Goal: Task Accomplishment & Management: Complete application form

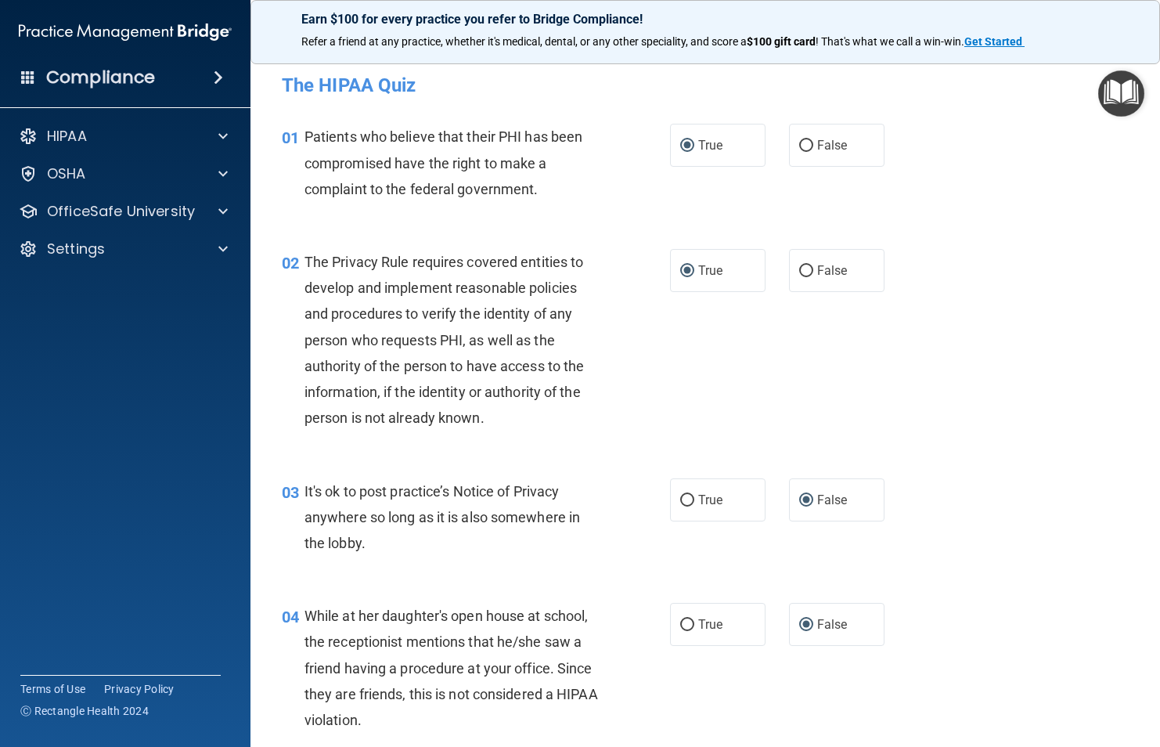
scroll to position [1409, 0]
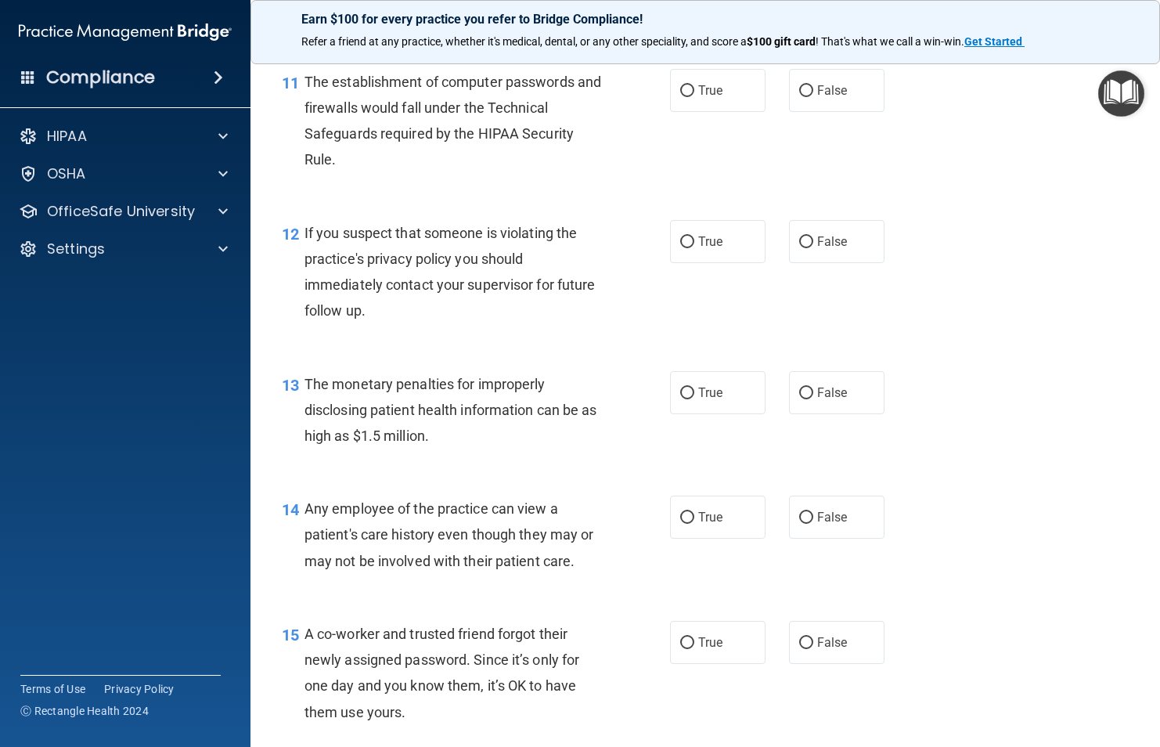
click at [1050, 384] on div "13 The monetary penalties for improperly disclosing patient health information …" at bounding box center [705, 413] width 870 height 125
click at [683, 97] on input "True" at bounding box center [687, 91] width 14 height 12
radio input "true"
click at [696, 263] on label "True" at bounding box center [717, 241] width 95 height 43
click at [694, 248] on input "True" at bounding box center [687, 242] width 14 height 12
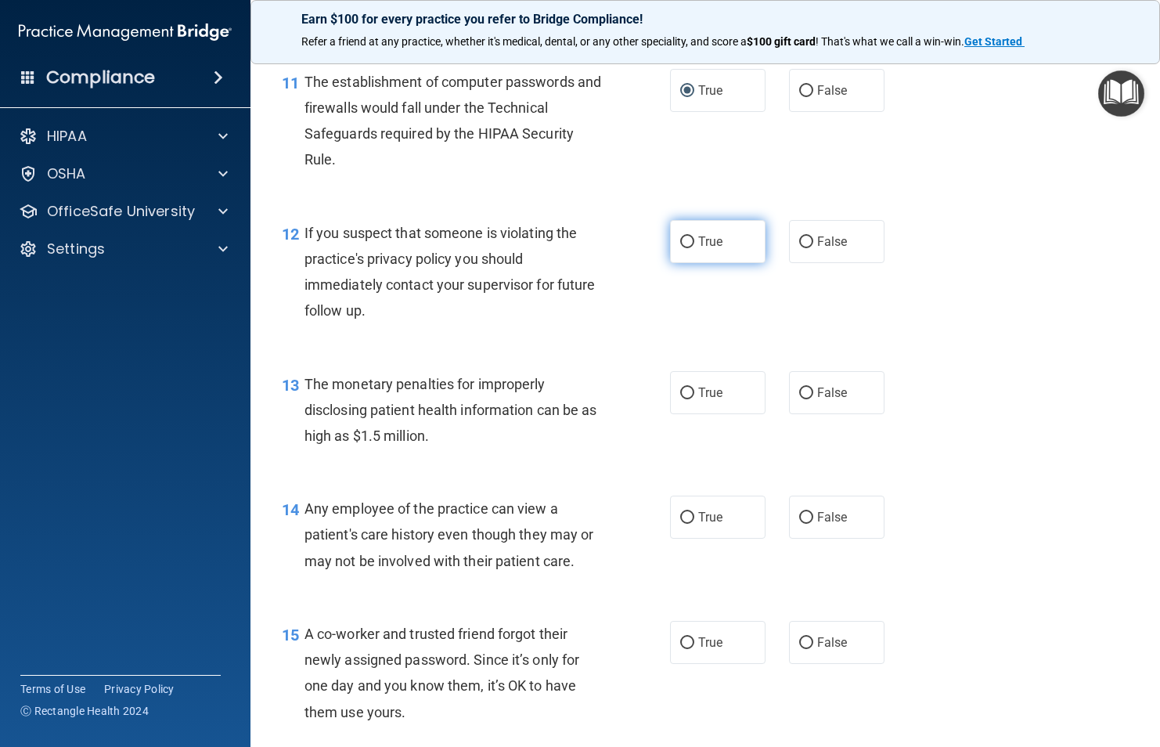
radio input "true"
click at [712, 400] on span "True" at bounding box center [710, 392] width 24 height 15
click at [694, 399] on input "True" at bounding box center [687, 393] width 14 height 12
radio input "true"
click at [799, 524] on input "False" at bounding box center [806, 518] width 14 height 12
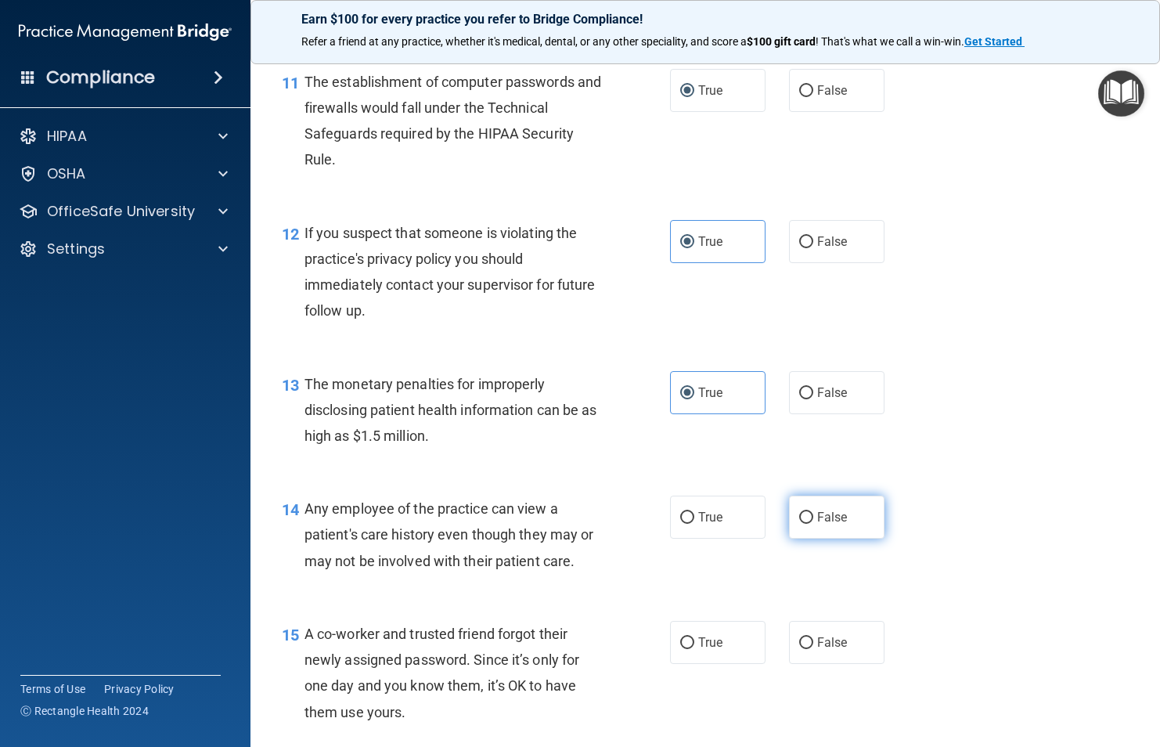
radio input "true"
click at [842, 664] on label "False" at bounding box center [836, 642] width 95 height 43
click at [813, 649] on input "False" at bounding box center [806, 643] width 14 height 12
radio input "true"
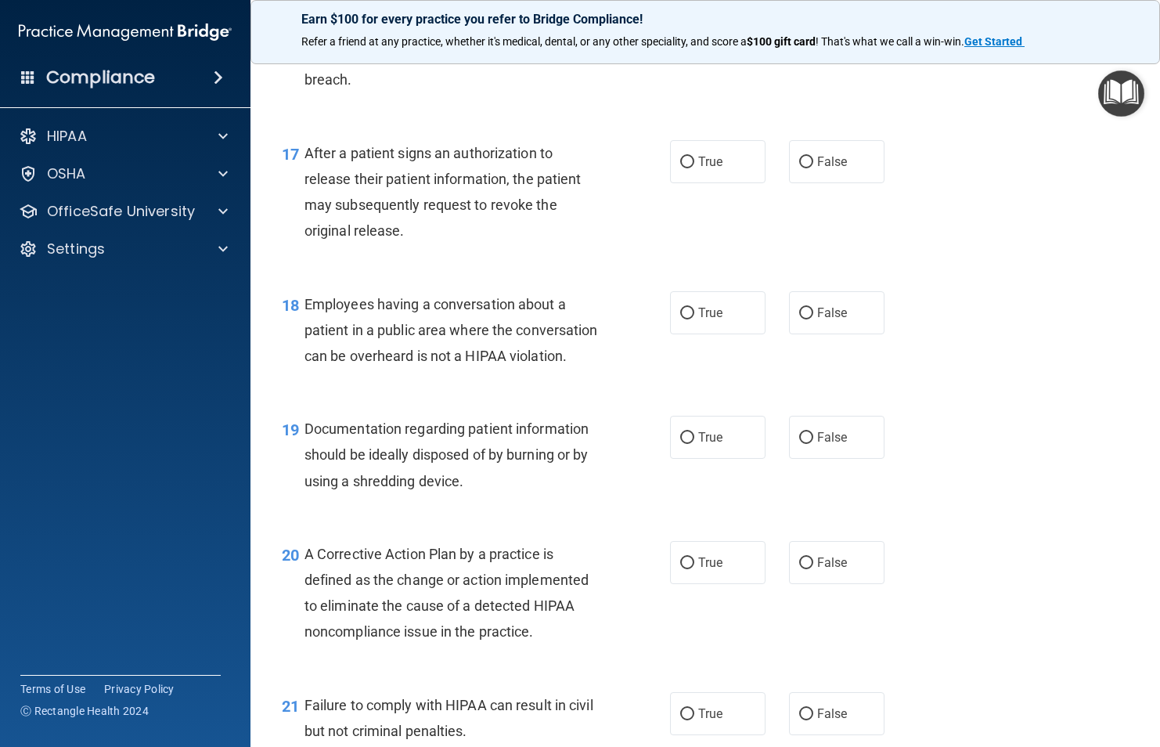
scroll to position [2113, 0]
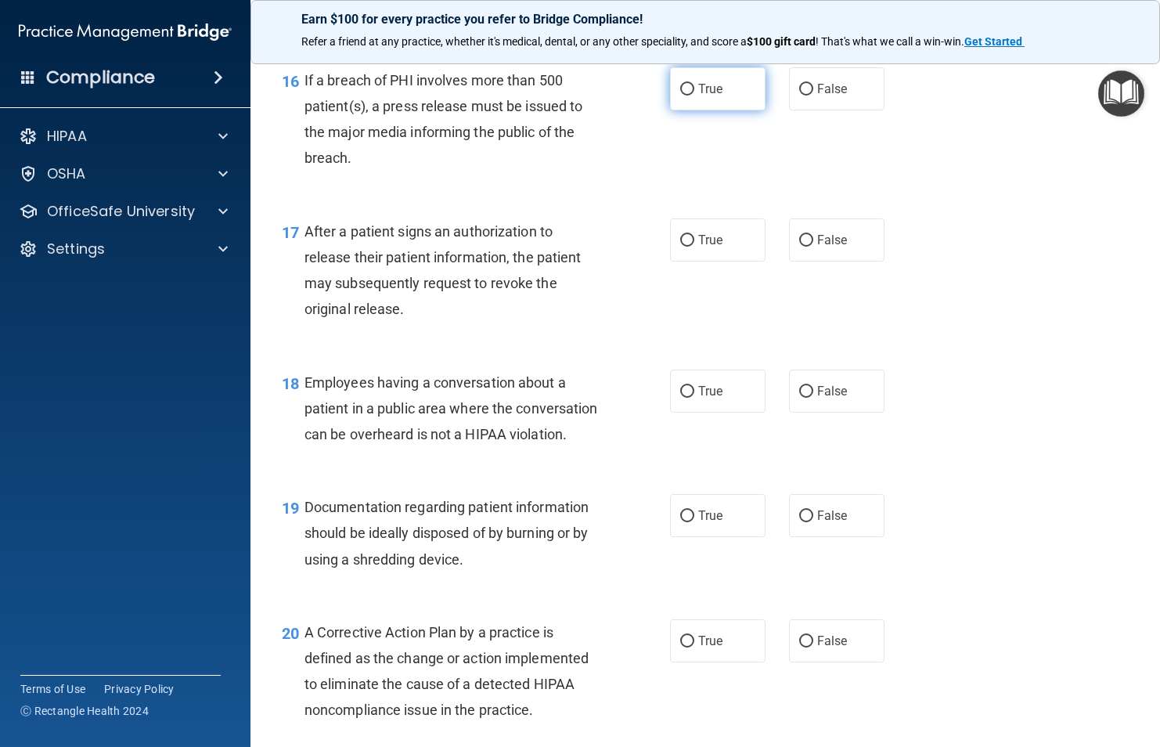
click at [717, 110] on label "True" at bounding box center [717, 88] width 95 height 43
click at [694, 95] on input "True" at bounding box center [687, 90] width 14 height 12
radio input "true"
click at [703, 247] on span "True" at bounding box center [710, 239] width 24 height 15
click at [694, 247] on input "True" at bounding box center [687, 241] width 14 height 12
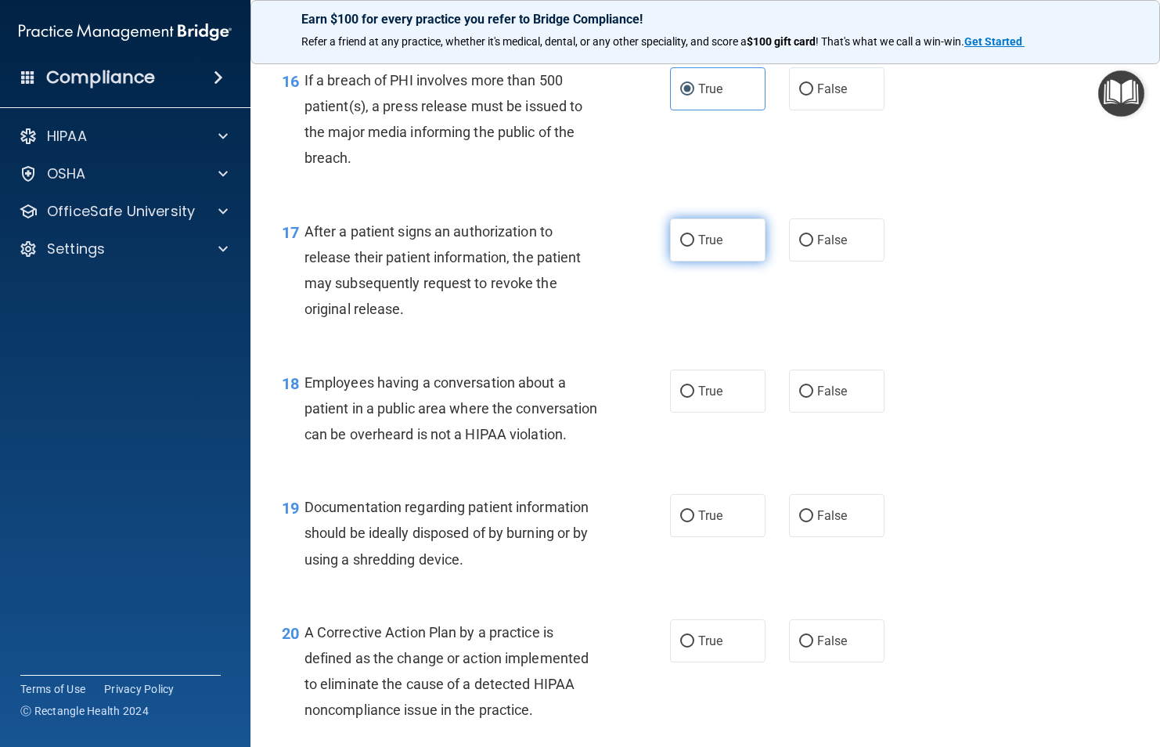
radio input "true"
click at [806, 405] on label "False" at bounding box center [836, 390] width 95 height 43
click at [806, 398] on input "False" at bounding box center [806, 392] width 14 height 12
radio input "true"
click at [719, 537] on label "True" at bounding box center [717, 515] width 95 height 43
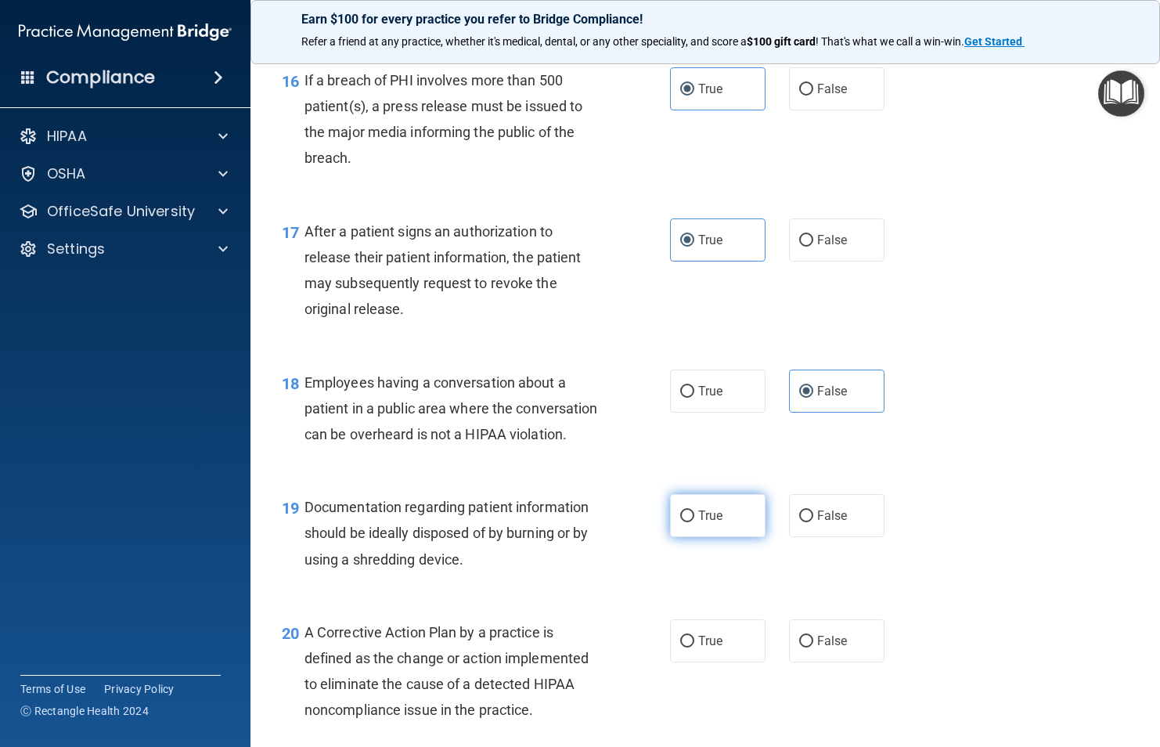
click at [694, 522] on input "True" at bounding box center [687, 516] width 14 height 12
radio input "true"
click at [701, 662] on label "True" at bounding box center [717, 640] width 95 height 43
click at [694, 647] on input "True" at bounding box center [687, 642] width 14 height 12
radio input "true"
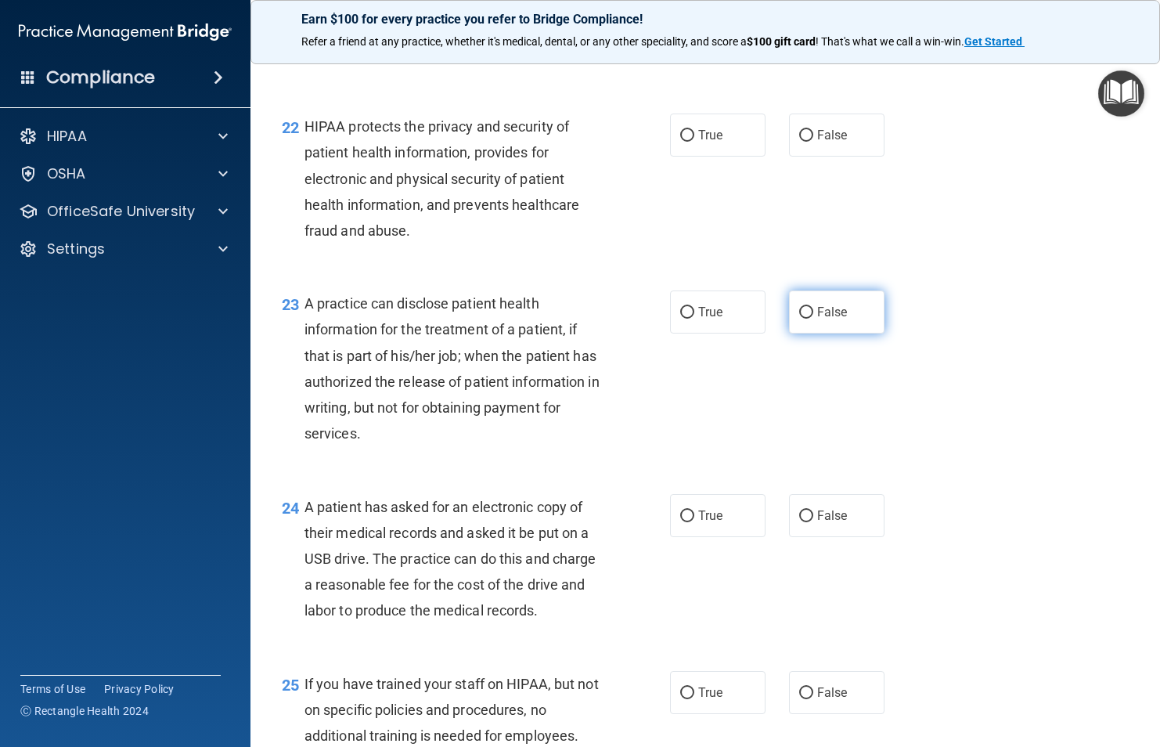
scroll to position [2896, 0]
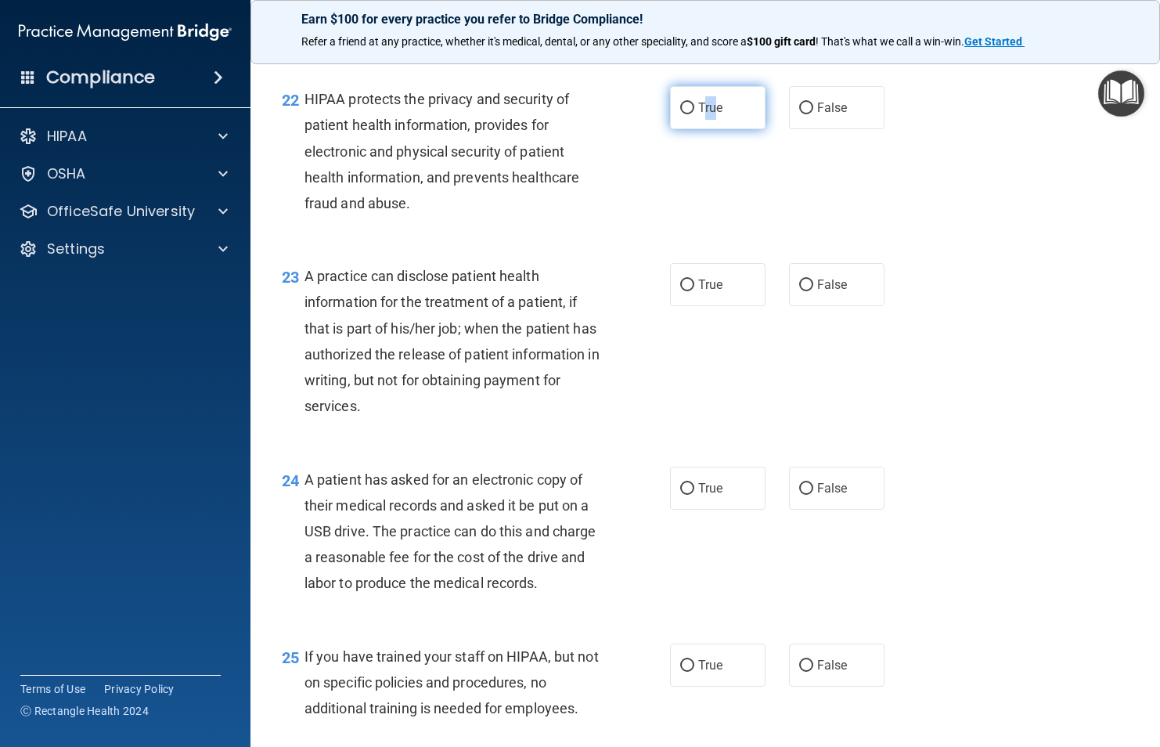
drag, startPoint x: 701, startPoint y: 147, endPoint x: 712, endPoint y: 146, distance: 11.1
click at [712, 129] on label "True" at bounding box center [717, 107] width 95 height 43
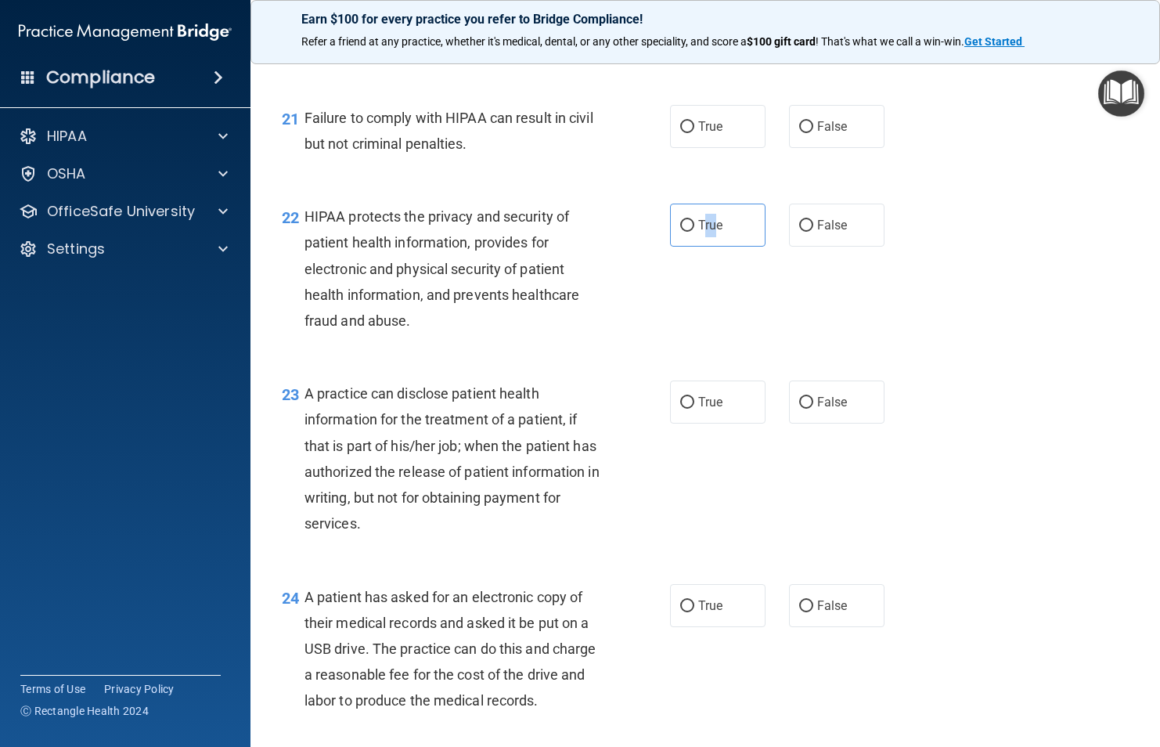
scroll to position [2818, 0]
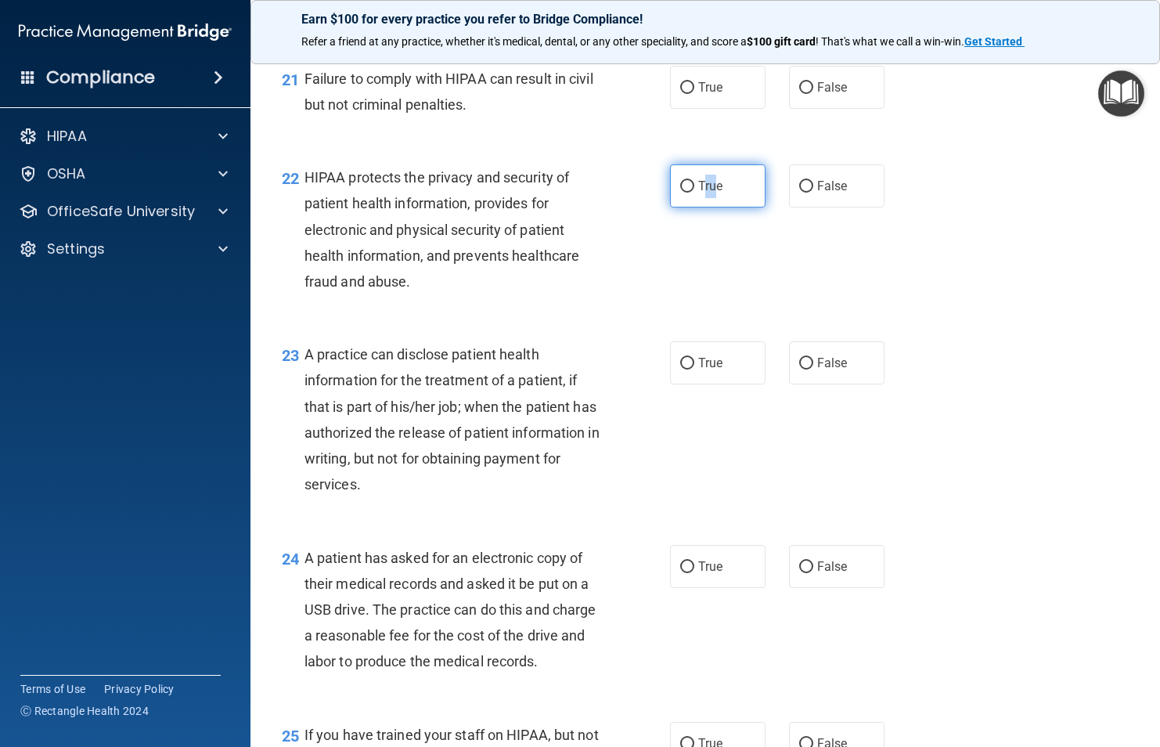
click at [699, 193] on span "True" at bounding box center [710, 185] width 24 height 15
click at [694, 193] on input "True" at bounding box center [687, 187] width 14 height 12
radio input "true"
click at [845, 384] on label "False" at bounding box center [836, 362] width 95 height 43
click at [813, 369] on input "False" at bounding box center [806, 364] width 14 height 12
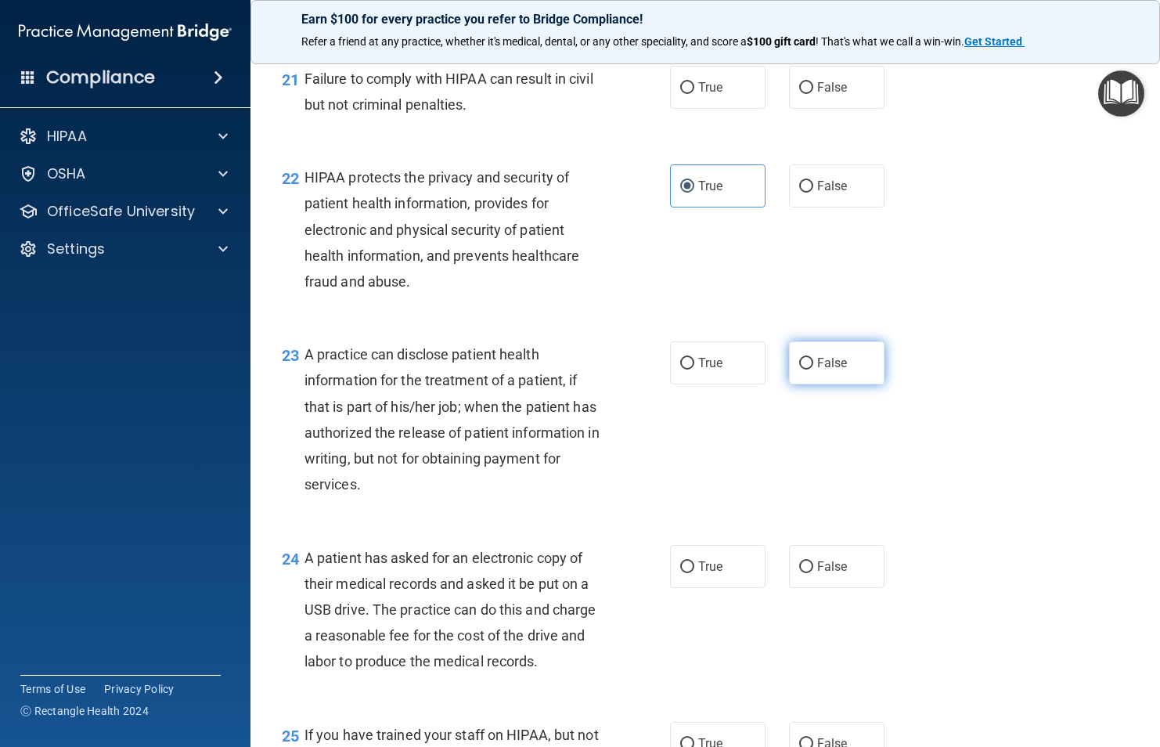
radio input "true"
click at [748, 588] on label "True" at bounding box center [717, 566] width 95 height 43
click at [694, 573] on input "True" at bounding box center [687, 567] width 14 height 12
radio input "true"
click at [804, 109] on label "False" at bounding box center [836, 87] width 95 height 43
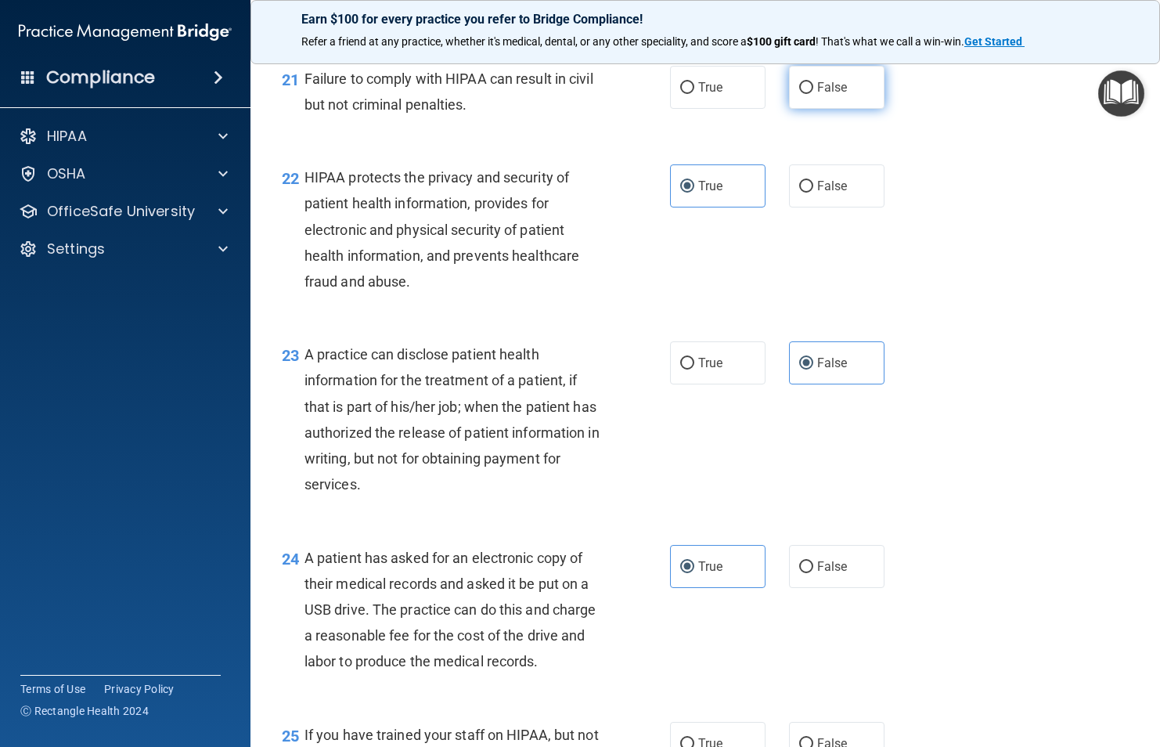
click at [804, 94] on input "False" at bounding box center [806, 88] width 14 height 12
radio input "true"
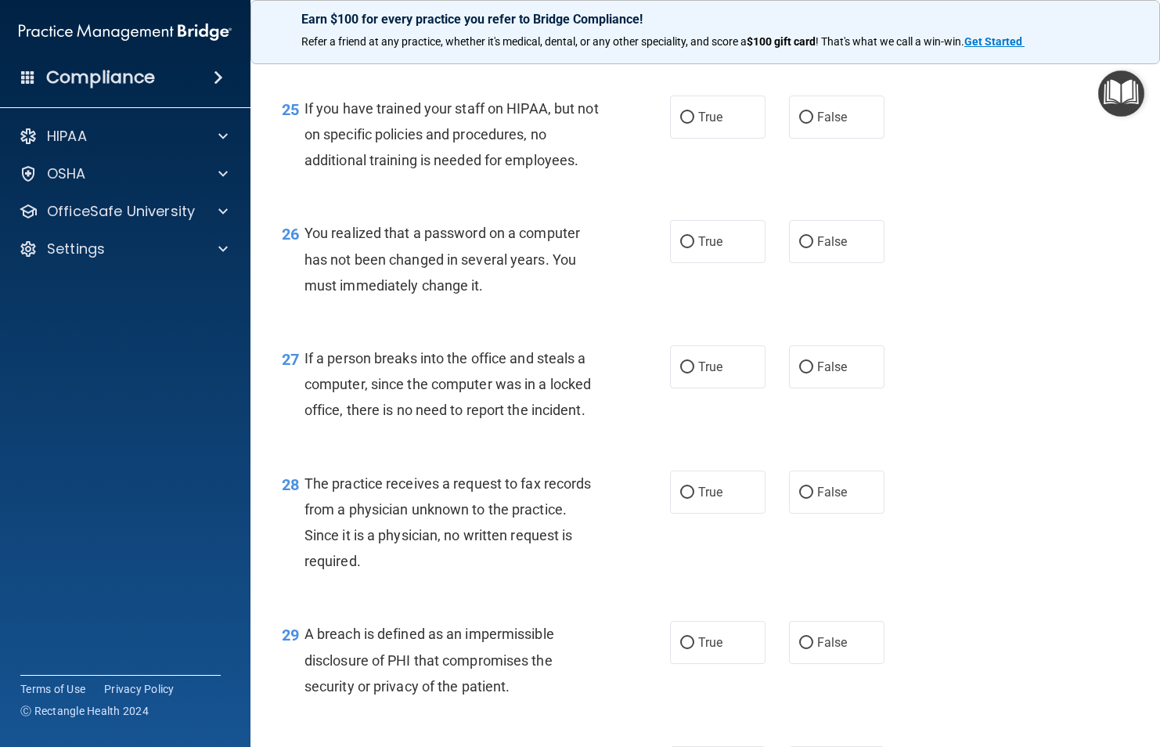
scroll to position [3522, 0]
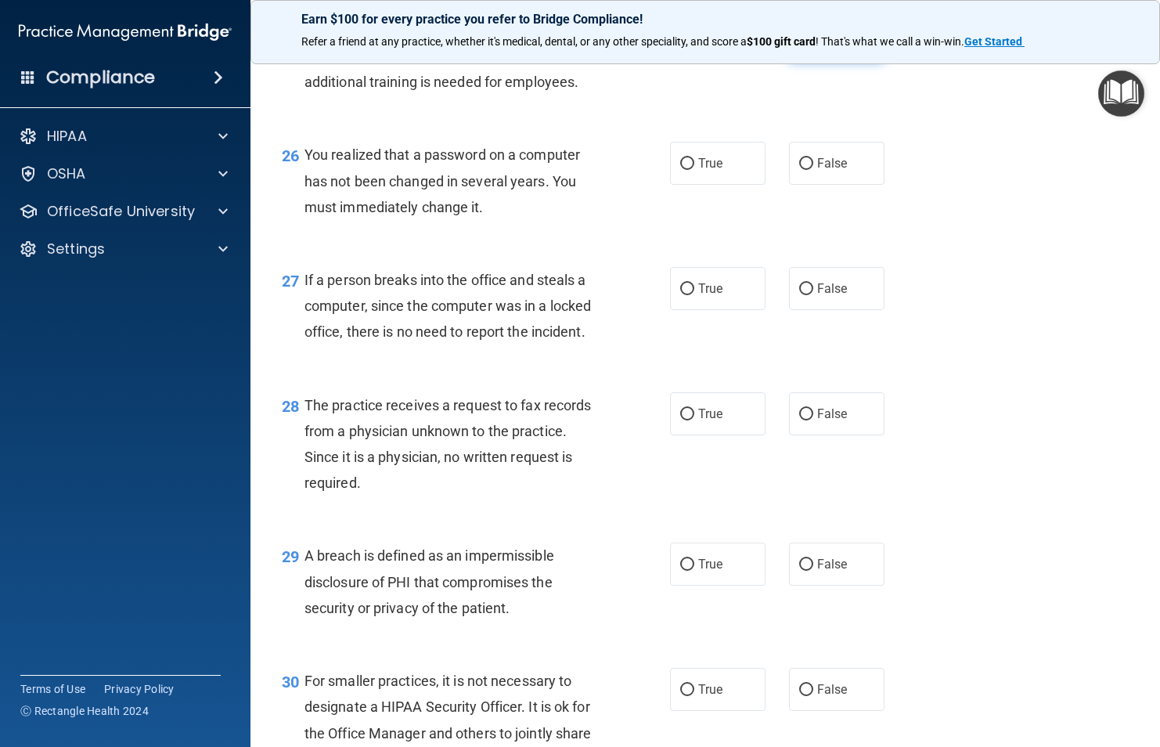
click at [817, 46] on span "False" at bounding box center [832, 38] width 31 height 15
click at [811, 45] on input "False" at bounding box center [806, 40] width 14 height 12
radio input "true"
click at [687, 170] on input "True" at bounding box center [687, 164] width 14 height 12
radio input "true"
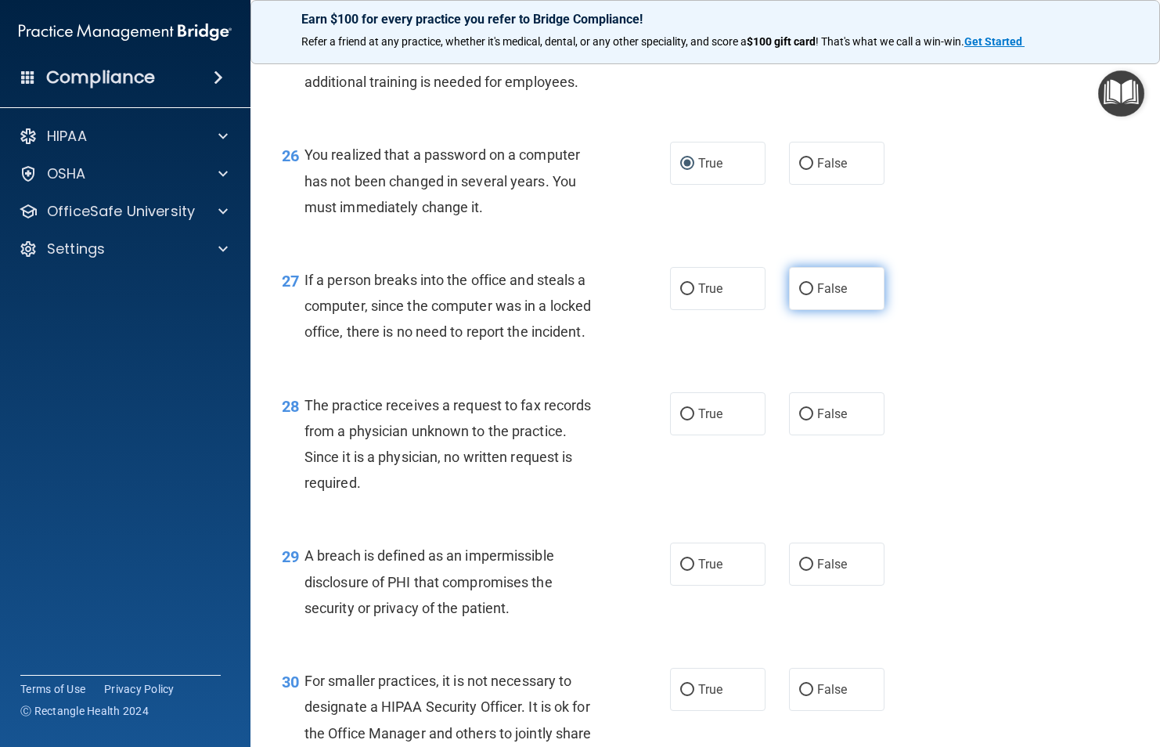
click at [798, 310] on label "False" at bounding box center [836, 288] width 95 height 43
click at [799, 295] on input "False" at bounding box center [806, 289] width 14 height 12
radio input "true"
click at [808, 435] on label "False" at bounding box center [836, 413] width 95 height 43
click at [808, 420] on input "False" at bounding box center [806, 415] width 14 height 12
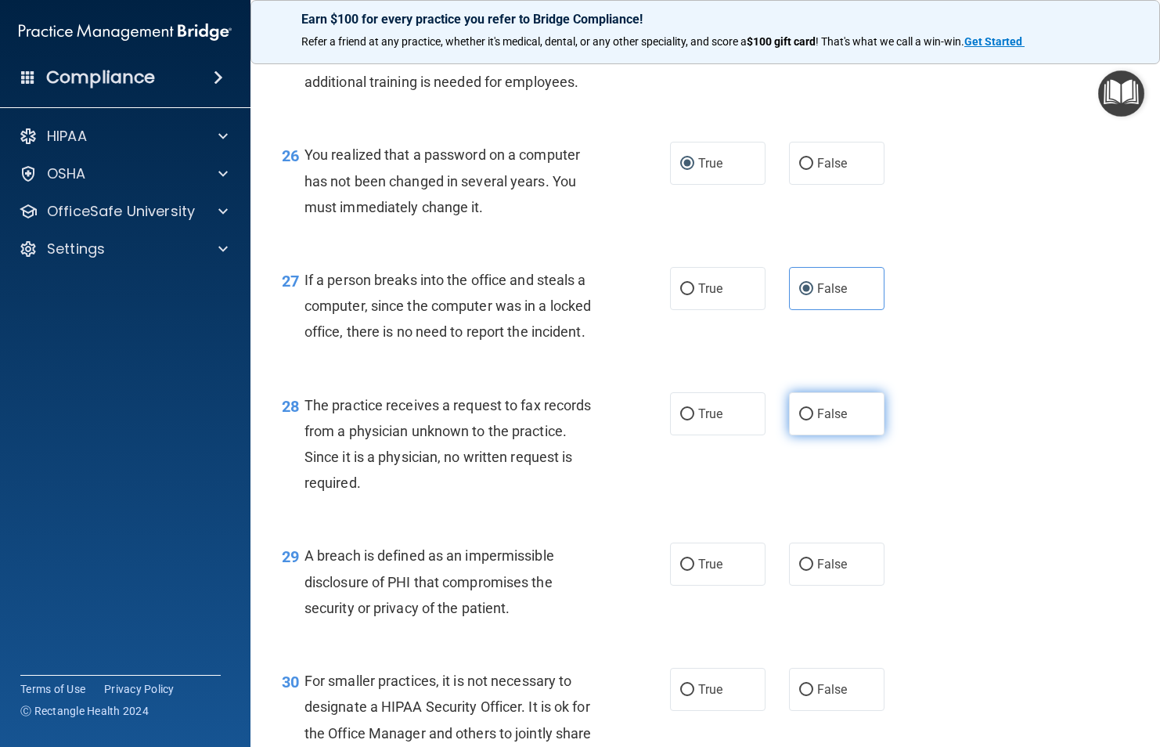
radio input "true"
click at [717, 571] on span "True" at bounding box center [710, 564] width 24 height 15
click at [694, 571] on input "True" at bounding box center [687, 565] width 14 height 12
radio input "true"
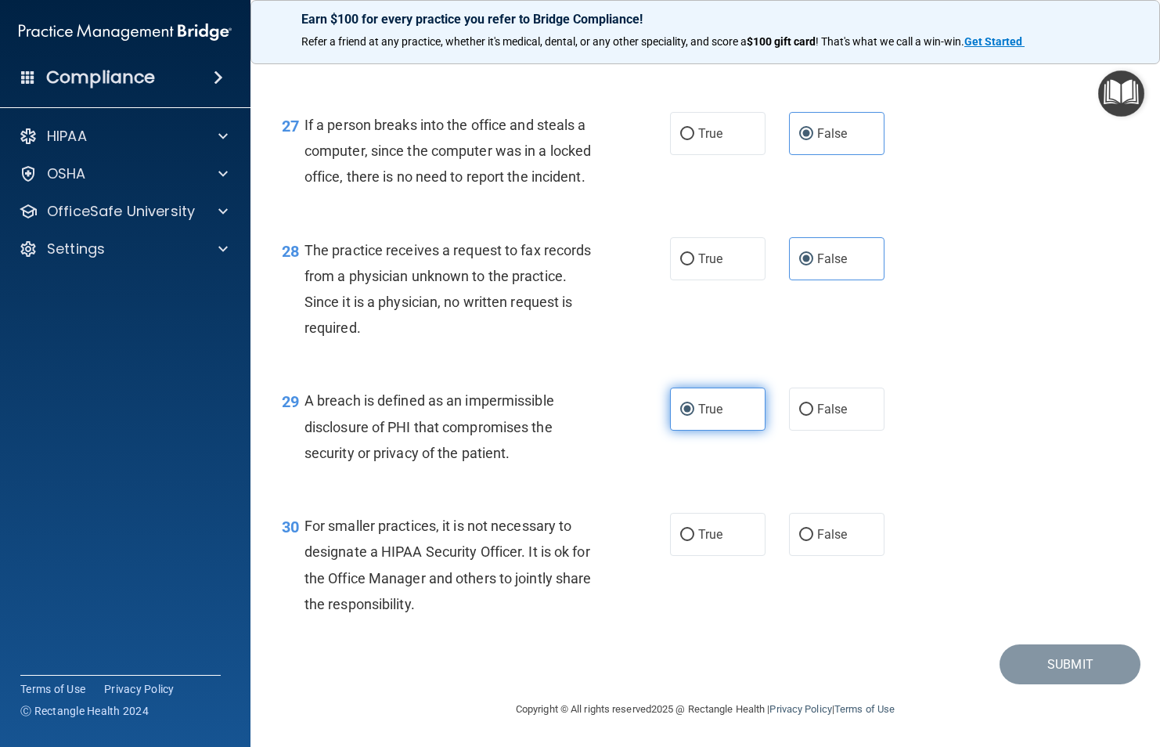
scroll to position [3755, 0]
click at [851, 537] on label "False" at bounding box center [836, 534] width 95 height 43
click at [813, 537] on input "False" at bounding box center [806, 535] width 14 height 12
radio input "true"
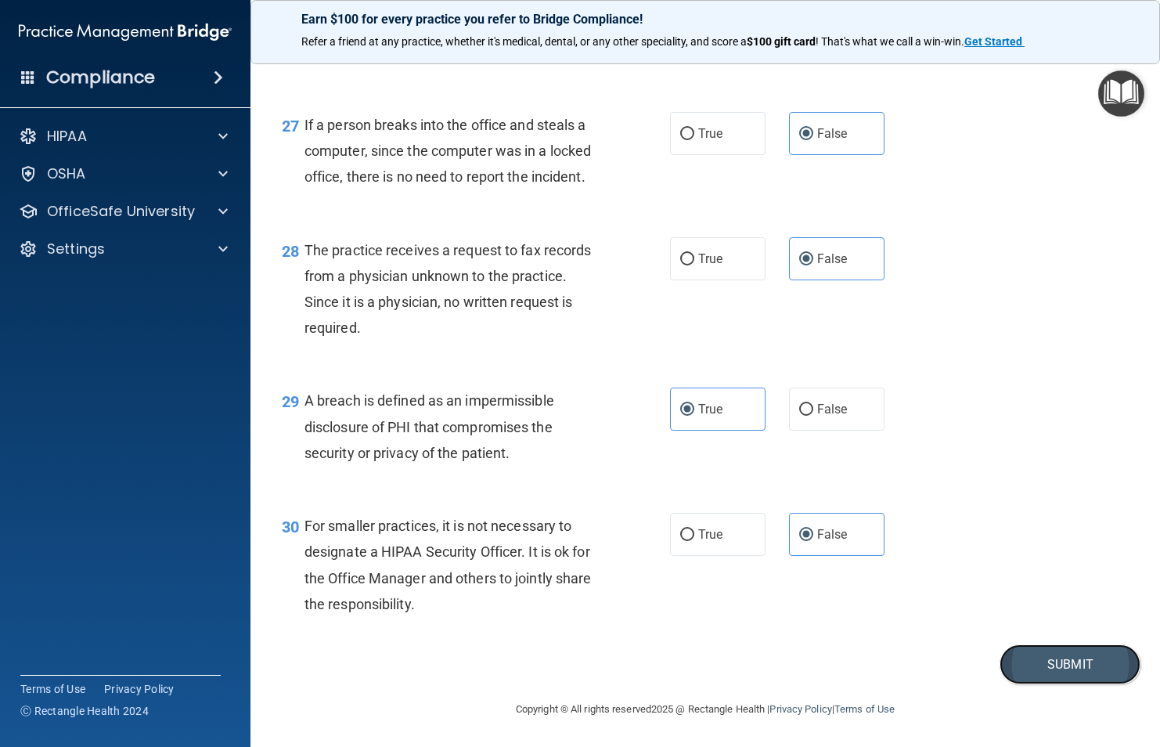
click at [1057, 671] on button "Submit" at bounding box center [1070, 664] width 141 height 40
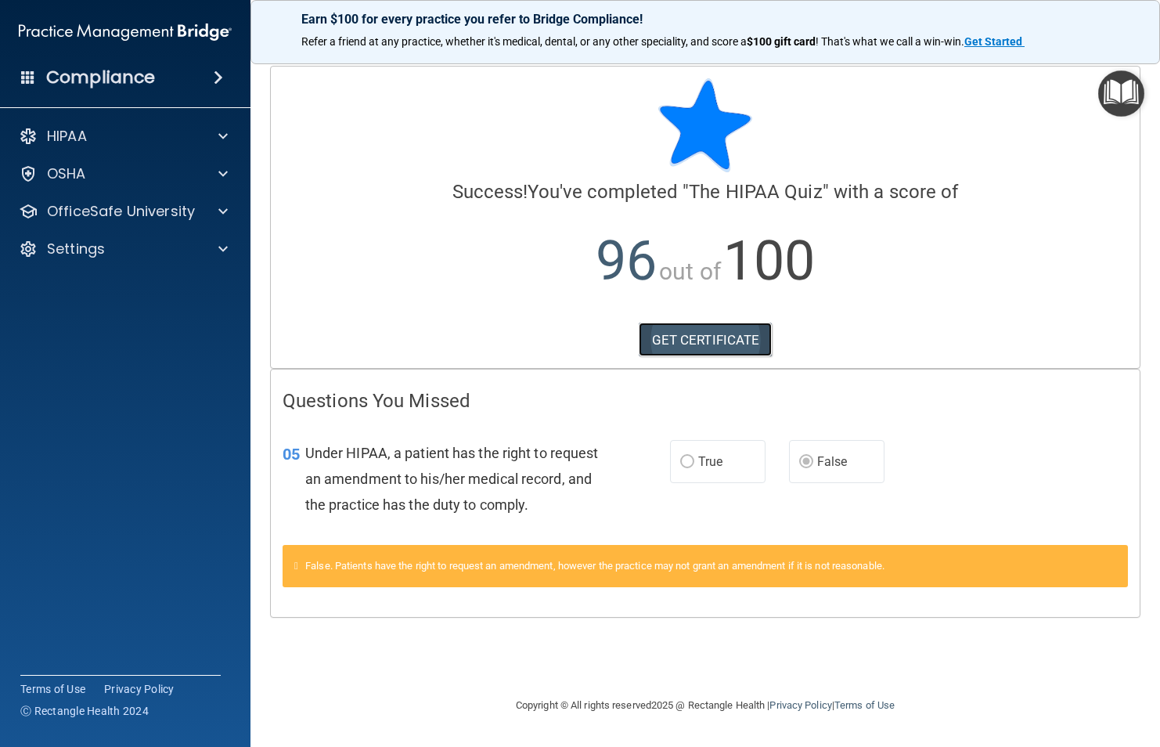
click at [714, 351] on link "GET CERTIFICATE" at bounding box center [706, 339] width 134 height 34
click at [703, 467] on span "True" at bounding box center [710, 461] width 24 height 15
click at [526, 575] on div "False. Patients have the right to request an amendment, however the practice ma…" at bounding box center [705, 566] width 845 height 42
click at [221, 139] on span at bounding box center [222, 136] width 9 height 19
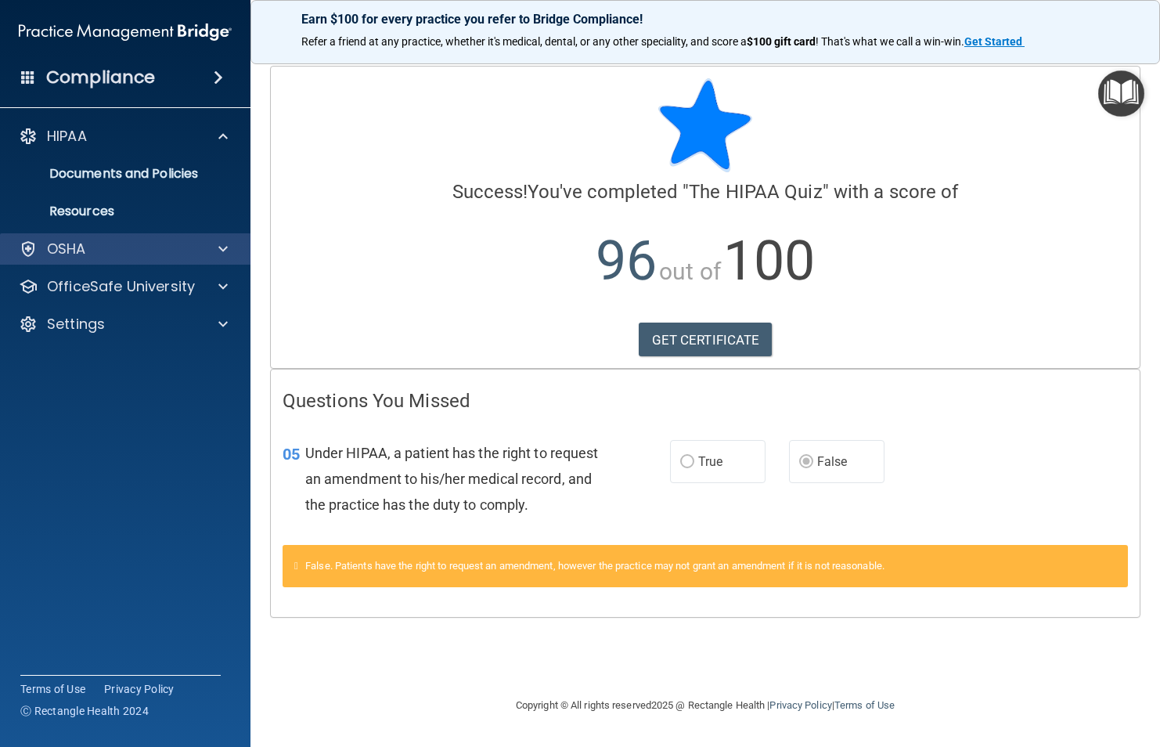
click at [172, 262] on div "OSHA" at bounding box center [125, 248] width 251 height 31
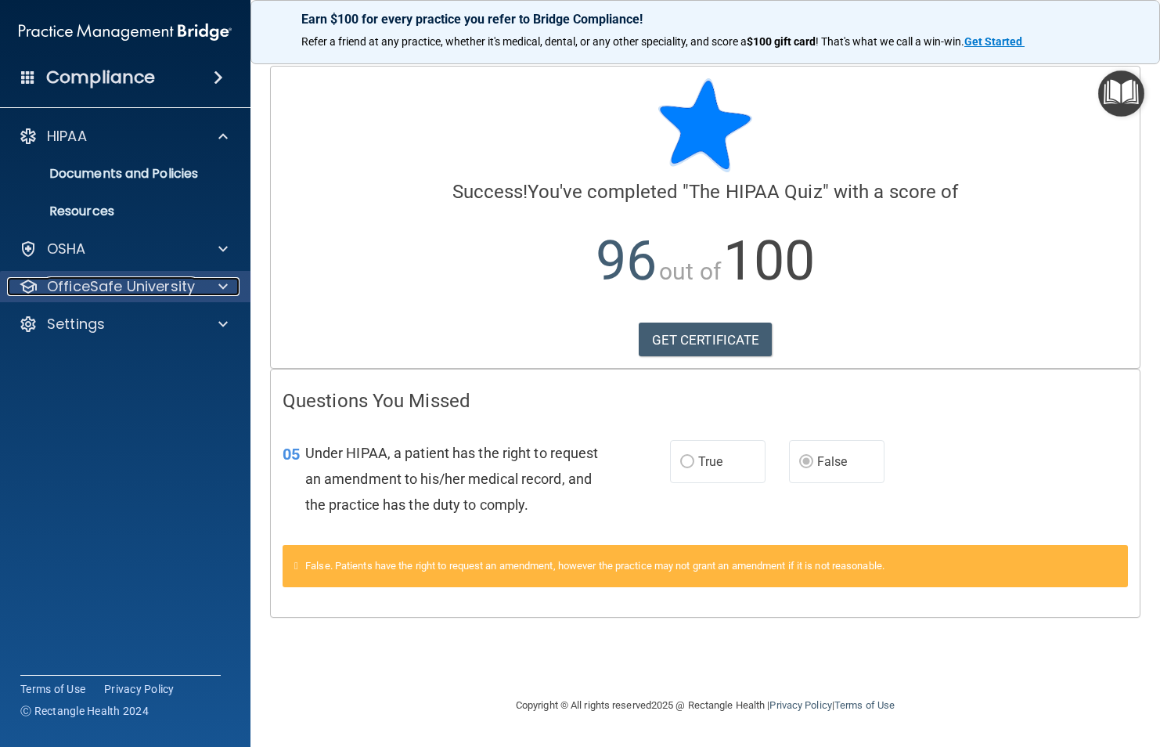
click at [171, 294] on p "OfficeSafe University" at bounding box center [121, 286] width 148 height 19
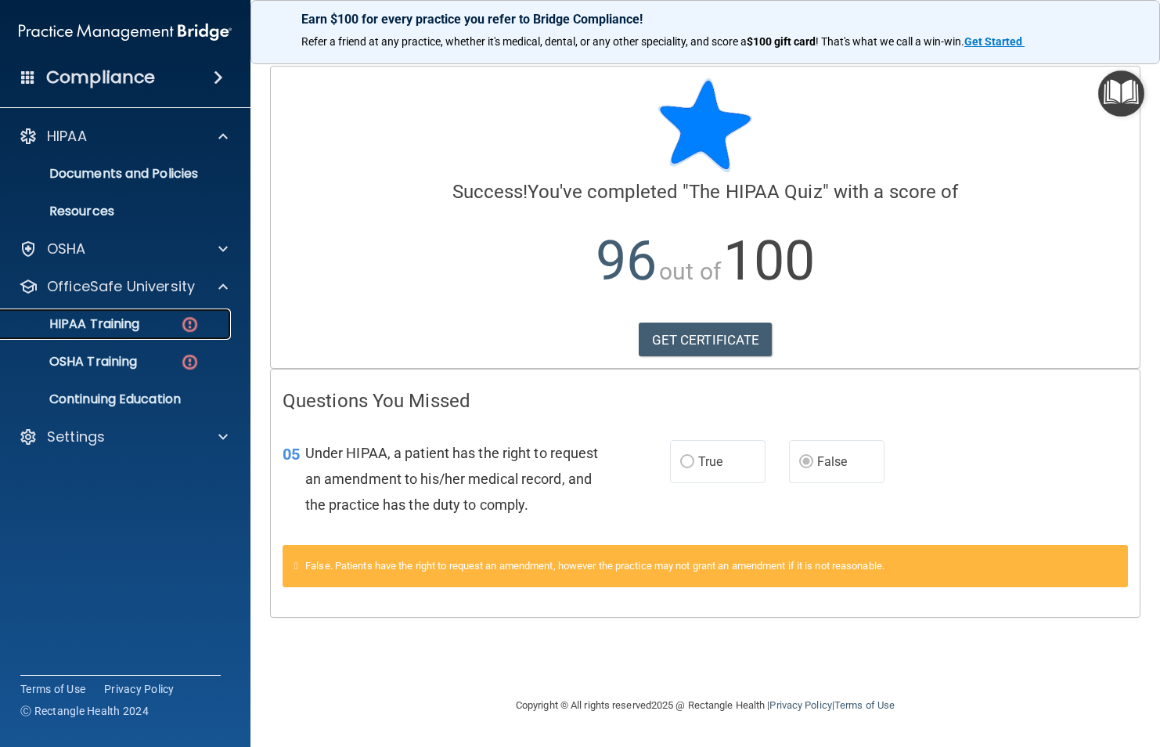
click at [164, 325] on div "HIPAA Training" at bounding box center [117, 324] width 214 height 16
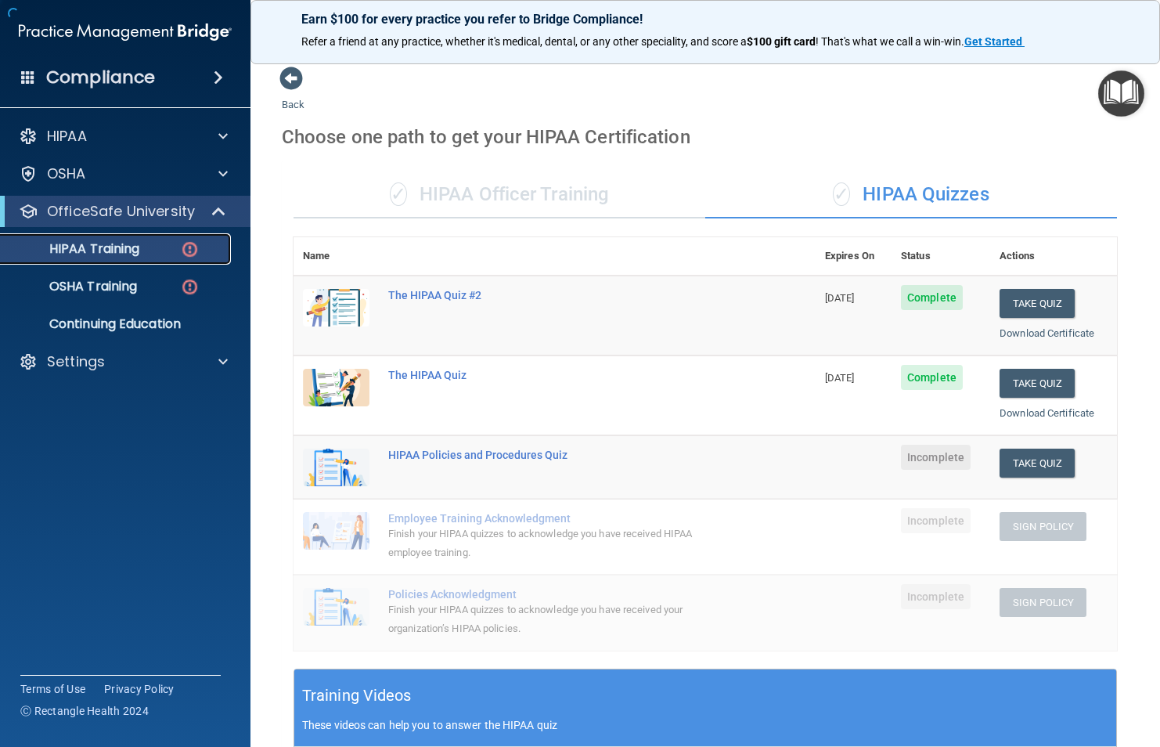
click at [165, 254] on div "HIPAA Training" at bounding box center [117, 249] width 214 height 16
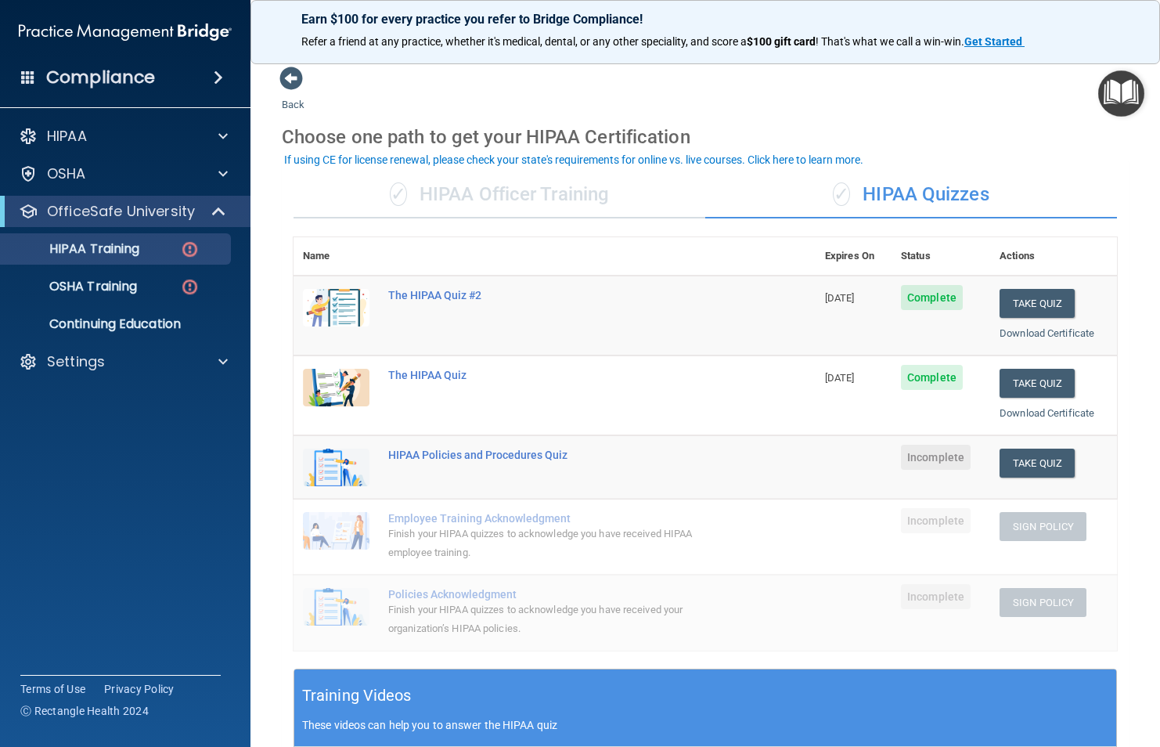
click at [655, 302] on td "The HIPAA Quiz #2" at bounding box center [597, 316] width 437 height 80
click at [917, 297] on span "Complete" at bounding box center [932, 297] width 62 height 25
click at [435, 294] on div "The HIPAA Quiz #2" at bounding box center [562, 295] width 349 height 13
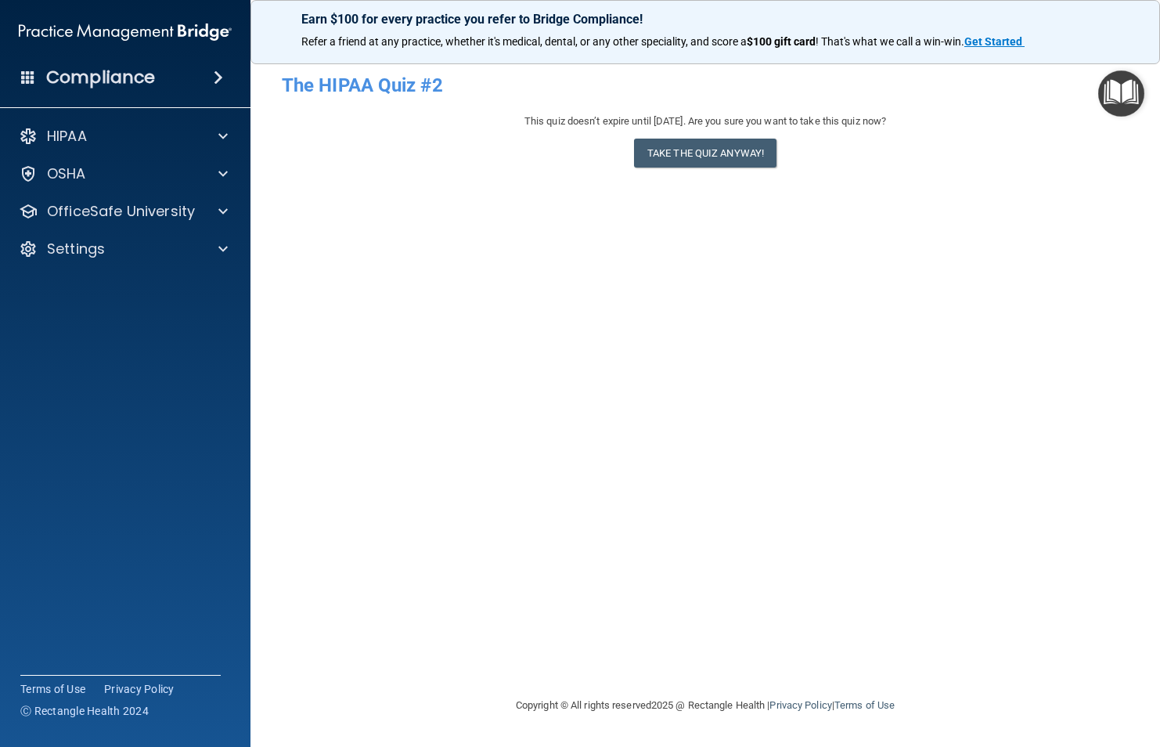
click at [662, 128] on div "This quiz doesn’t expire until 06/11/2026. Are you sure you want to take this q…" at bounding box center [705, 121] width 847 height 19
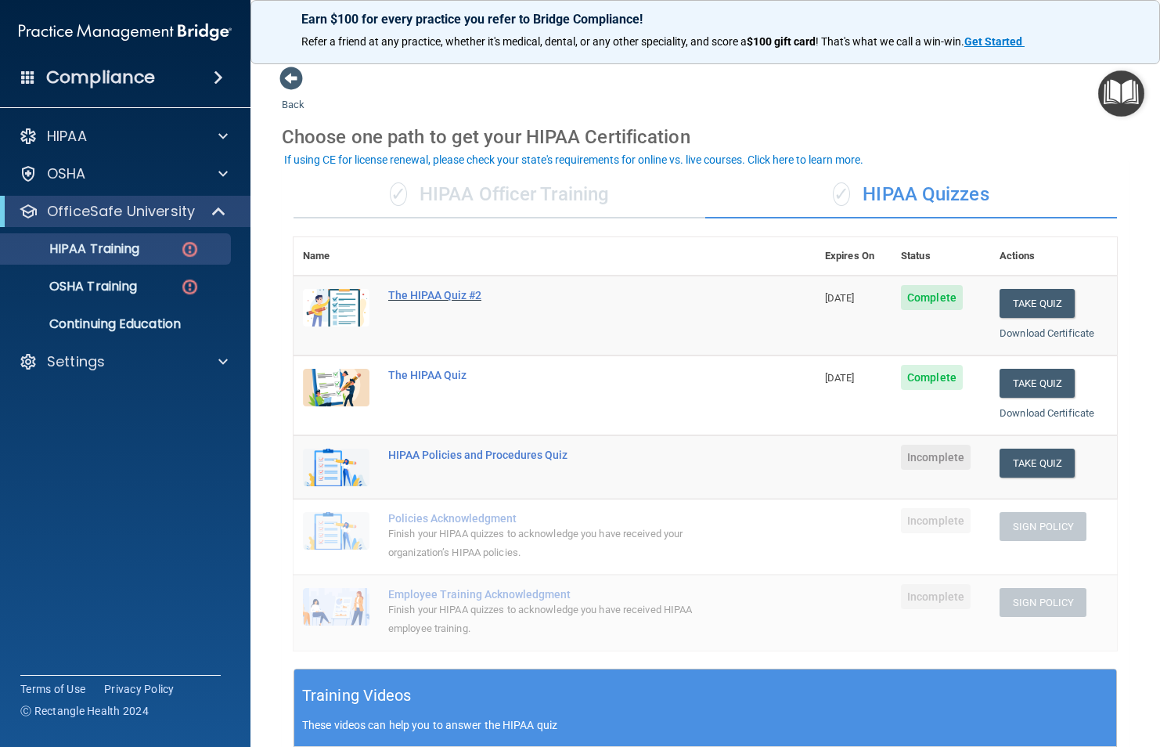
click at [411, 294] on div "The HIPAA Quiz #2" at bounding box center [562, 295] width 349 height 13
click at [1039, 335] on link "Download Certificate" at bounding box center [1047, 333] width 95 height 12
click at [1036, 467] on button "Take Quiz" at bounding box center [1037, 463] width 75 height 29
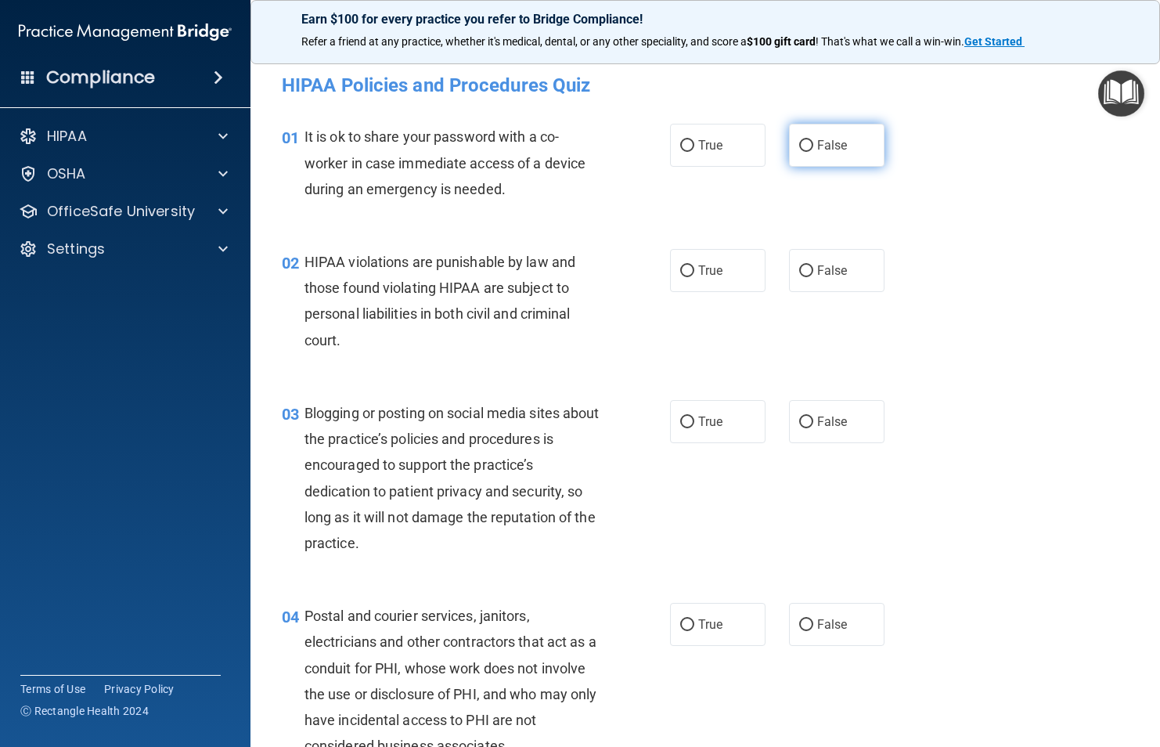
click at [805, 150] on input "False" at bounding box center [806, 146] width 14 height 12
radio input "true"
click at [734, 260] on label "True" at bounding box center [717, 270] width 95 height 43
click at [694, 265] on input "True" at bounding box center [687, 271] width 14 height 12
radio input "true"
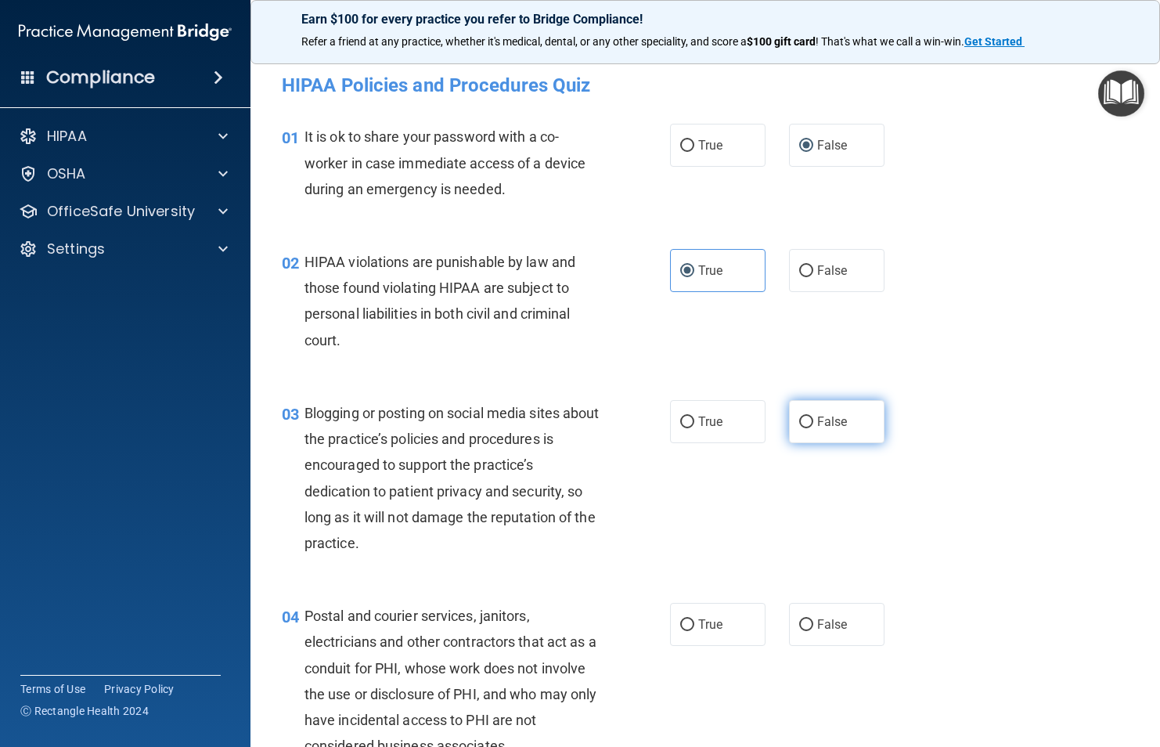
click at [817, 416] on span "False" at bounding box center [832, 421] width 31 height 15
click at [811, 416] on input "False" at bounding box center [806, 422] width 14 height 12
radio input "true"
click at [705, 605] on label "True" at bounding box center [717, 624] width 95 height 43
click at [694, 619] on input "True" at bounding box center [687, 625] width 14 height 12
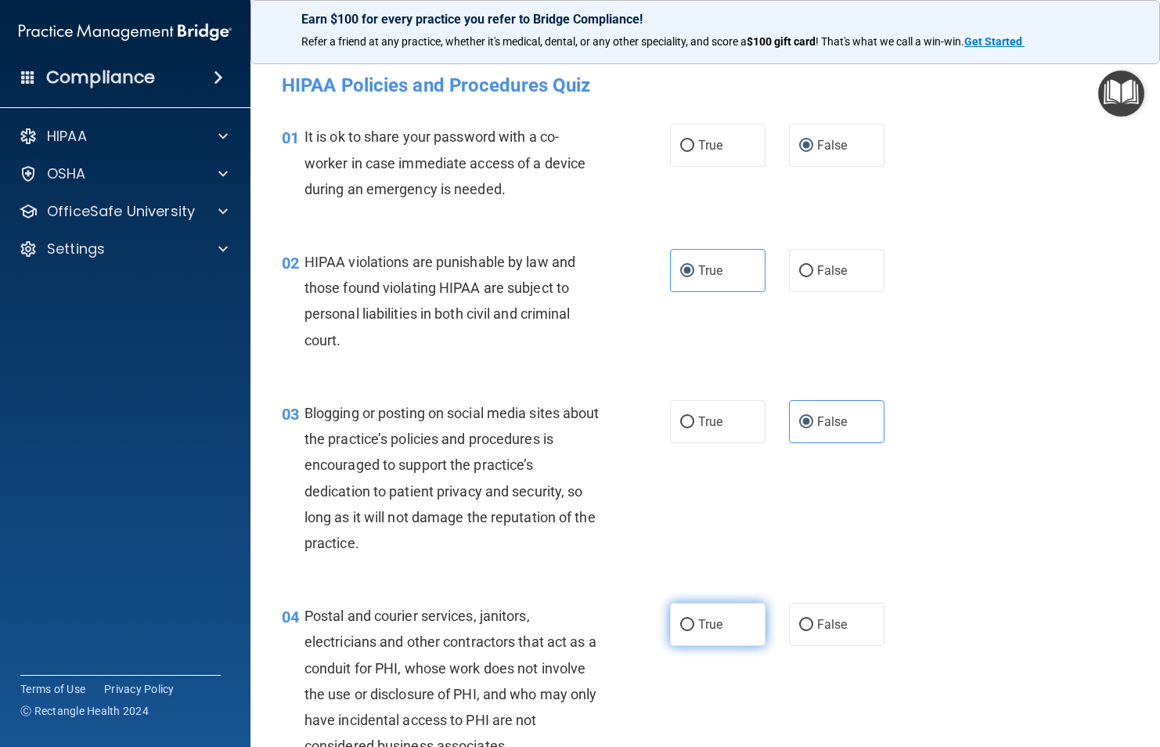
radio input "true"
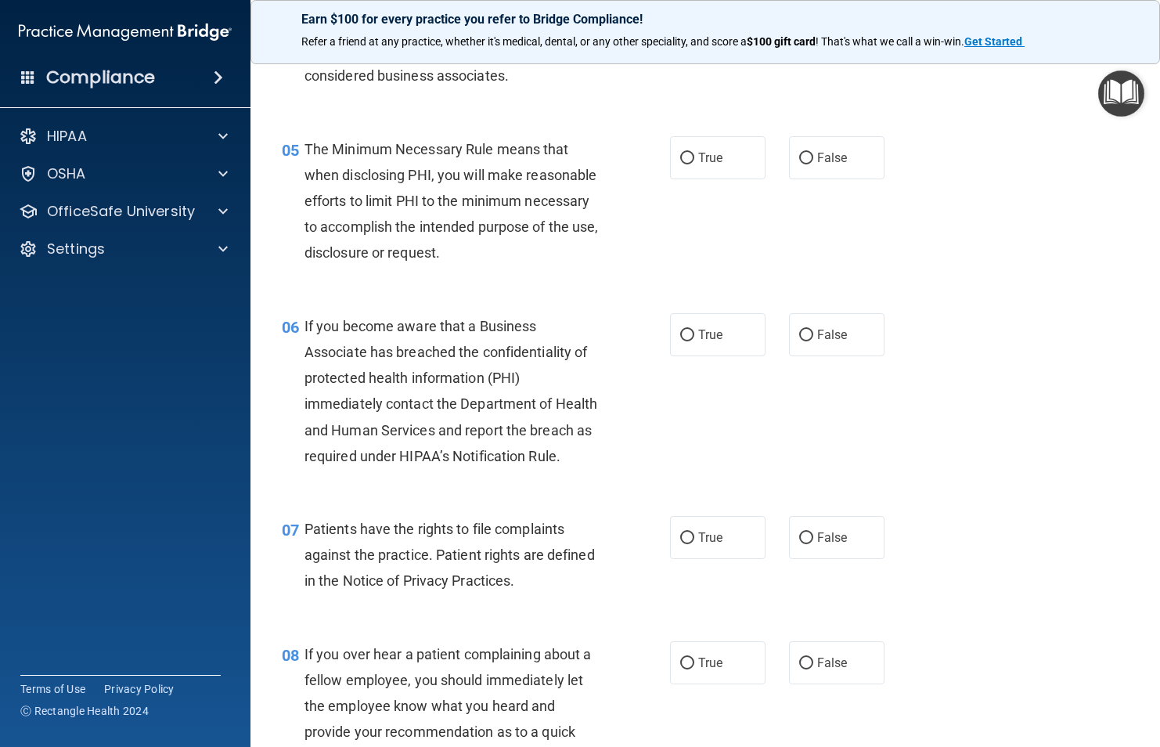
scroll to position [704, 0]
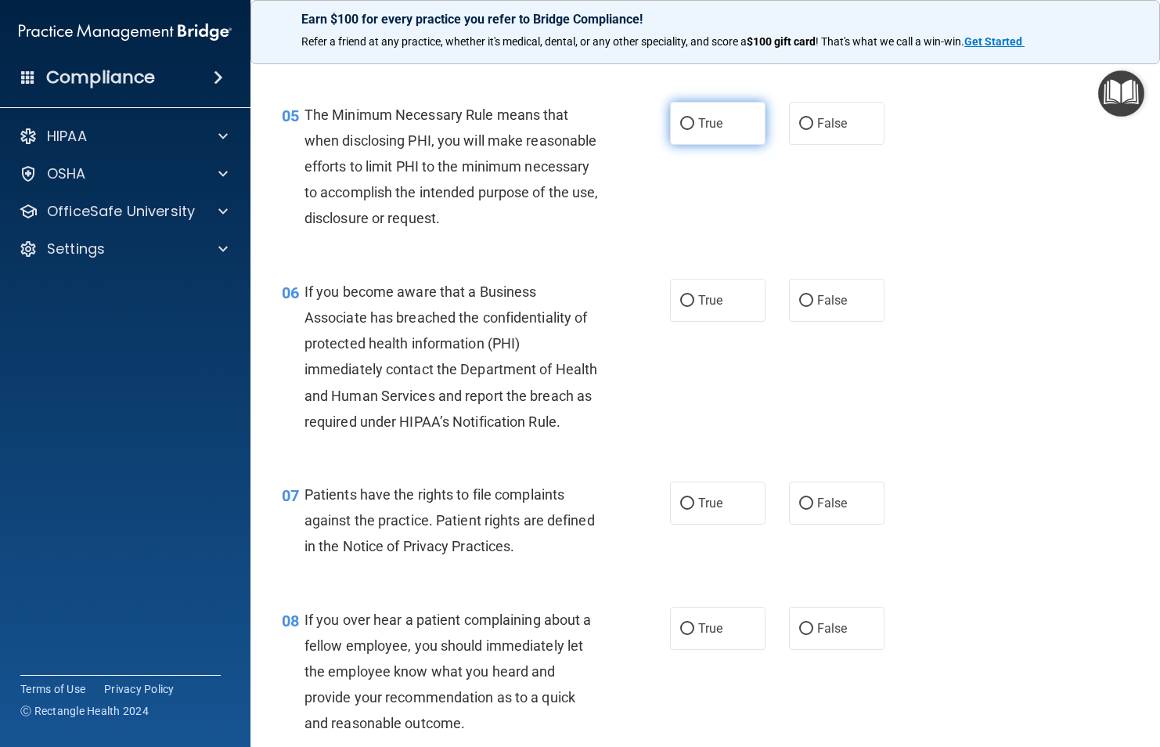
click at [711, 131] on label "True" at bounding box center [717, 123] width 95 height 43
click at [694, 130] on input "True" at bounding box center [687, 124] width 14 height 12
radio input "true"
click at [817, 308] on span "False" at bounding box center [832, 300] width 31 height 15
click at [812, 307] on input "False" at bounding box center [806, 301] width 14 height 12
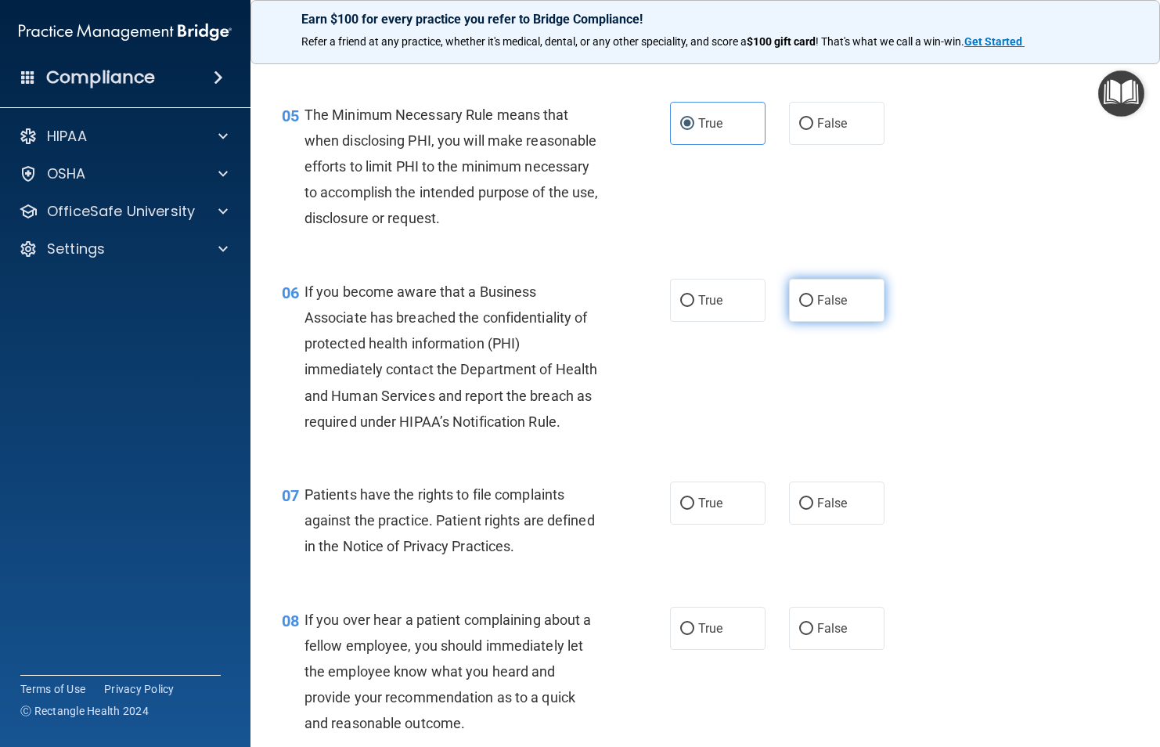
radio input "true"
click at [684, 524] on label "True" at bounding box center [717, 502] width 95 height 43
click at [684, 510] on input "True" at bounding box center [687, 504] width 14 height 12
radio input "true"
click at [823, 650] on label "False" at bounding box center [836, 628] width 95 height 43
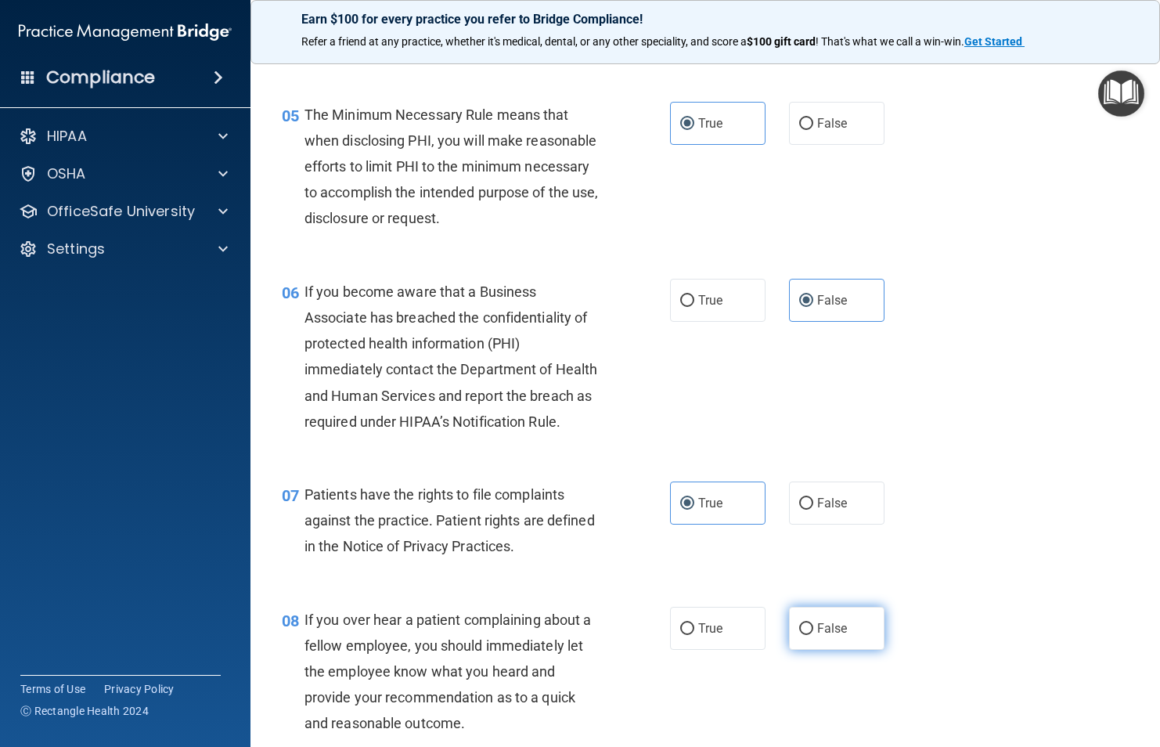
click at [813, 635] on input "False" at bounding box center [806, 629] width 14 height 12
radio input "true"
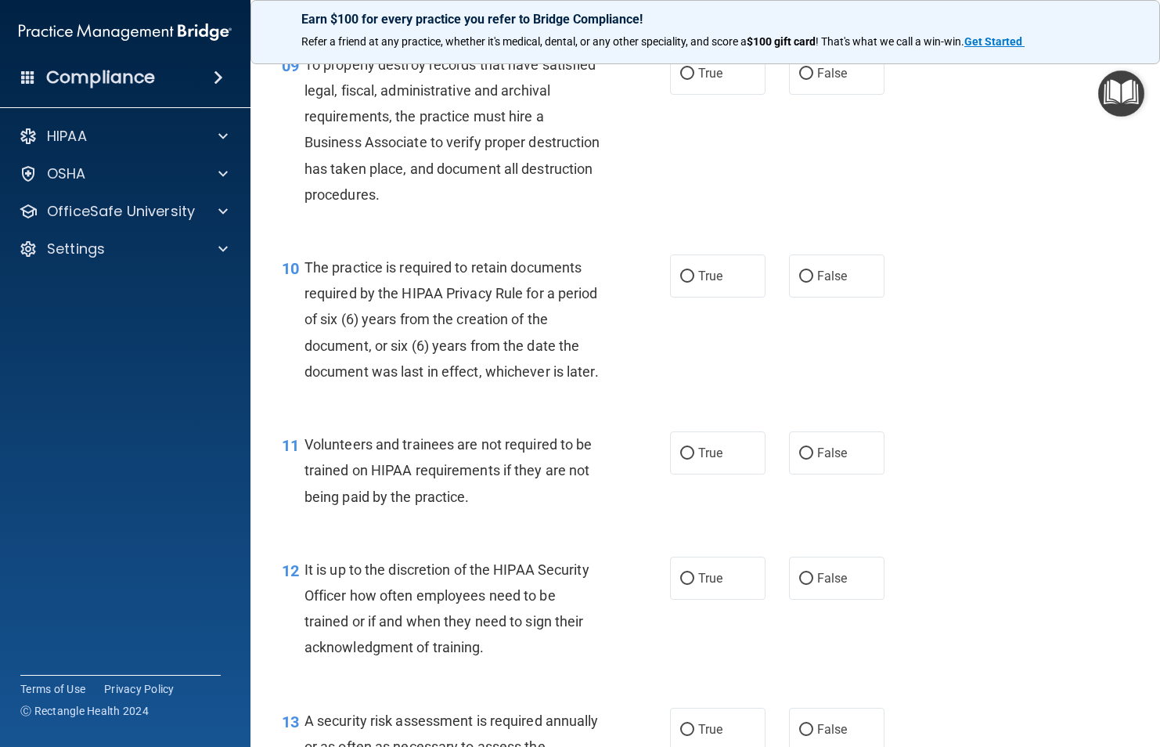
scroll to position [1409, 0]
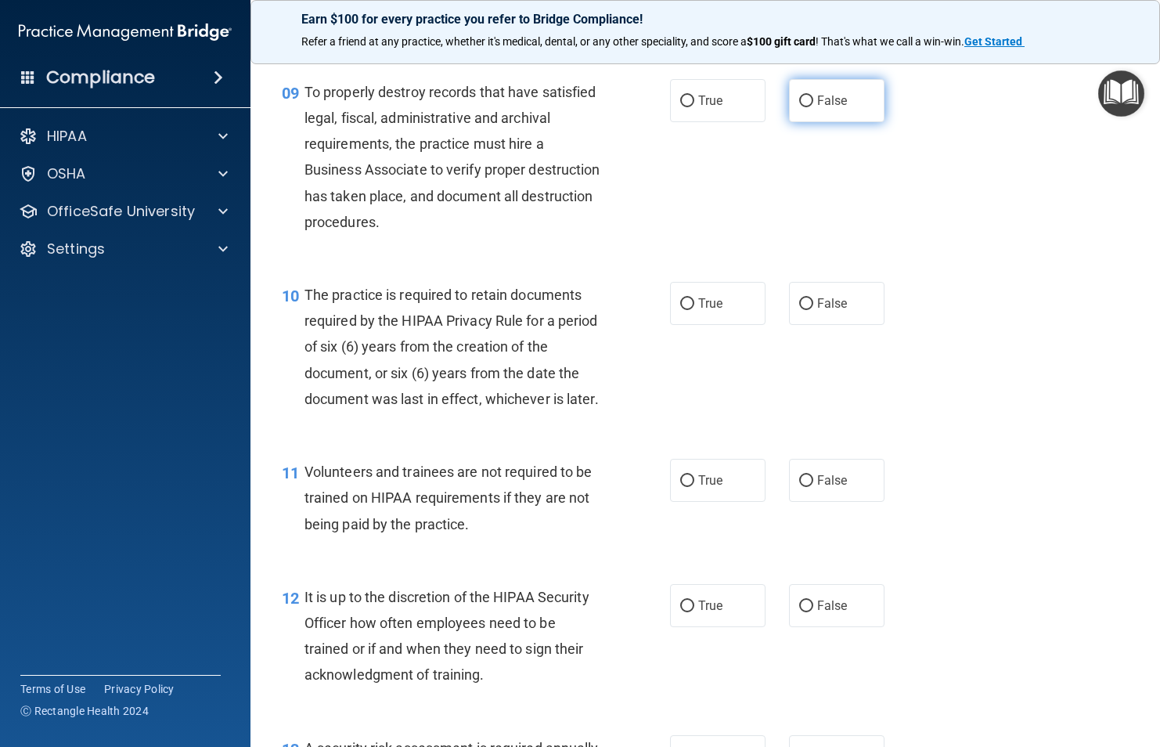
click at [822, 108] on span "False" at bounding box center [832, 100] width 31 height 15
click at [813, 107] on input "False" at bounding box center [806, 101] width 14 height 12
radio input "true"
click at [746, 325] on label "True" at bounding box center [717, 303] width 95 height 43
click at [694, 310] on input "True" at bounding box center [687, 304] width 14 height 12
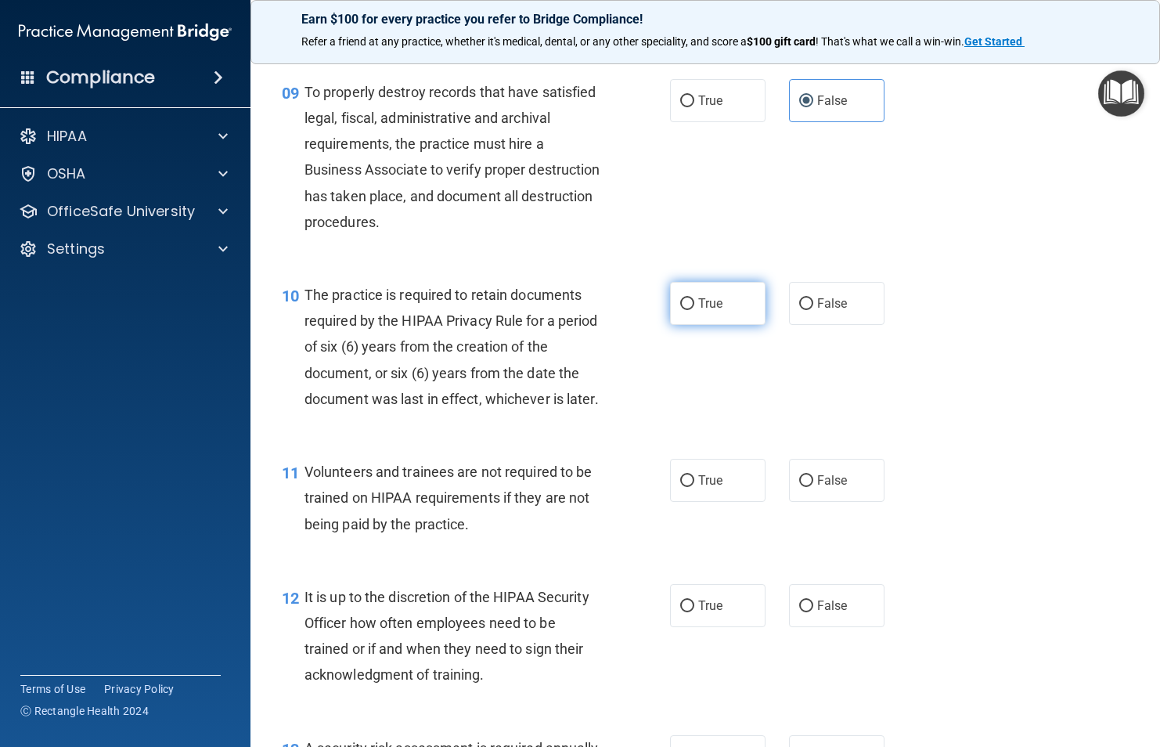
radio input "true"
drag, startPoint x: 803, startPoint y: 560, endPoint x: 797, endPoint y: 623, distance: 63.7
click at [803, 487] on input "False" at bounding box center [806, 481] width 14 height 12
radio input "true"
click at [809, 627] on label "False" at bounding box center [836, 605] width 95 height 43
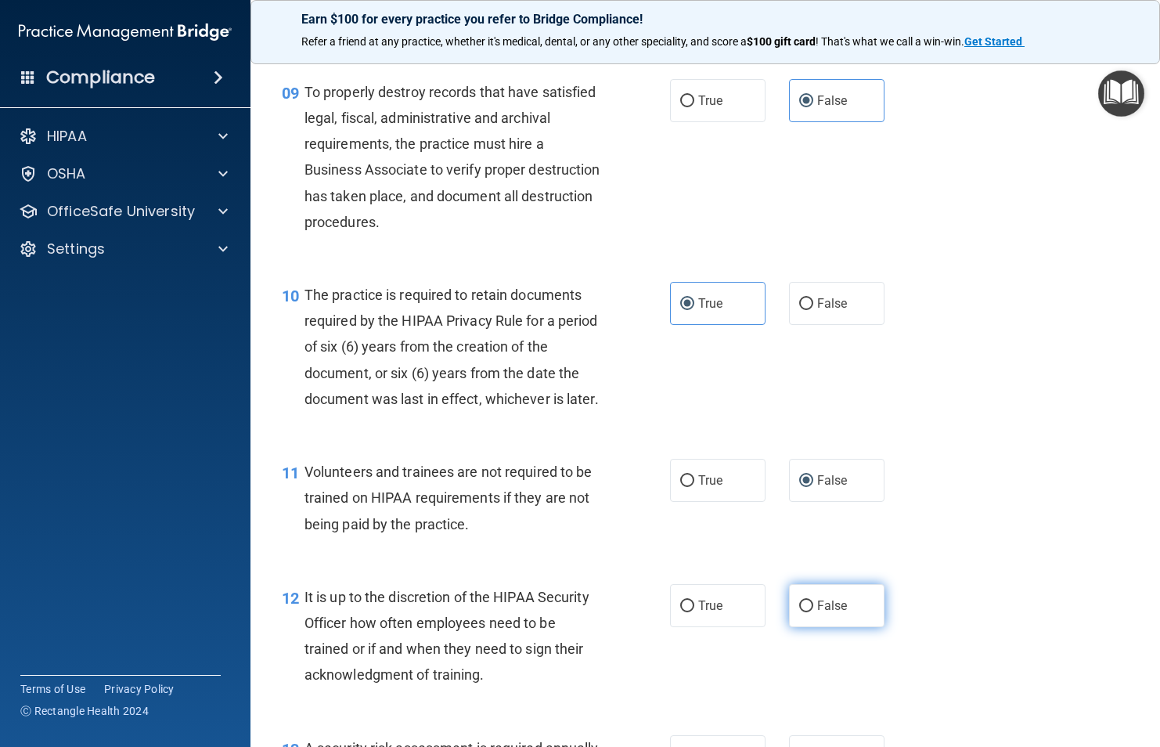
click at [809, 612] on input "False" at bounding box center [806, 606] width 14 height 12
radio input "true"
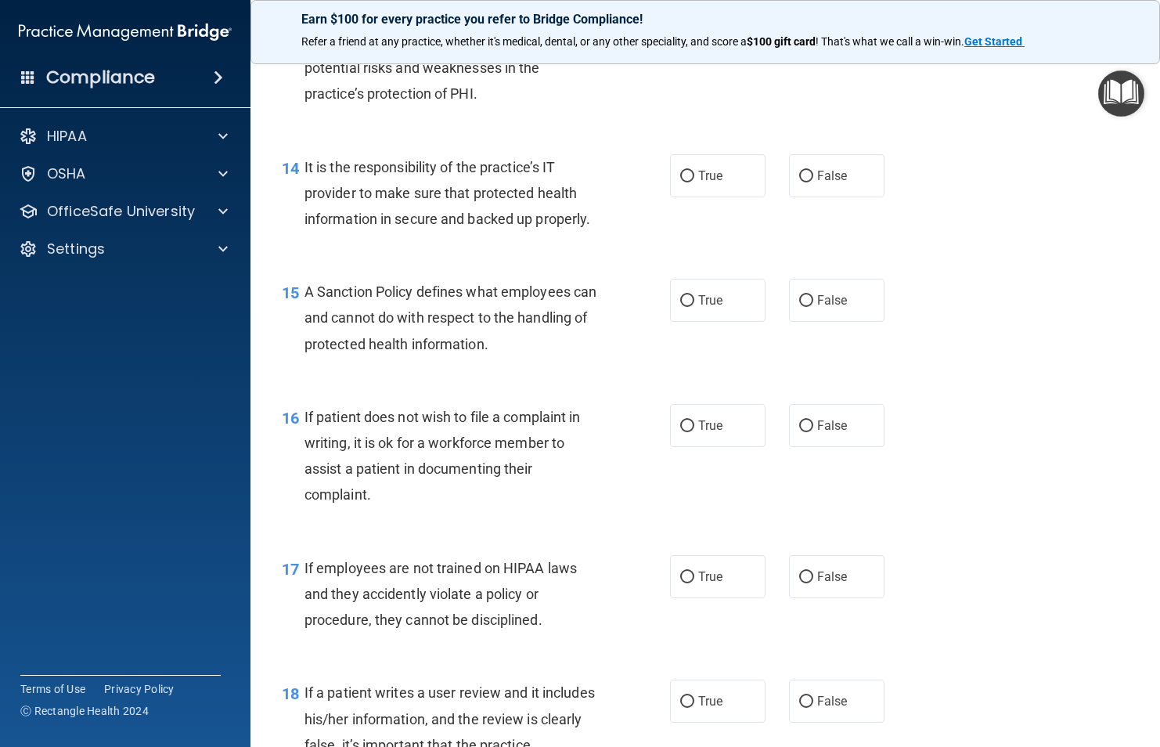
scroll to position [2113, 0]
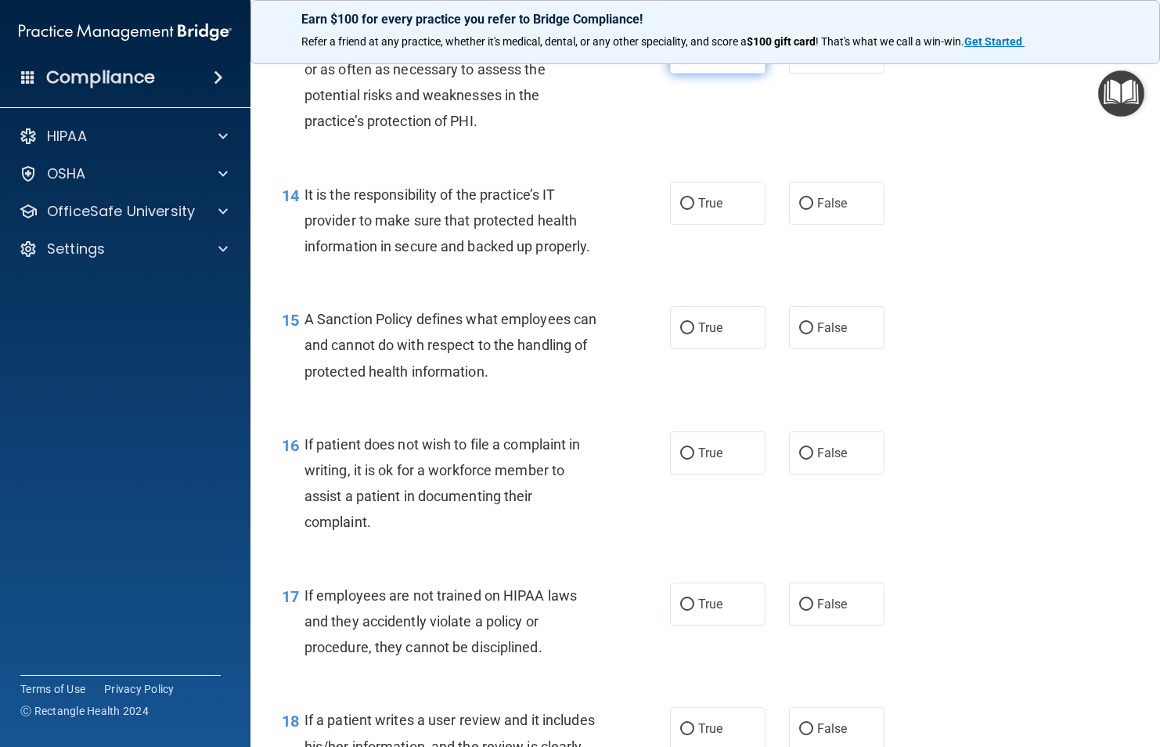
click at [698, 59] on span "True" at bounding box center [710, 52] width 24 height 15
click at [694, 59] on input "True" at bounding box center [687, 53] width 14 height 12
radio input "true"
click at [789, 225] on label "False" at bounding box center [836, 203] width 95 height 43
click at [799, 210] on input "False" at bounding box center [806, 204] width 14 height 12
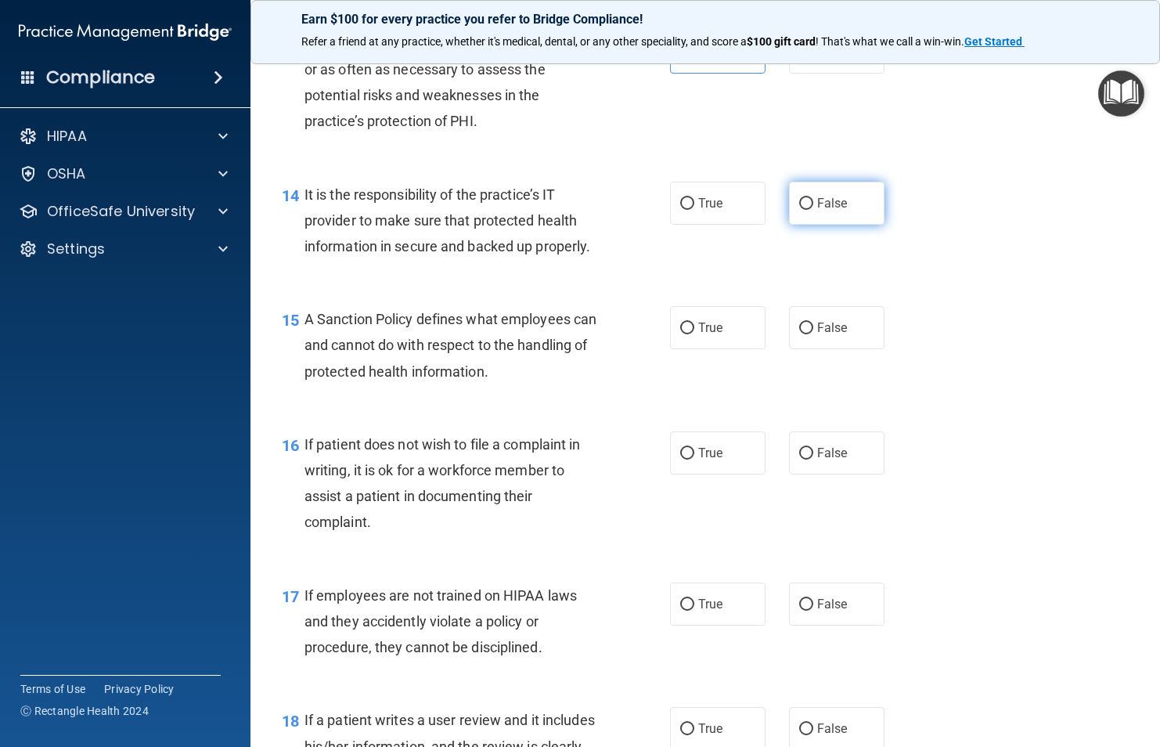
radio input "true"
click at [722, 349] on label "True" at bounding box center [717, 327] width 95 height 43
click at [694, 334] on input "True" at bounding box center [687, 328] width 14 height 12
radio input "true"
click at [698, 460] on span "True" at bounding box center [710, 452] width 24 height 15
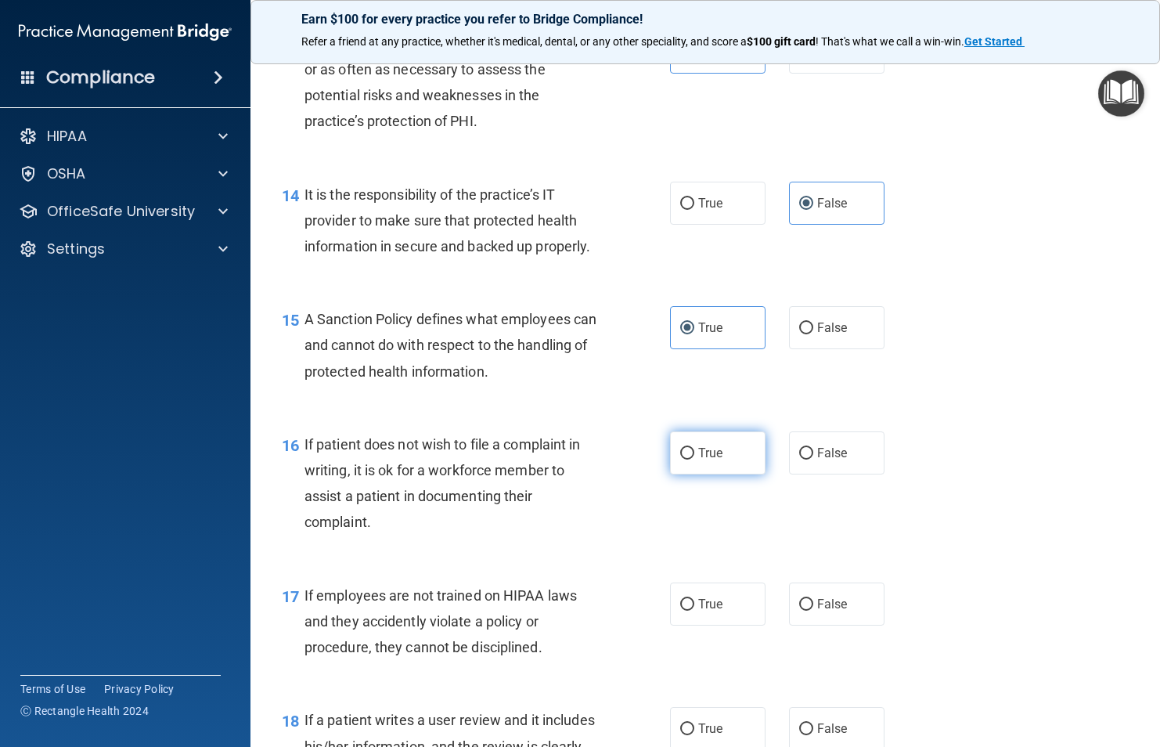
click at [694, 459] on input "True" at bounding box center [687, 454] width 14 height 12
radio input "true"
click at [810, 625] on label "False" at bounding box center [836, 603] width 95 height 43
click at [810, 611] on input "False" at bounding box center [806, 605] width 14 height 12
radio input "true"
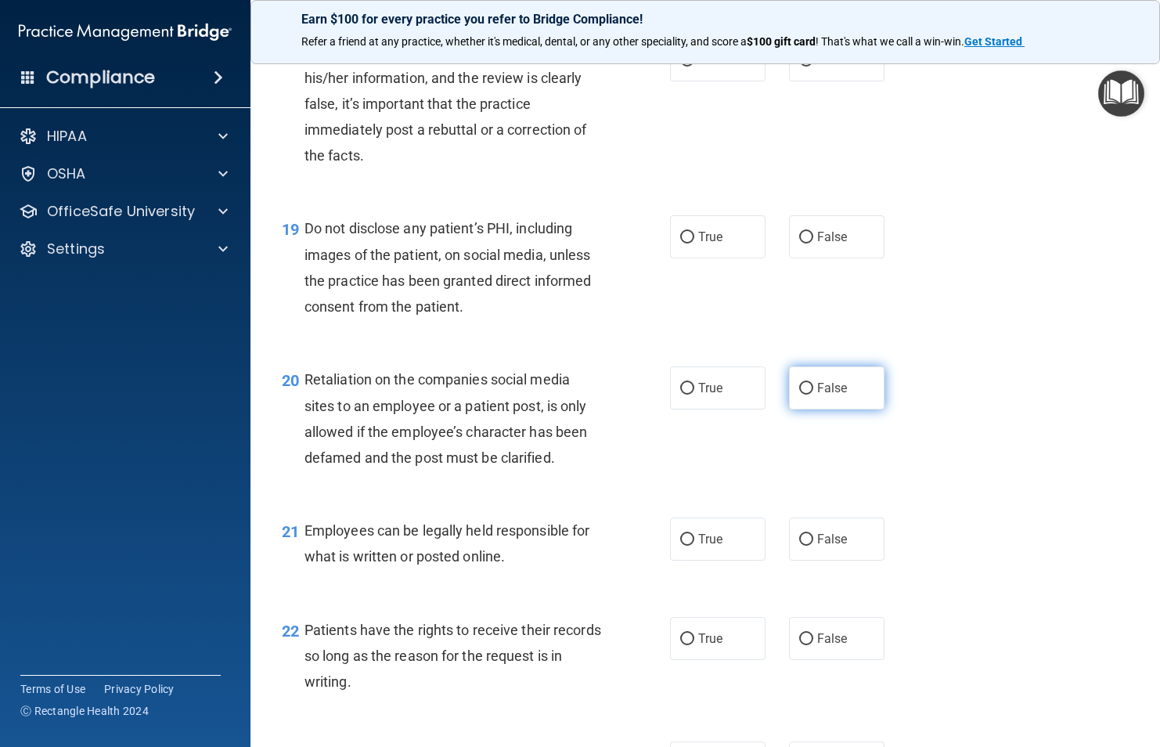
scroll to position [2818, 0]
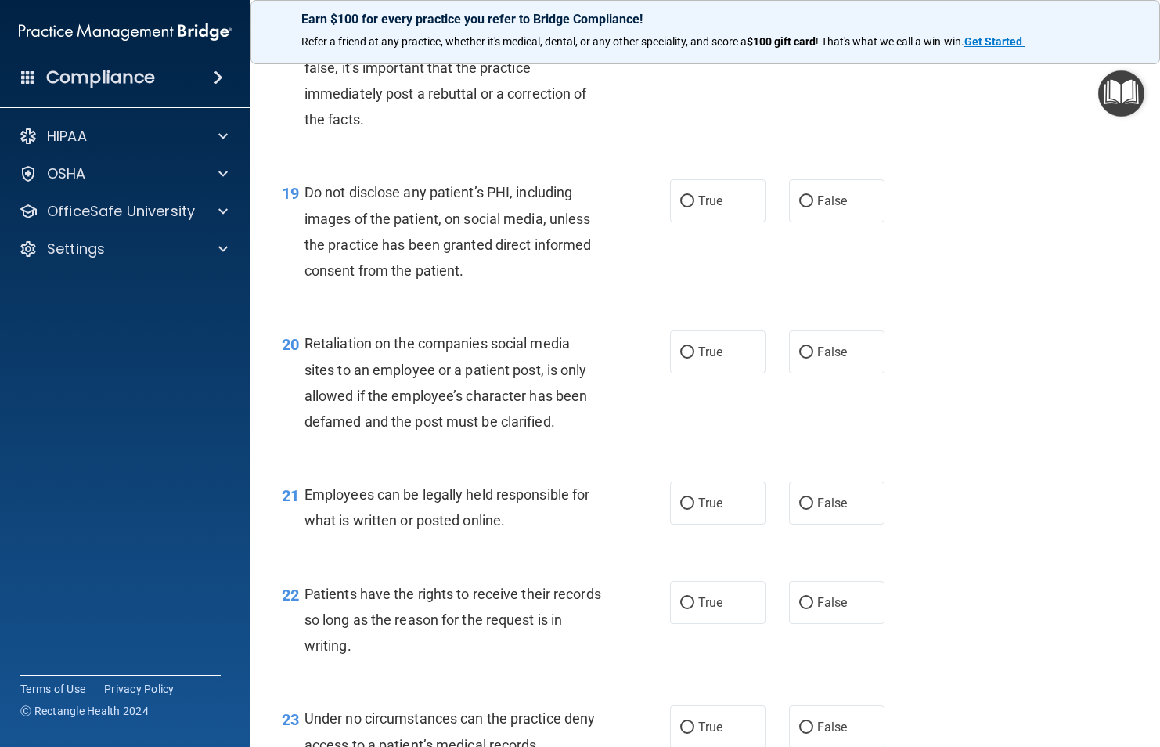
click at [823, 45] on label "False" at bounding box center [836, 23] width 95 height 43
click at [813, 31] on input "False" at bounding box center [806, 25] width 14 height 12
radio input "true"
click at [748, 222] on label "True" at bounding box center [717, 200] width 95 height 43
click at [694, 207] on input "True" at bounding box center [687, 202] width 14 height 12
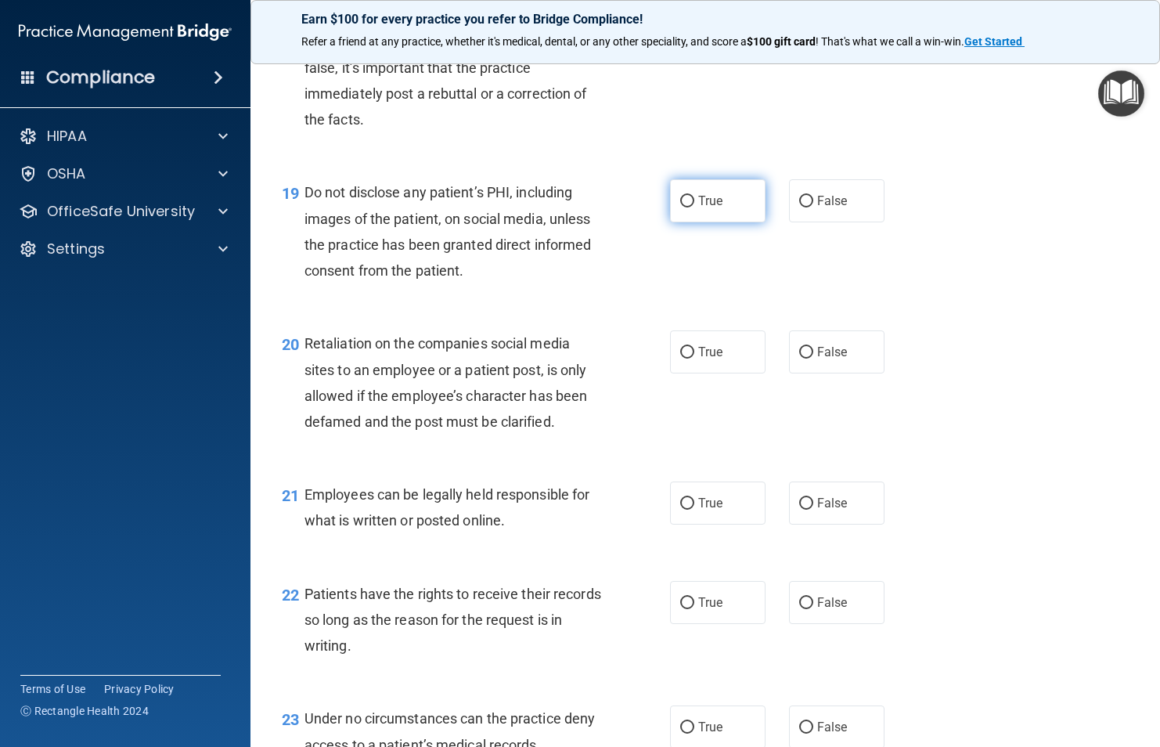
radio input "true"
click at [805, 358] on input "False" at bounding box center [806, 353] width 14 height 12
radio input "true"
click at [726, 560] on div "21 Employees can be legally held responsible for what is written or posted onli…" at bounding box center [705, 511] width 870 height 99
click at [729, 524] on label "True" at bounding box center [717, 502] width 95 height 43
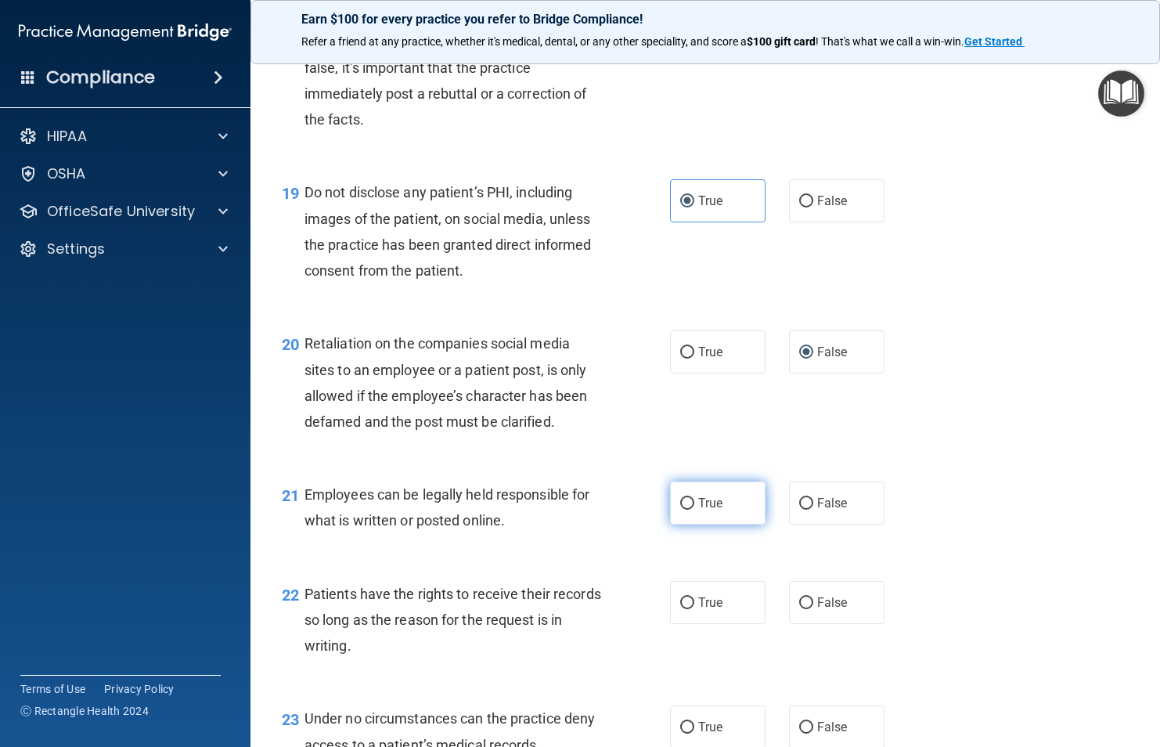
click at [694, 510] on input "True" at bounding box center [687, 504] width 14 height 12
radio input "true"
click at [817, 610] on span "False" at bounding box center [832, 602] width 31 height 15
click at [813, 609] on input "False" at bounding box center [806, 603] width 14 height 12
radio input "true"
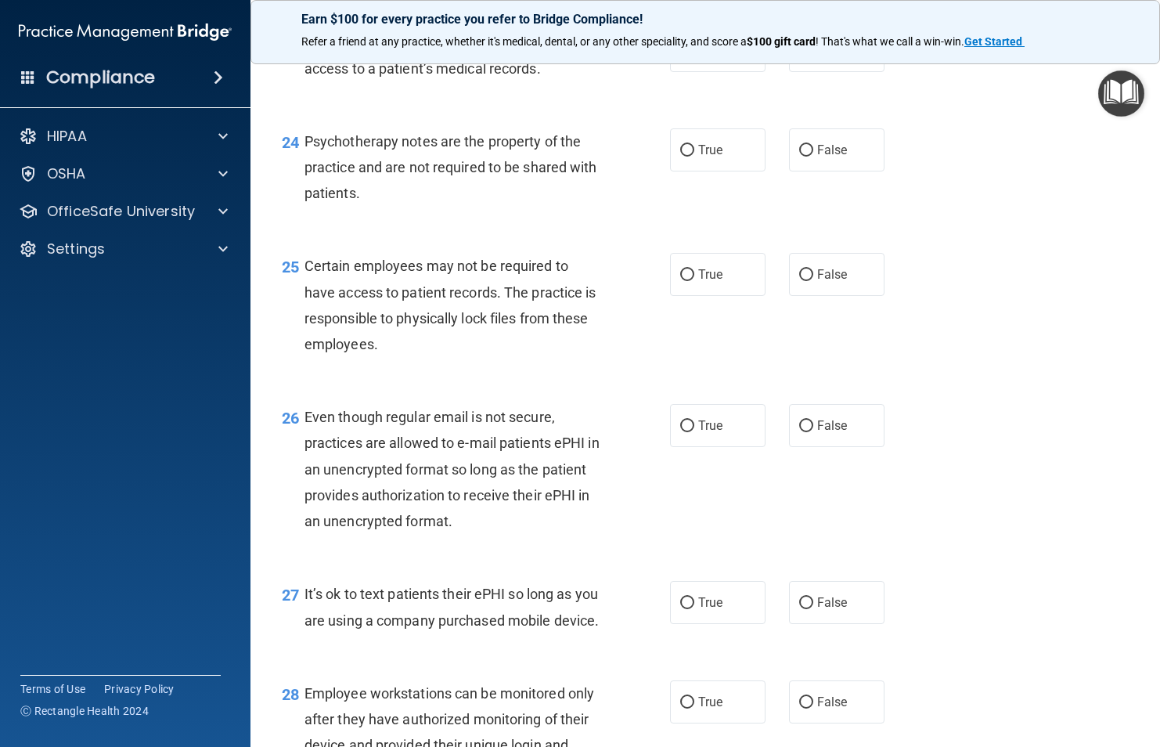
scroll to position [3522, 0]
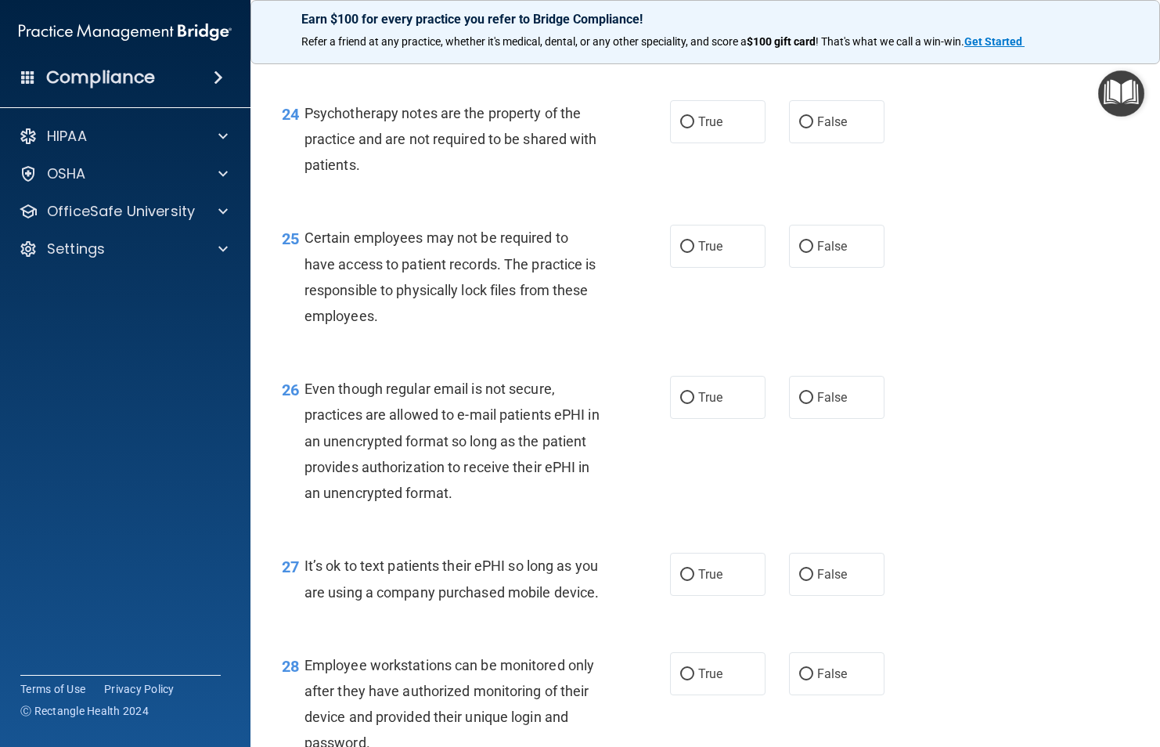
click at [839, 44] on label "False" at bounding box center [836, 22] width 95 height 43
click at [813, 29] on input "False" at bounding box center [806, 23] width 14 height 12
radio input "true"
click at [719, 143] on label "True" at bounding box center [717, 121] width 95 height 43
click at [694, 128] on input "True" at bounding box center [687, 123] width 14 height 12
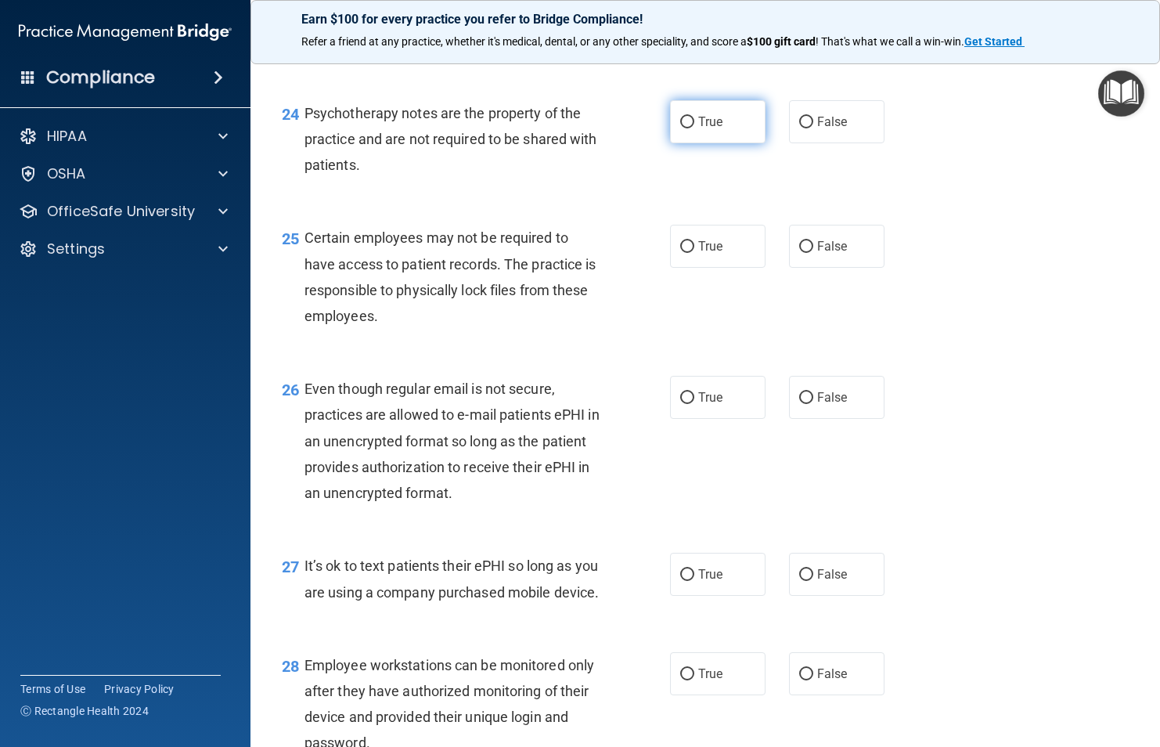
radio input "true"
click at [736, 268] on label "True" at bounding box center [717, 246] width 95 height 43
click at [694, 253] on input "True" at bounding box center [687, 247] width 14 height 12
radio input "true"
click at [726, 419] on label "True" at bounding box center [717, 397] width 95 height 43
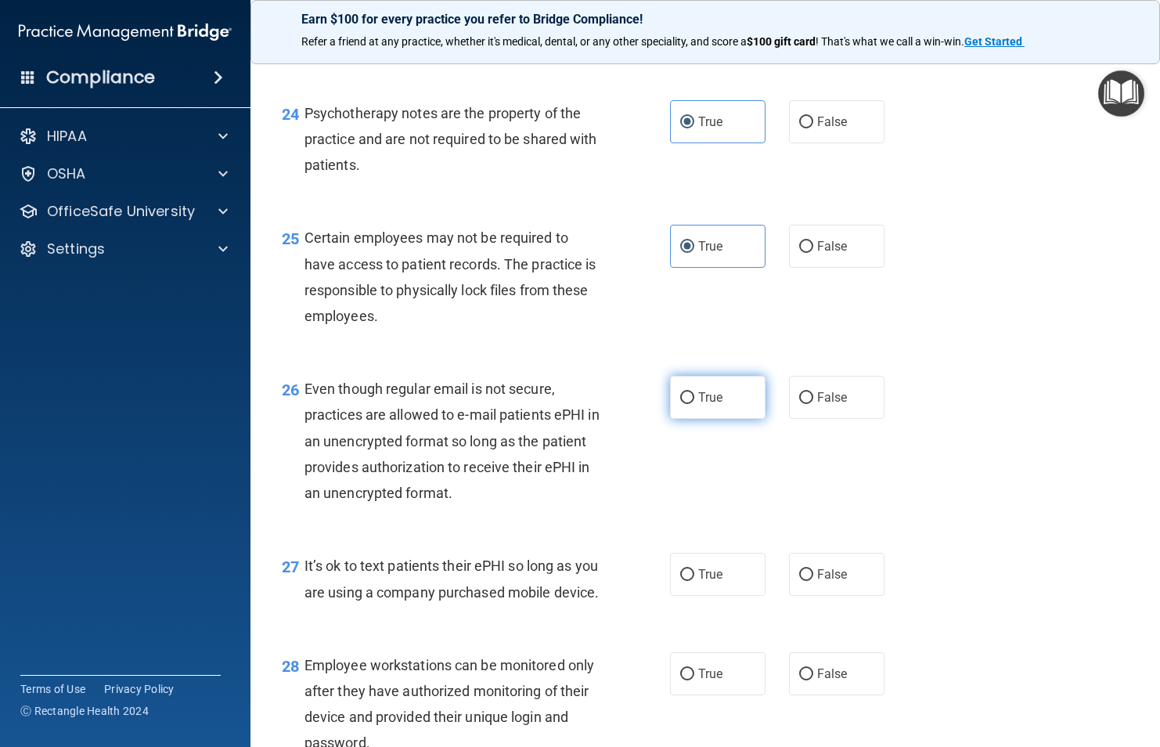
click at [694, 404] on input "True" at bounding box center [687, 398] width 14 height 12
radio input "true"
click at [849, 596] on label "False" at bounding box center [836, 574] width 95 height 43
click at [813, 581] on input "False" at bounding box center [806, 575] width 14 height 12
radio input "true"
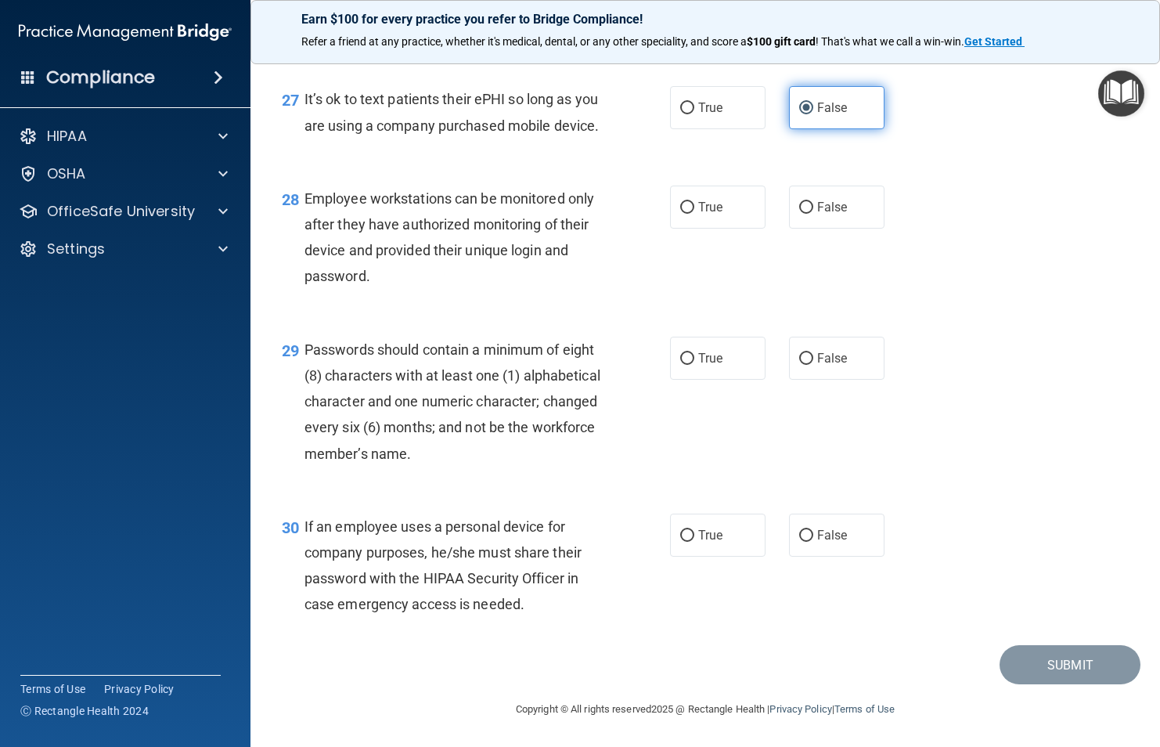
scroll to position [4093, 0]
click at [817, 207] on span "False" at bounding box center [832, 207] width 31 height 15
click at [813, 207] on input "False" at bounding box center [806, 208] width 14 height 12
radio input "true"
click at [687, 348] on label "True" at bounding box center [717, 358] width 95 height 43
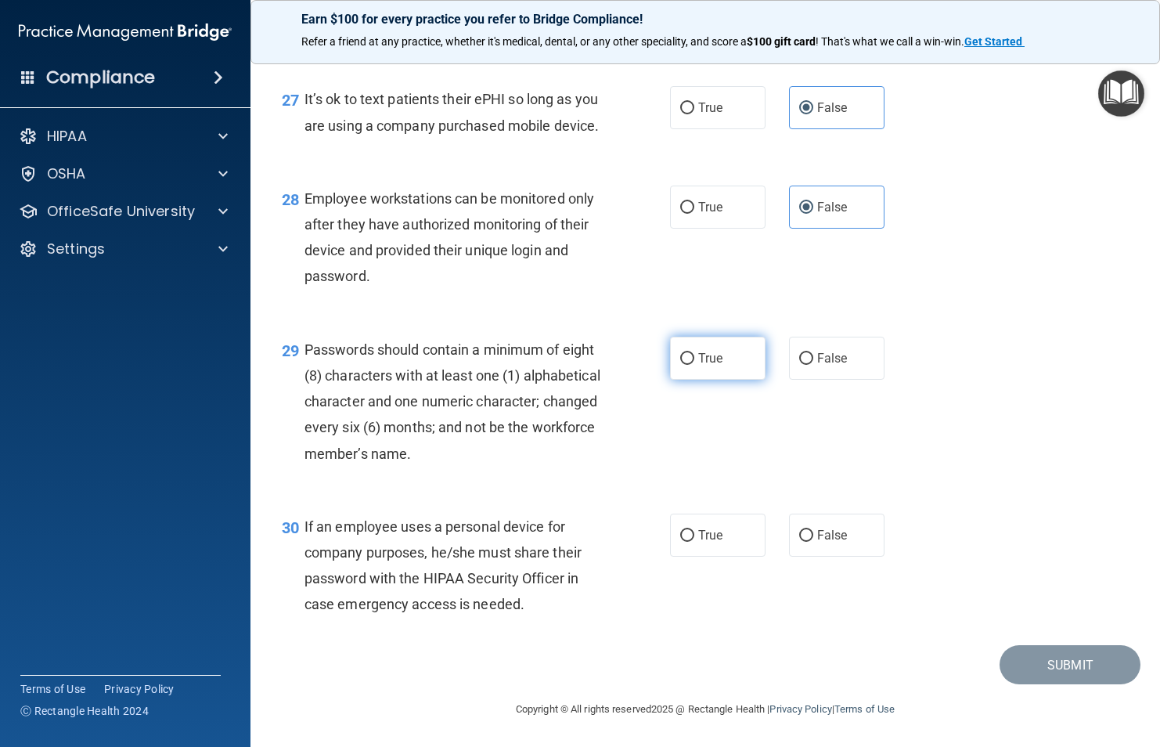
click at [687, 353] on input "True" at bounding box center [687, 359] width 14 height 12
radio input "true"
click at [828, 543] on label "False" at bounding box center [836, 534] width 95 height 43
click at [813, 542] on input "False" at bounding box center [806, 536] width 14 height 12
radio input "true"
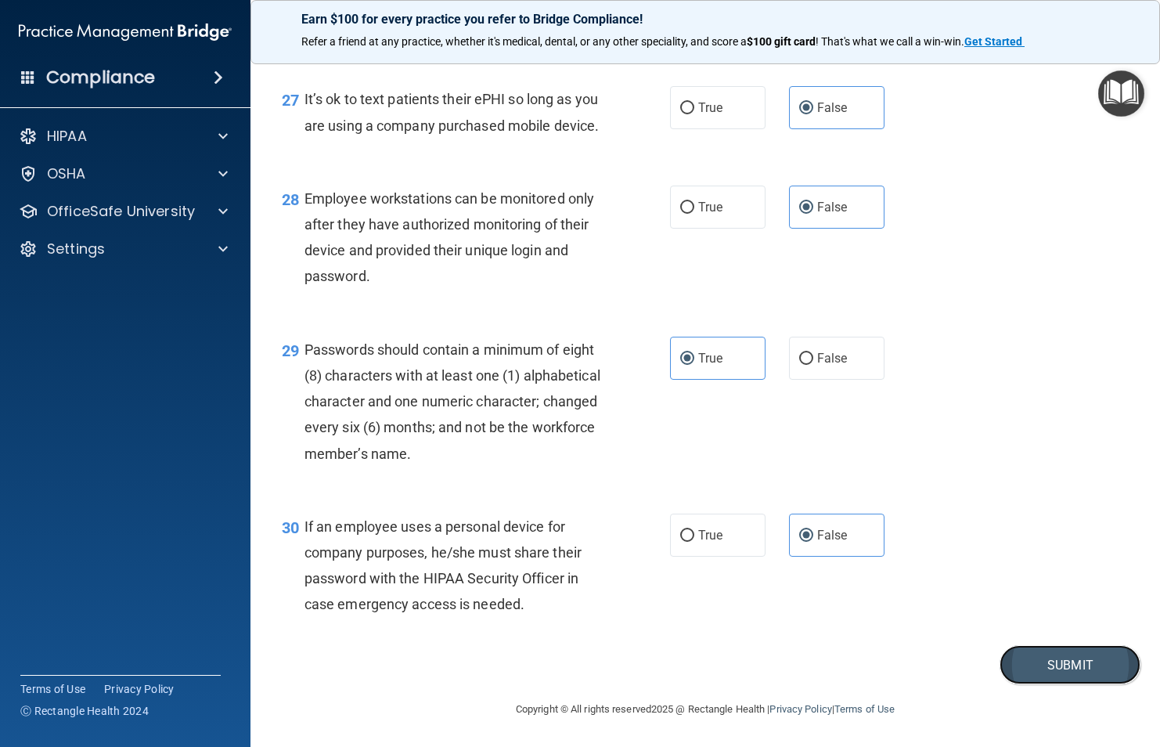
click at [1029, 676] on button "Submit" at bounding box center [1070, 665] width 141 height 40
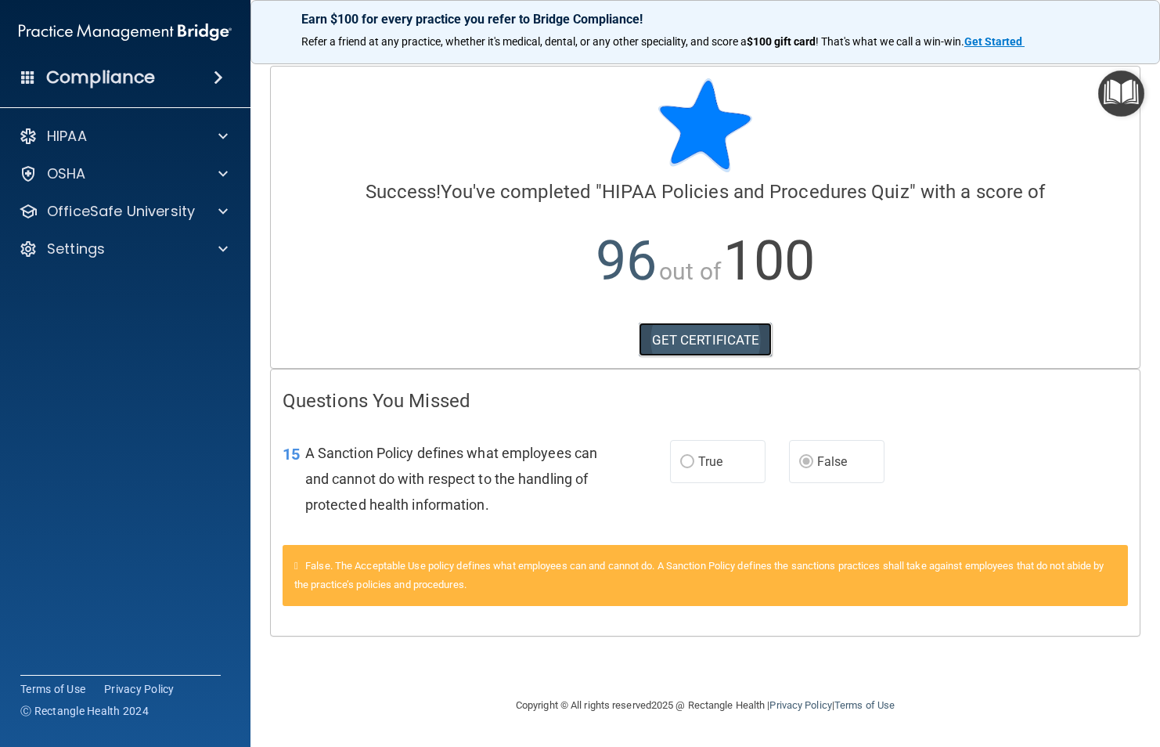
click at [706, 339] on link "GET CERTIFICATE" at bounding box center [706, 339] width 134 height 34
click at [142, 207] on p "OfficeSafe University" at bounding box center [121, 211] width 148 height 19
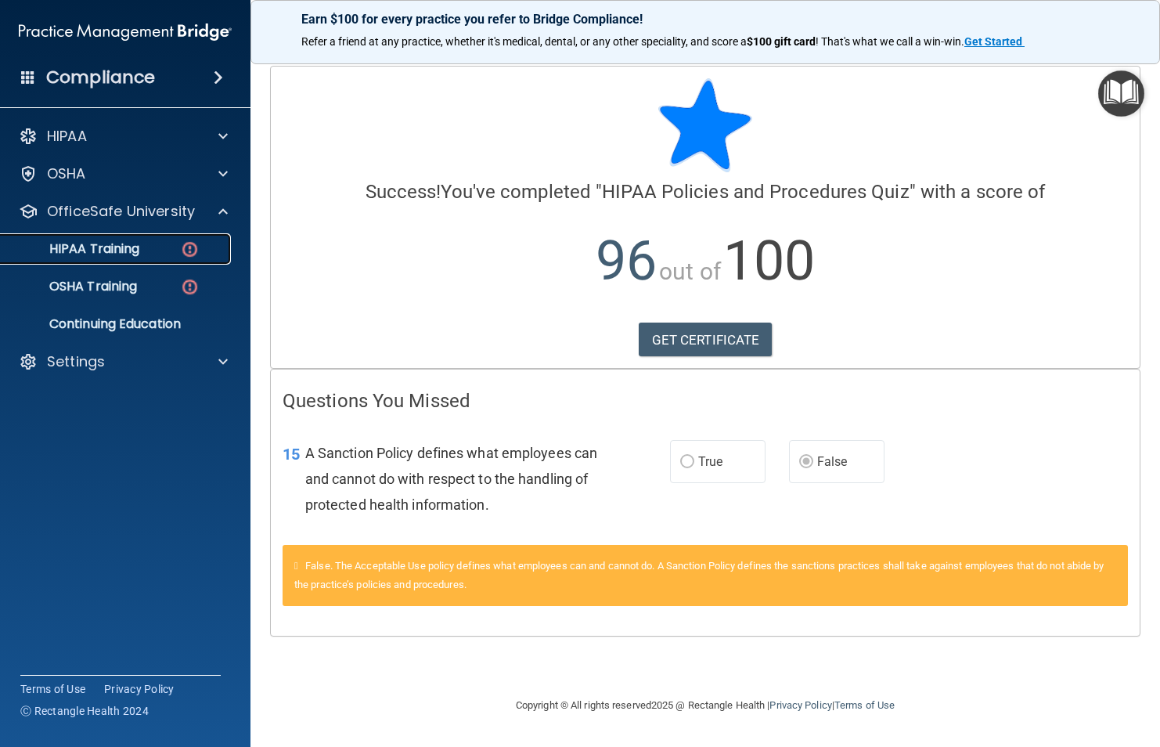
click at [142, 241] on link "HIPAA Training" at bounding box center [107, 248] width 247 height 31
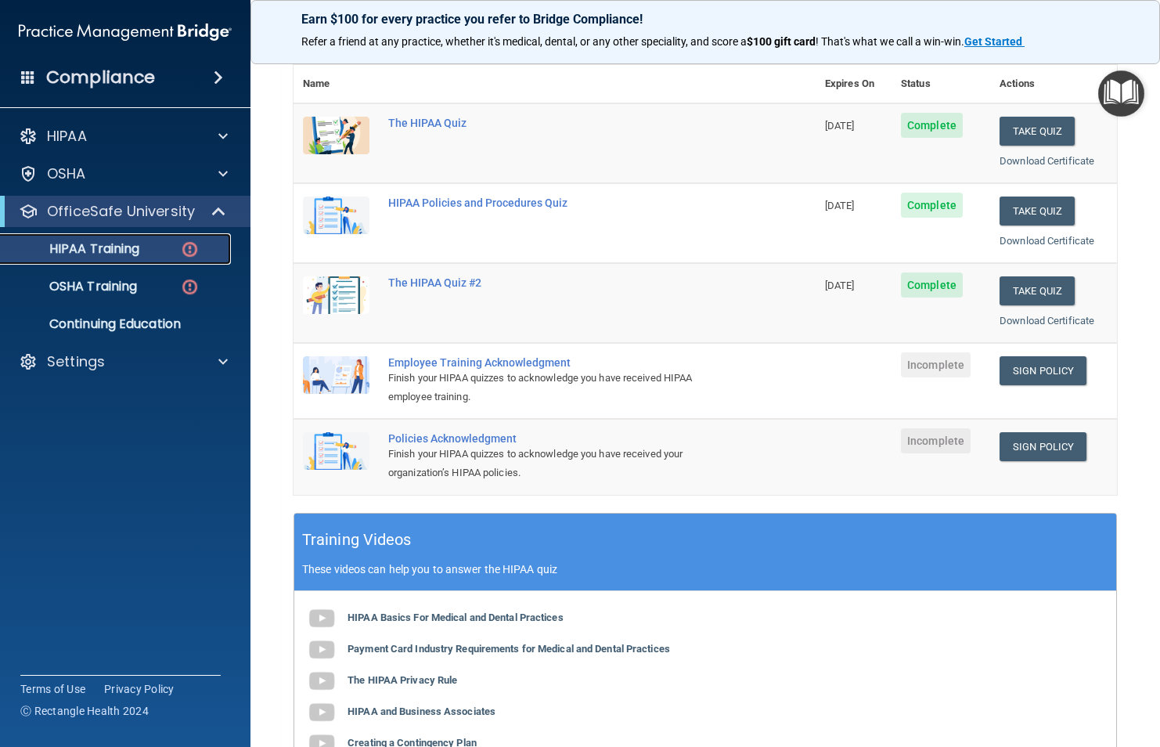
scroll to position [235, 0]
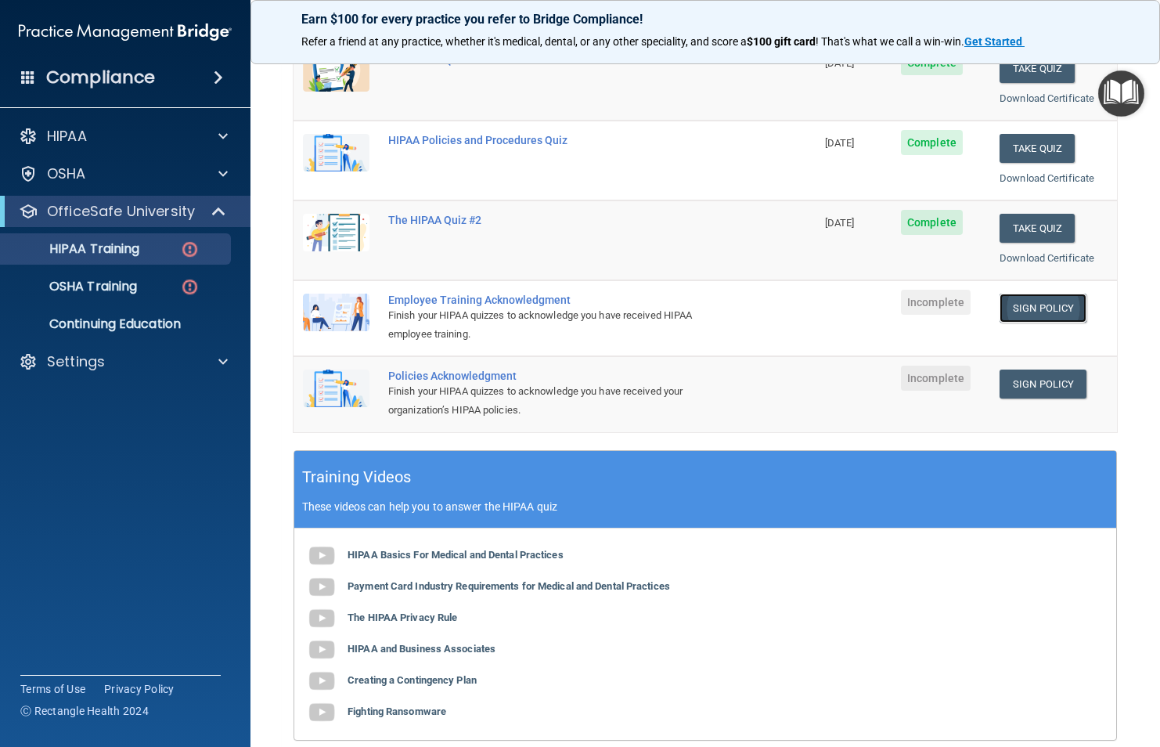
click at [1000, 310] on link "Sign Policy" at bounding box center [1043, 308] width 87 height 29
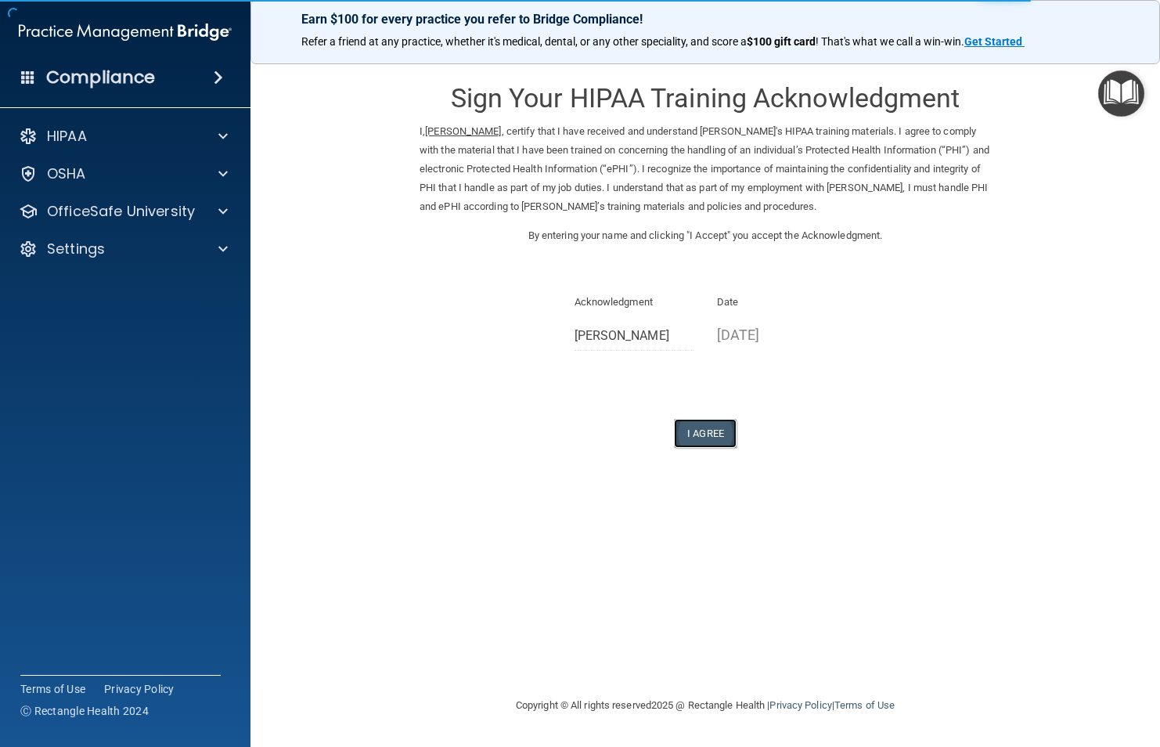
click at [715, 448] on button "I Agree" at bounding box center [705, 433] width 63 height 29
click at [704, 448] on button "I Agree" at bounding box center [705, 433] width 63 height 29
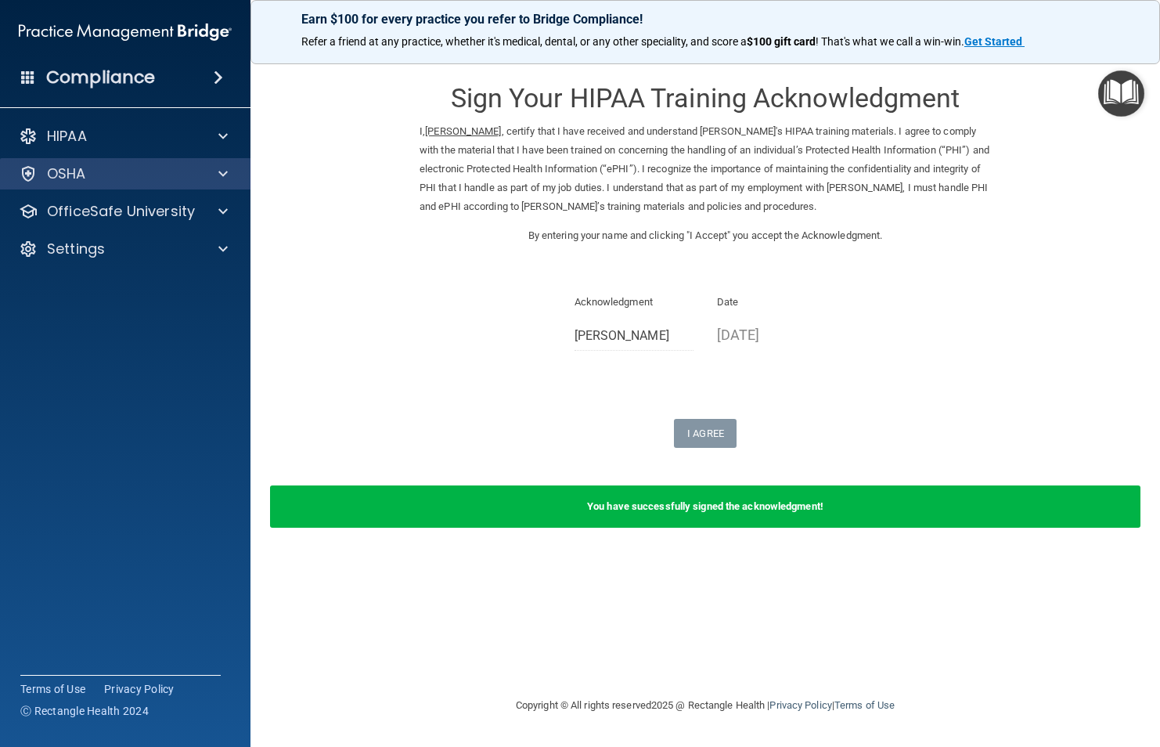
click at [135, 186] on div "OSHA" at bounding box center [125, 173] width 251 height 31
click at [150, 180] on div "OSHA" at bounding box center [104, 173] width 194 height 19
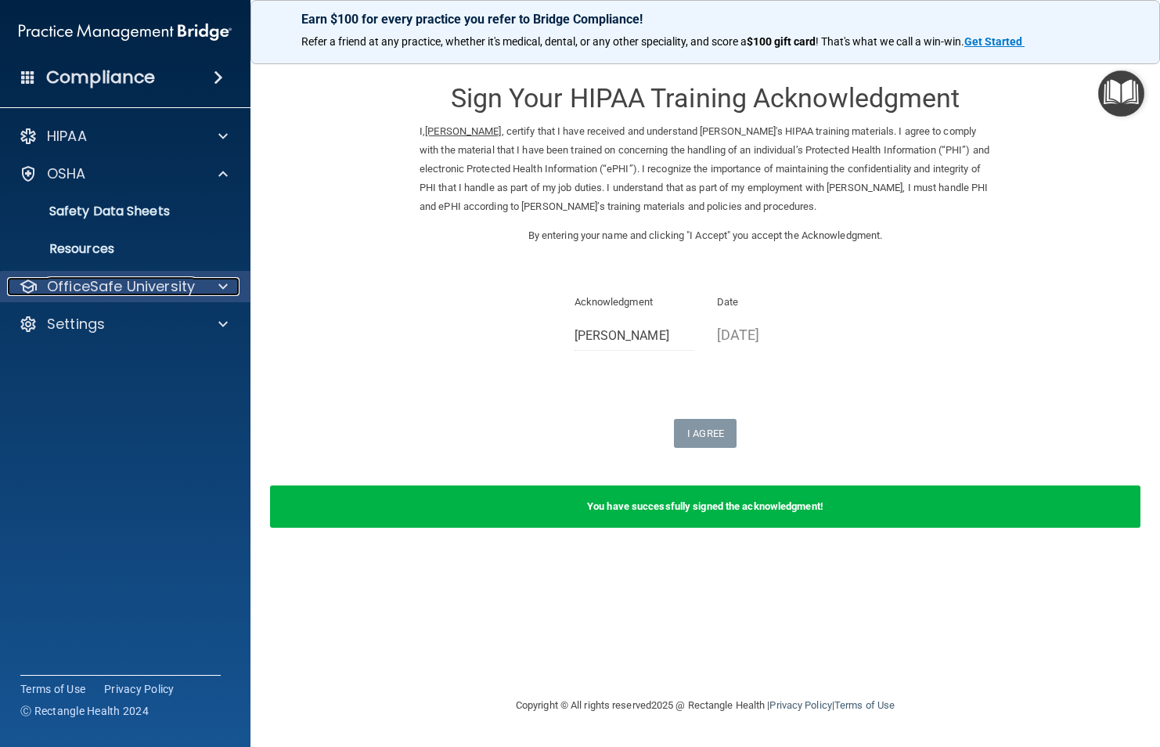
click at [131, 286] on p "OfficeSafe University" at bounding box center [121, 286] width 148 height 19
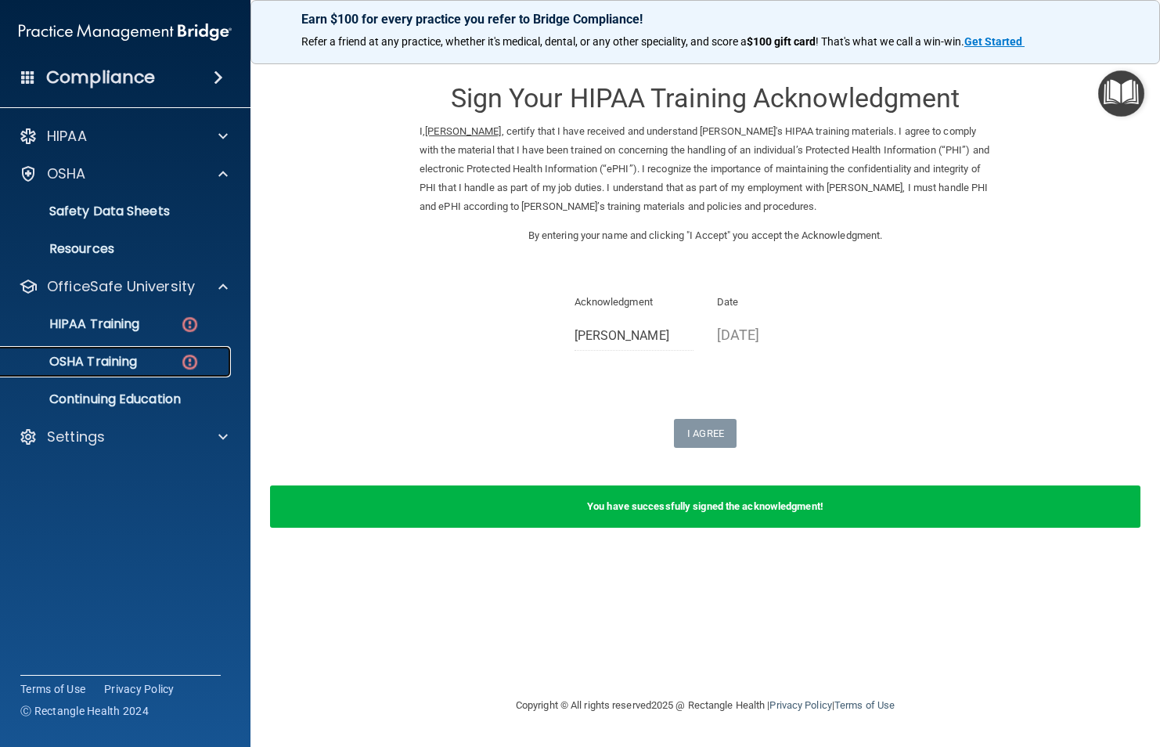
click at [132, 371] on link "OSHA Training" at bounding box center [107, 361] width 247 height 31
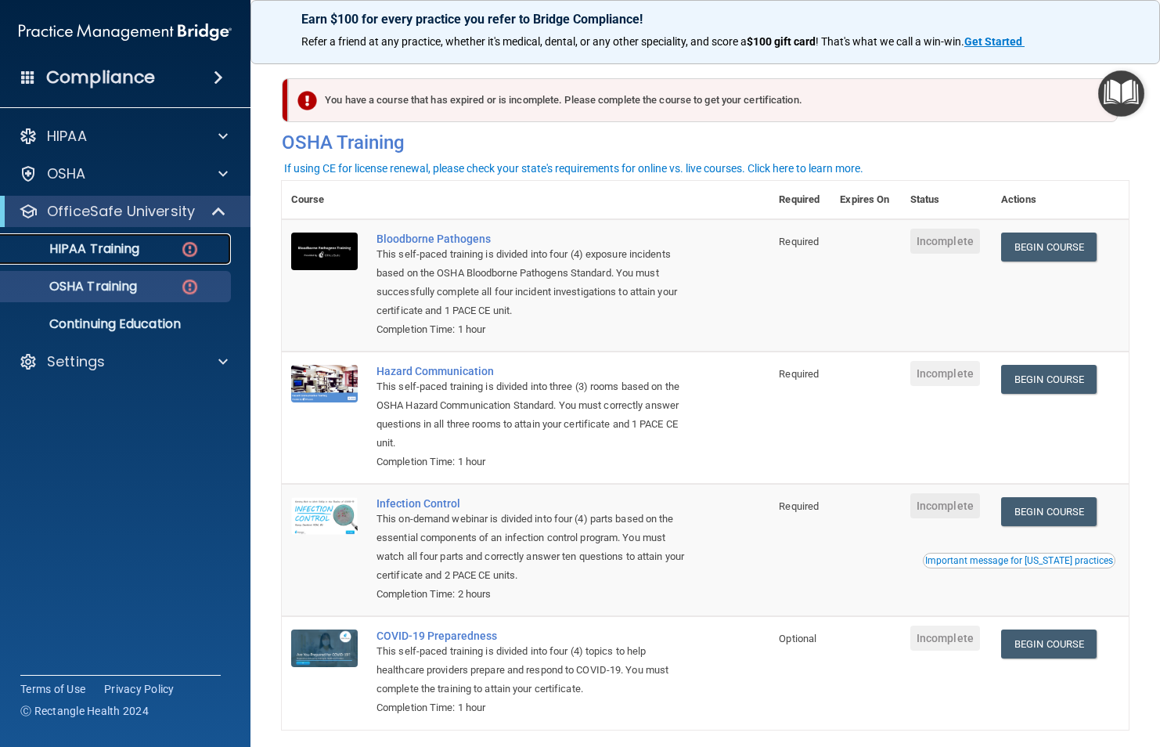
click at [150, 247] on div "HIPAA Training" at bounding box center [117, 249] width 214 height 16
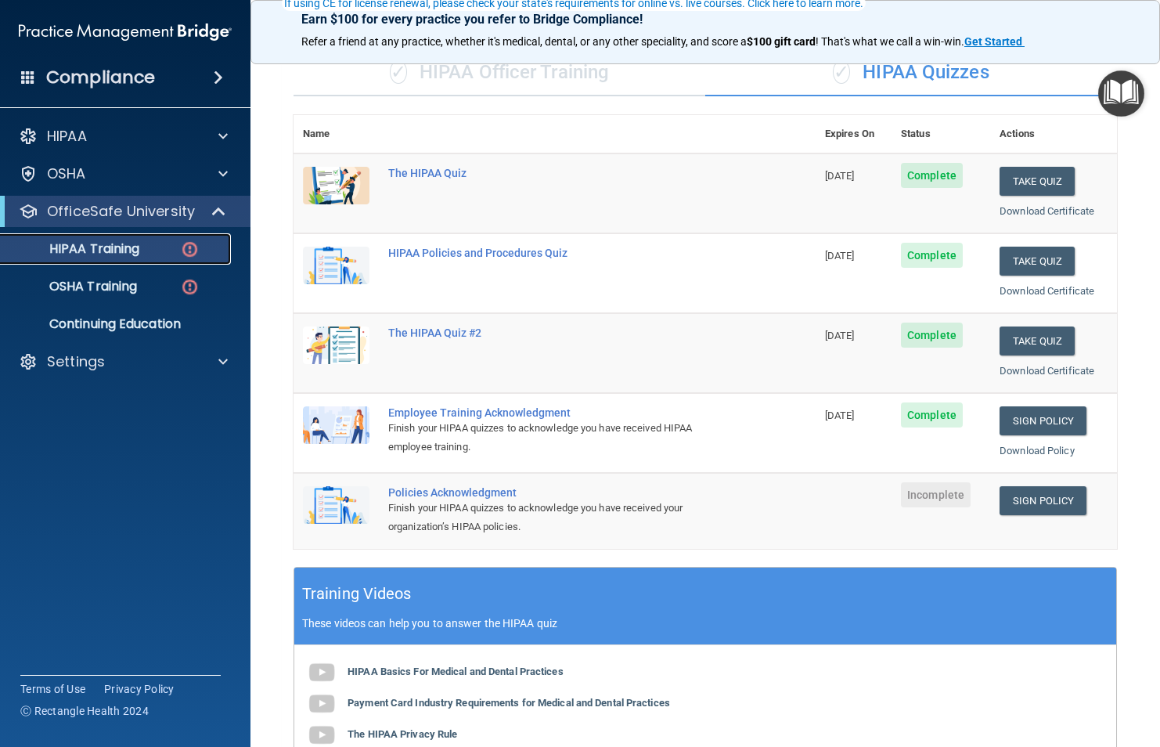
scroll to position [157, 0]
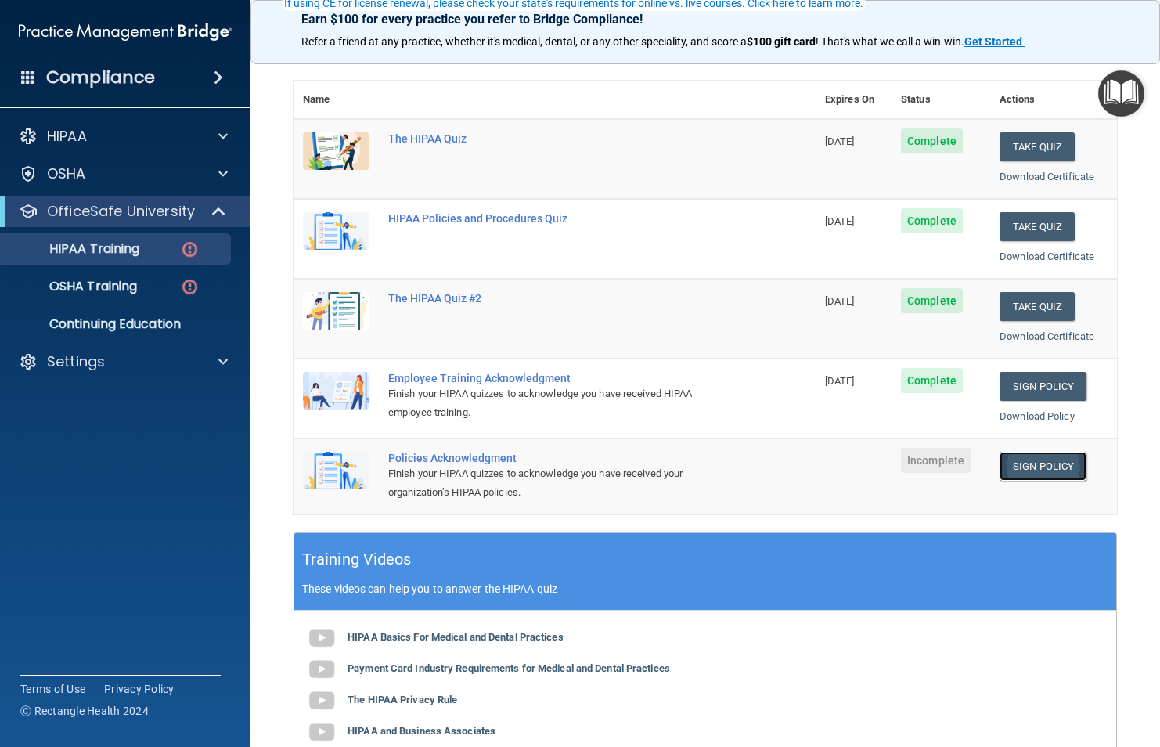
click at [1019, 471] on link "Sign Policy" at bounding box center [1043, 466] width 87 height 29
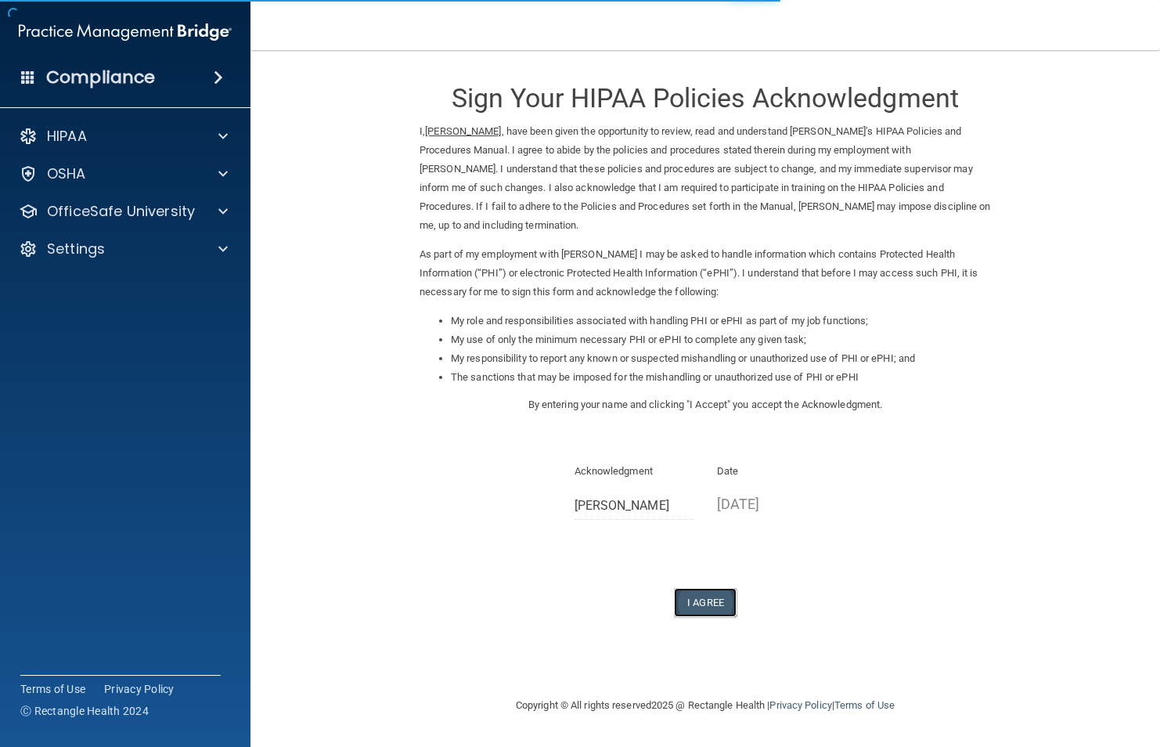
click at [706, 602] on button "I Agree" at bounding box center [705, 602] width 63 height 29
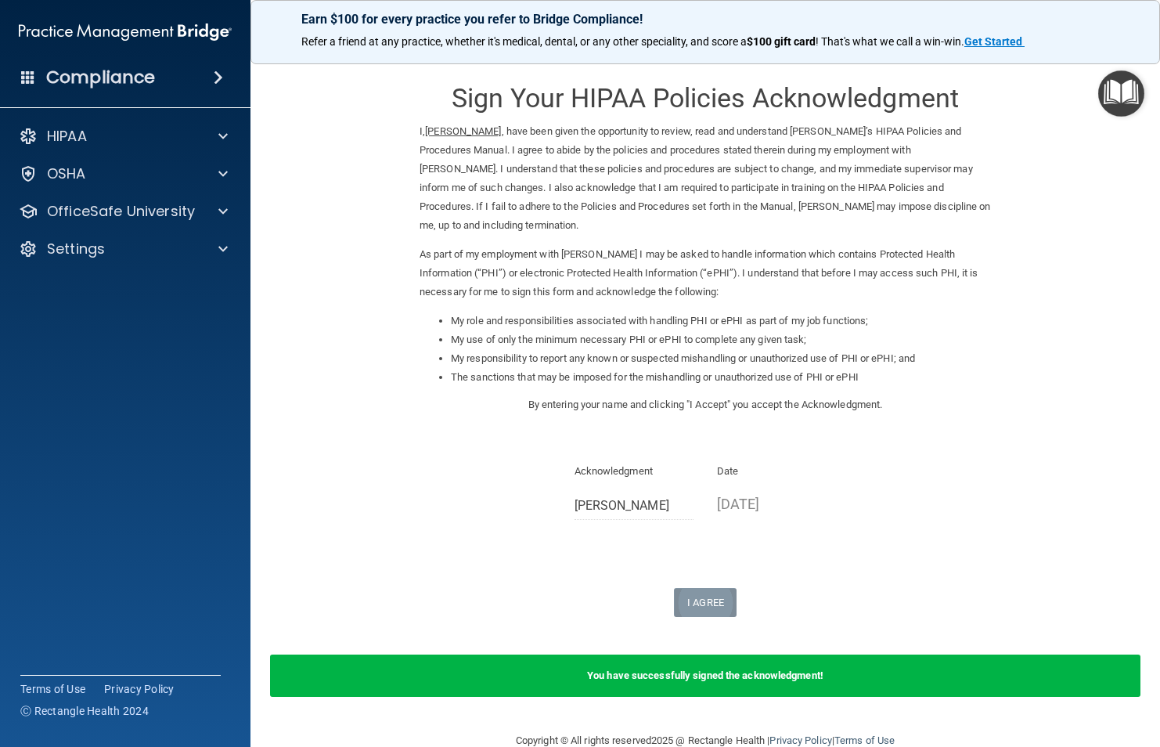
scroll to position [31, 0]
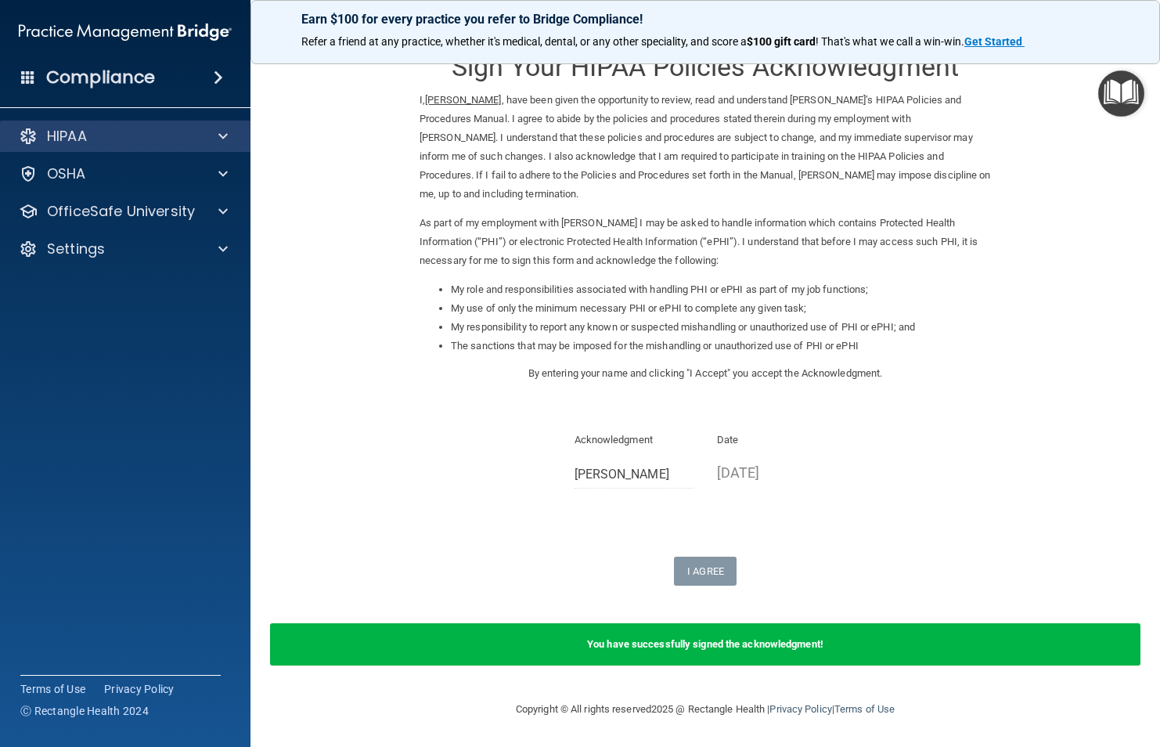
click at [129, 124] on div "HIPAA" at bounding box center [125, 136] width 251 height 31
click at [132, 135] on div "HIPAA" at bounding box center [104, 136] width 194 height 19
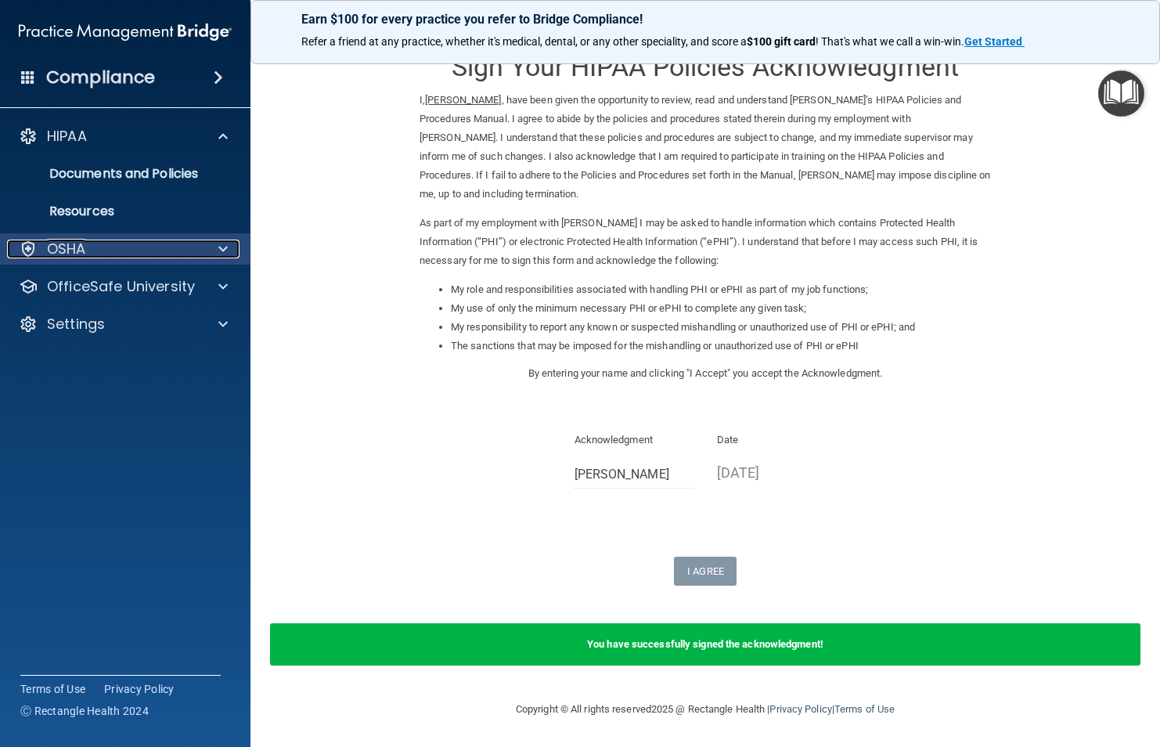
click at [175, 253] on div "OSHA" at bounding box center [104, 249] width 194 height 19
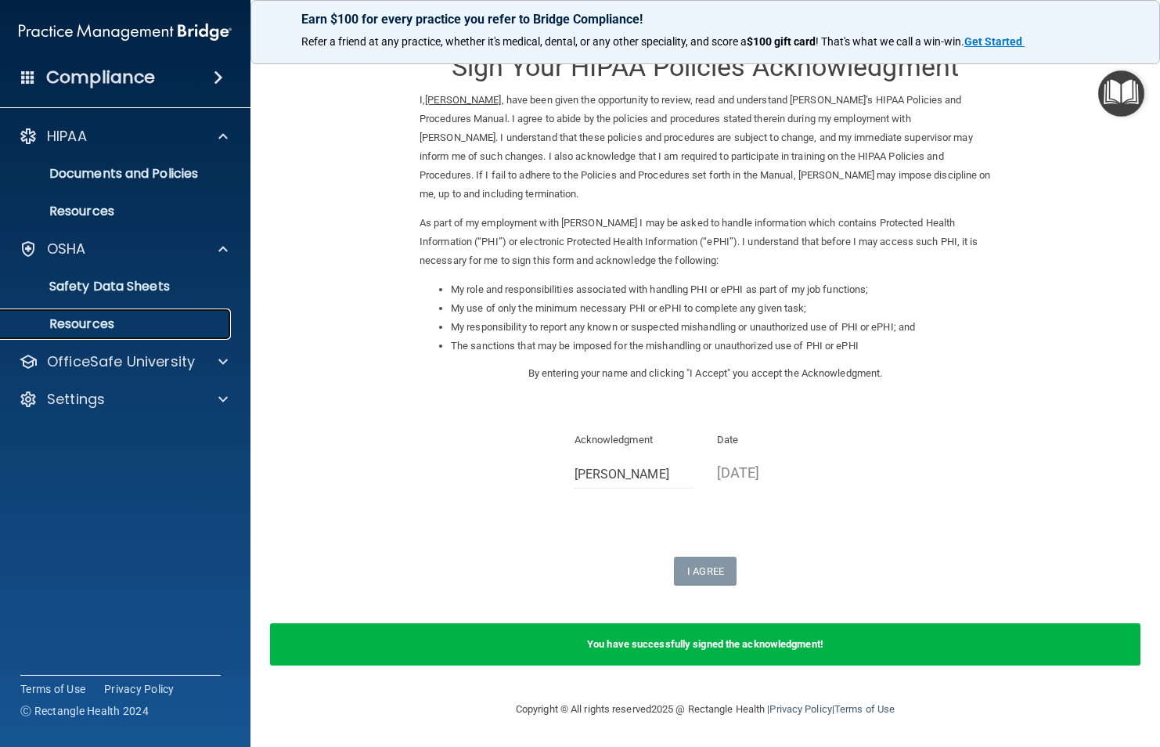
click at [171, 322] on p "Resources" at bounding box center [117, 324] width 214 height 16
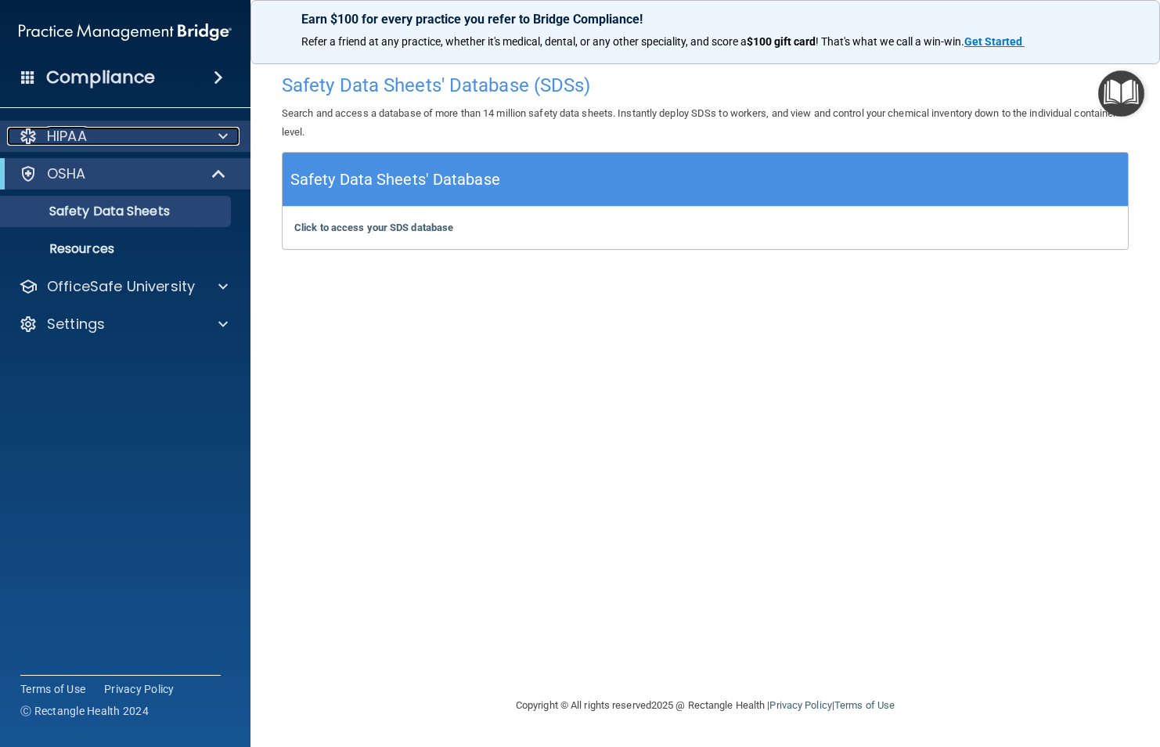
click at [196, 145] on div "HIPAA" at bounding box center [104, 136] width 194 height 19
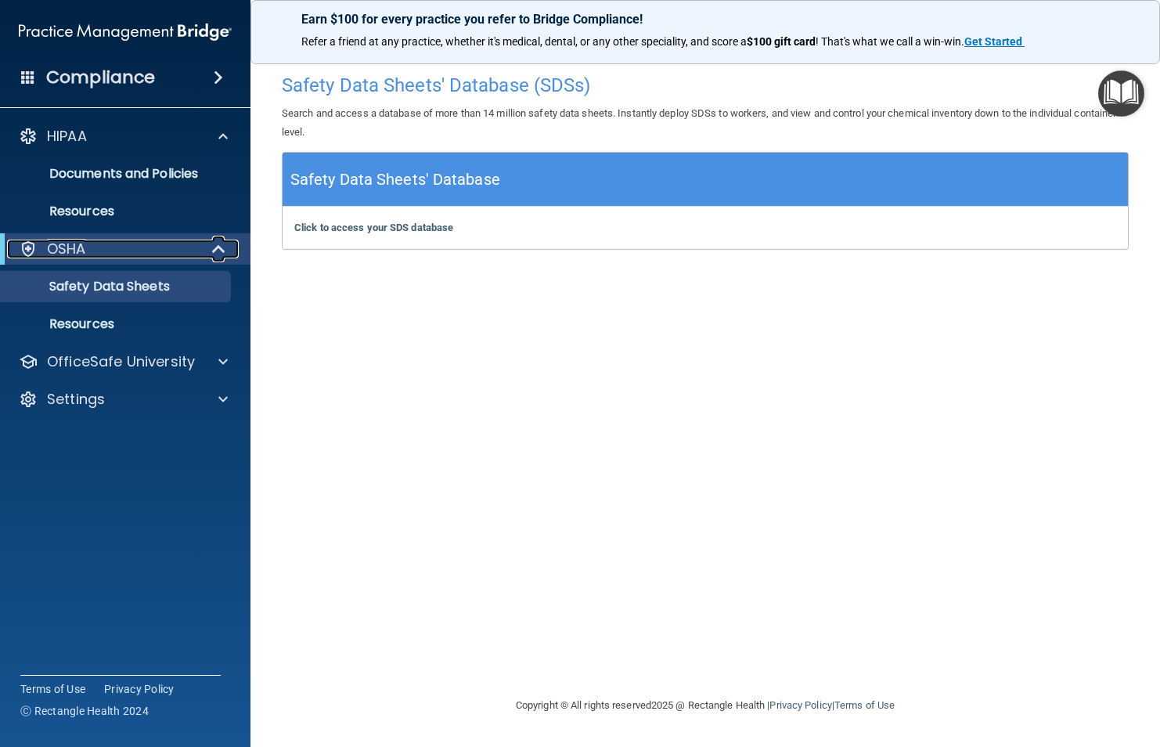
click at [165, 244] on div "OSHA" at bounding box center [103, 249] width 193 height 19
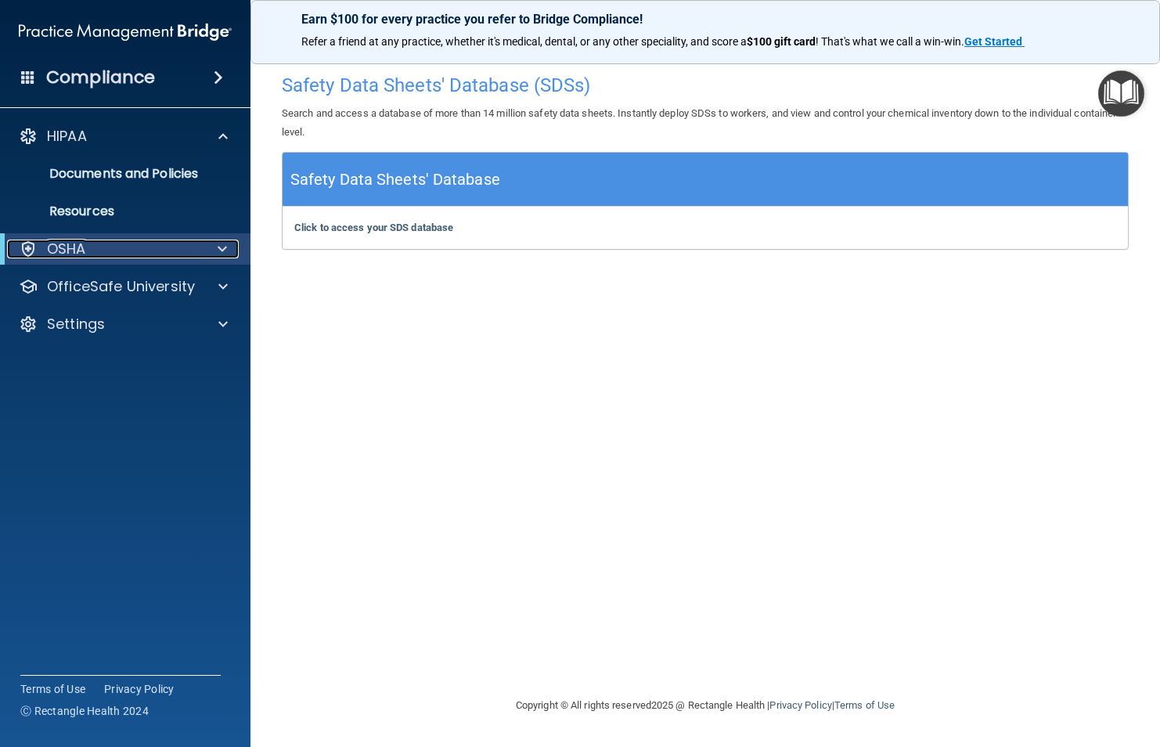
click at [165, 244] on div "OSHA" at bounding box center [103, 249] width 193 height 19
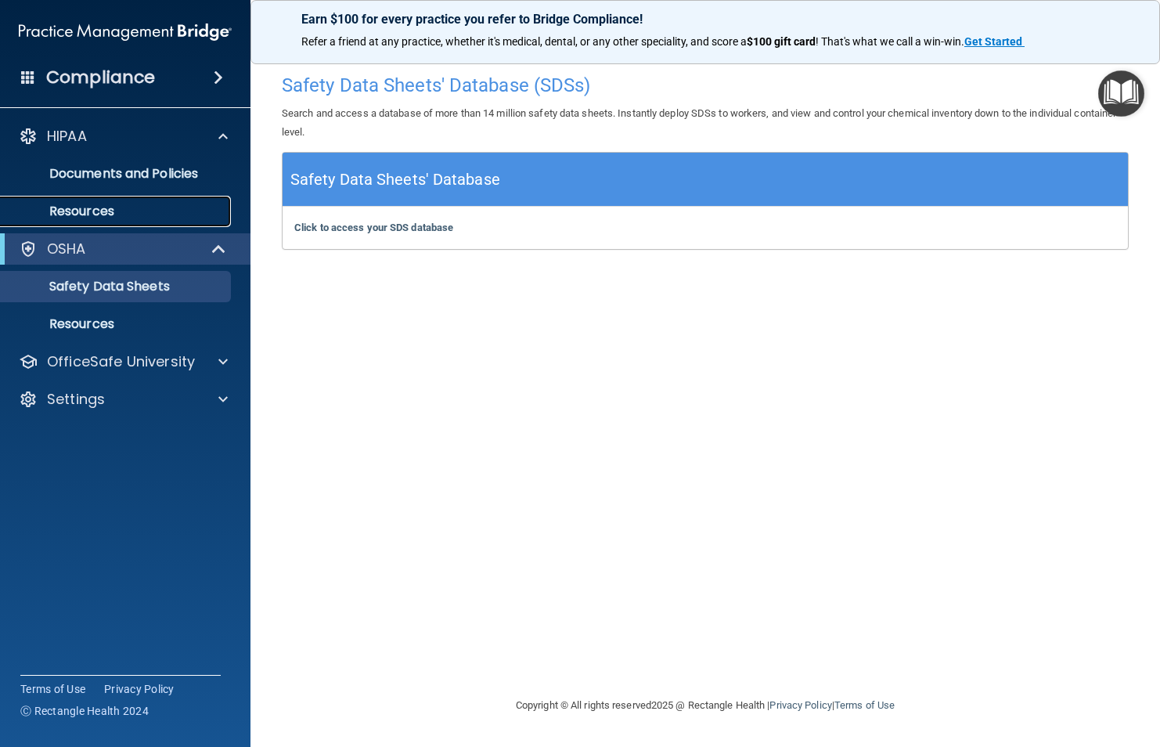
click at [169, 213] on p "Resources" at bounding box center [117, 212] width 214 height 16
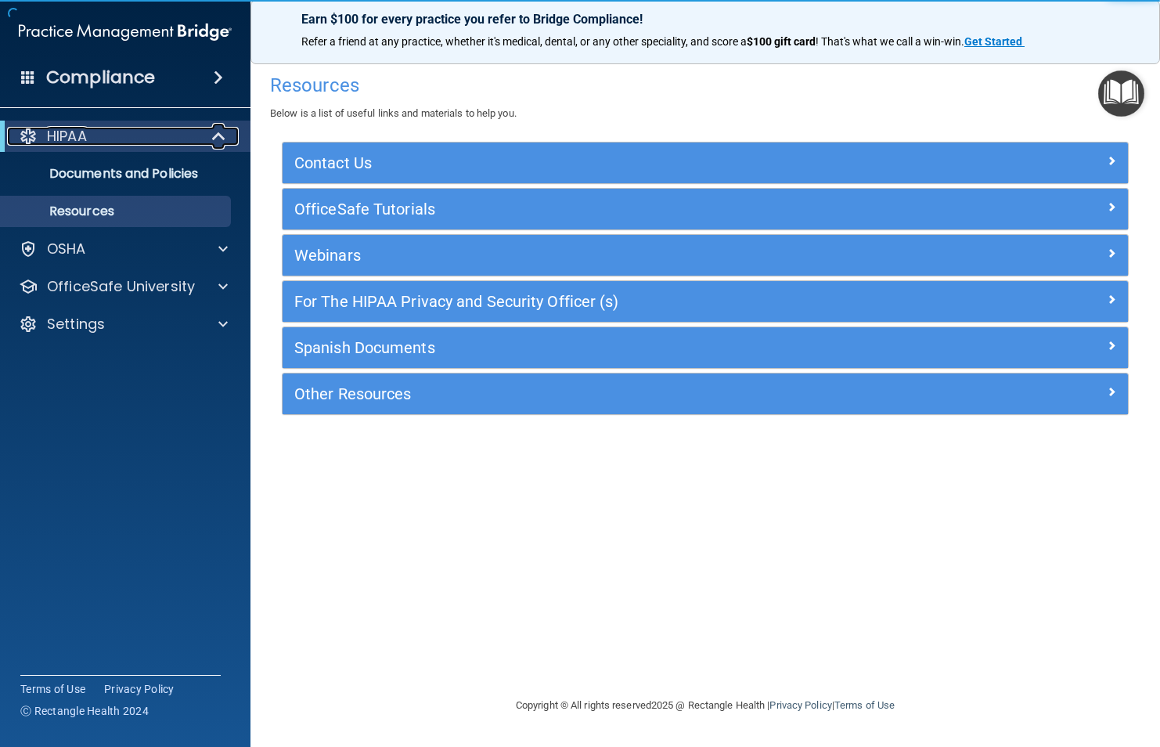
click at [196, 139] on div "HIPAA" at bounding box center [103, 136] width 193 height 19
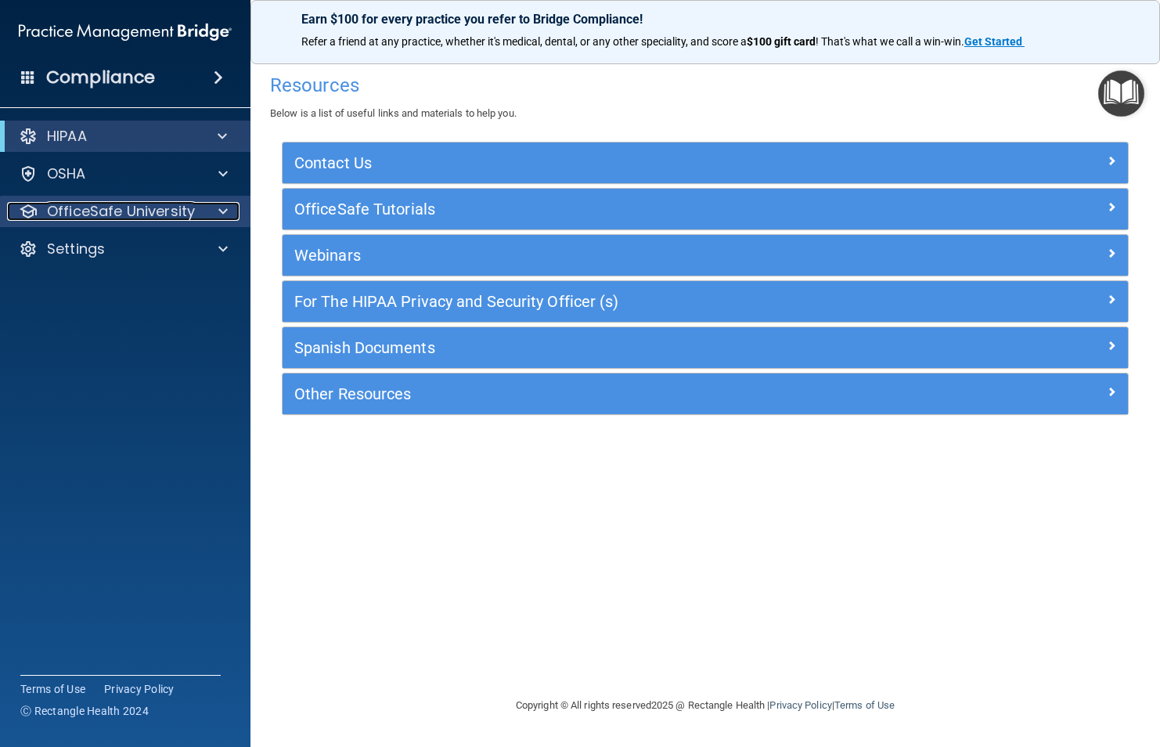
click at [141, 211] on p "OfficeSafe University" at bounding box center [121, 211] width 148 height 19
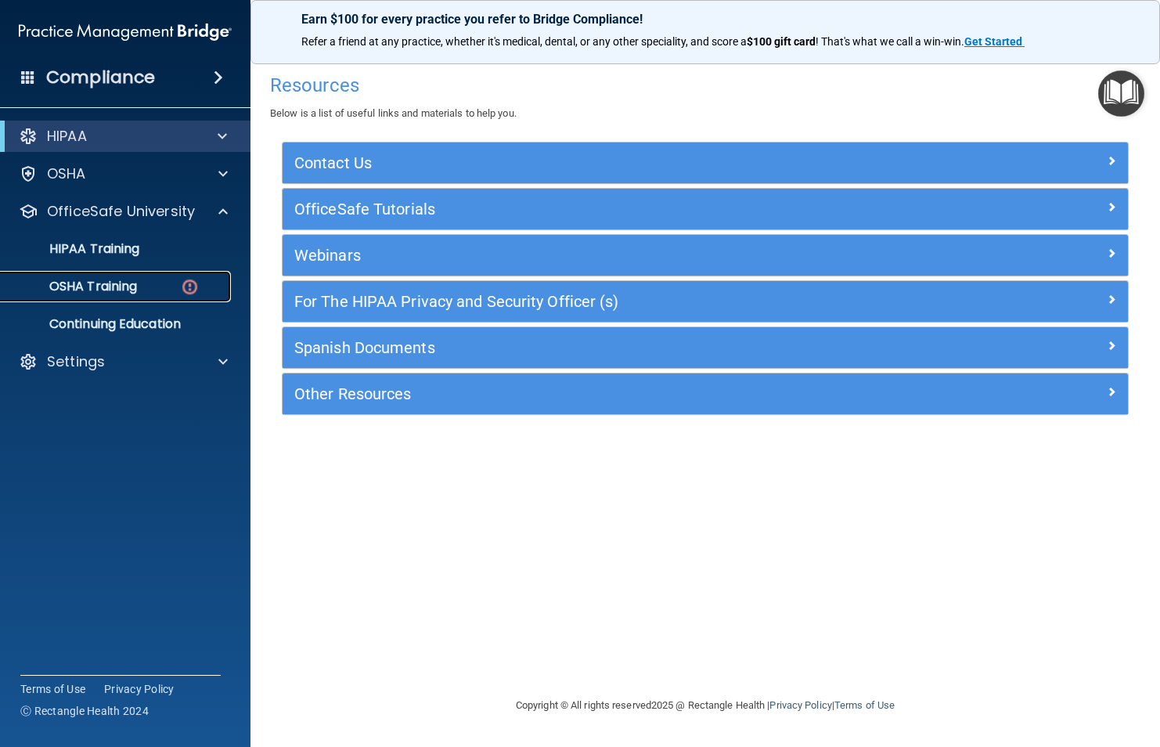
click at [121, 281] on p "OSHA Training" at bounding box center [73, 287] width 127 height 16
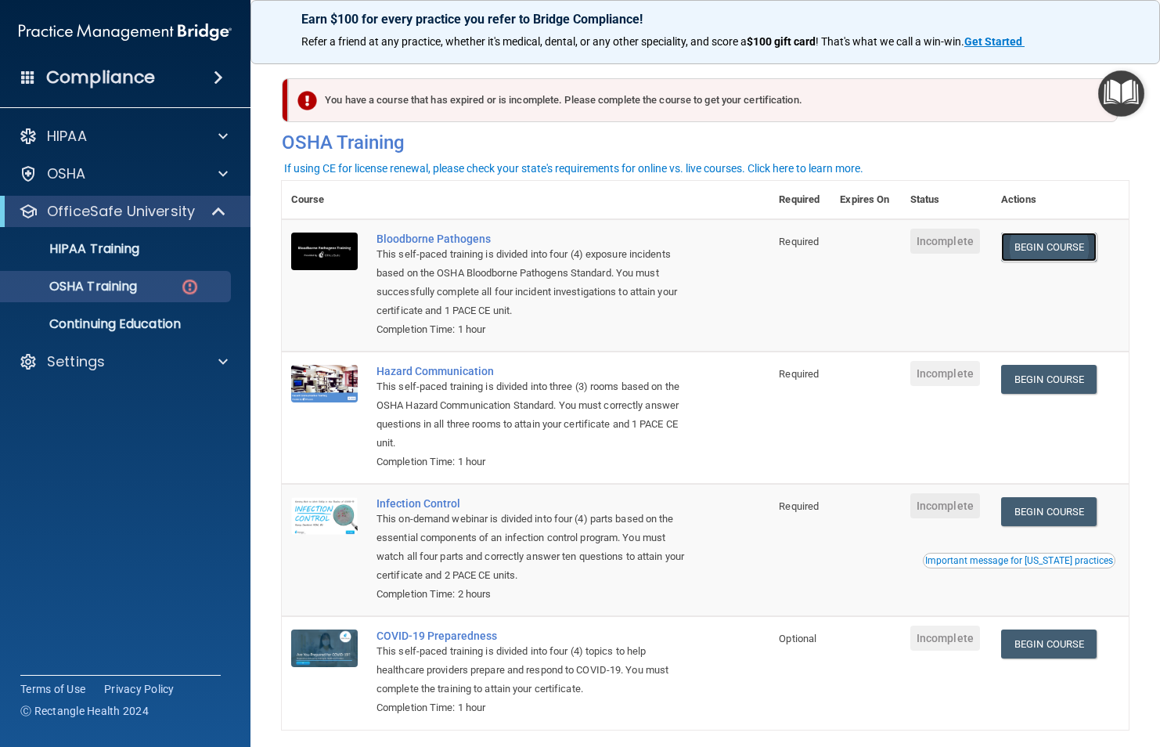
click at [1041, 259] on link "Begin Course" at bounding box center [1048, 246] width 95 height 29
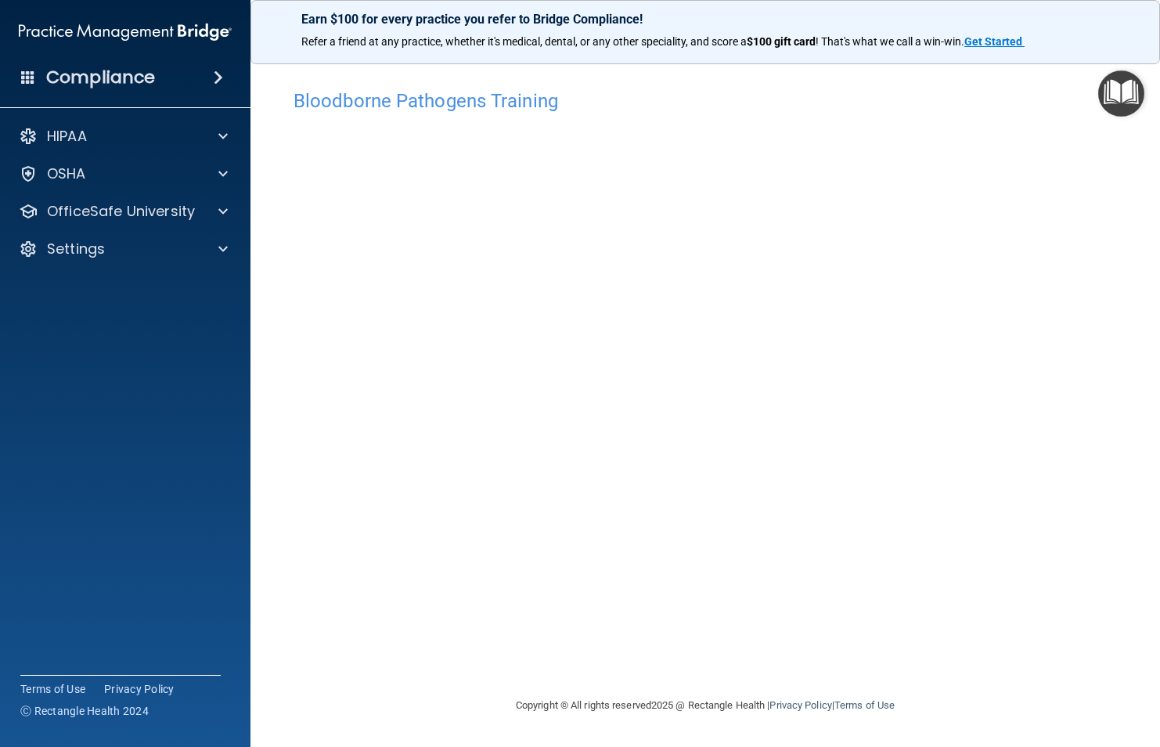
click at [843, 639] on div "Bloodborne Pathogens Training This course doesn’t expire until . Are you sure y…" at bounding box center [705, 388] width 847 height 614
click at [1146, 307] on main "Bloodborne Pathogens Training This course doesn’t expire until . Are you sure y…" at bounding box center [705, 398] width 910 height 697
drag, startPoint x: 684, startPoint y: 648, endPoint x: 639, endPoint y: 638, distance: 45.8
click at [679, 649] on div "Bloodborne Pathogens Training This course doesn’t expire until . Are you sure y…" at bounding box center [705, 388] width 847 height 614
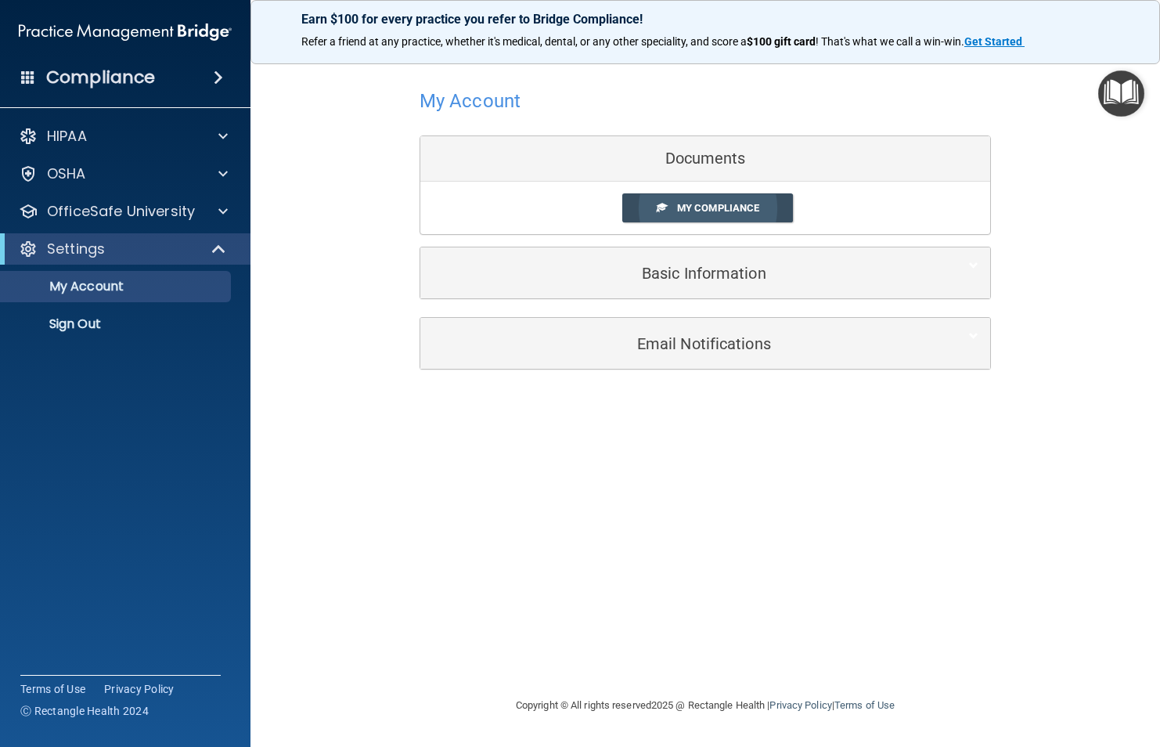
click at [691, 213] on span "My Compliance" at bounding box center [718, 208] width 82 height 12
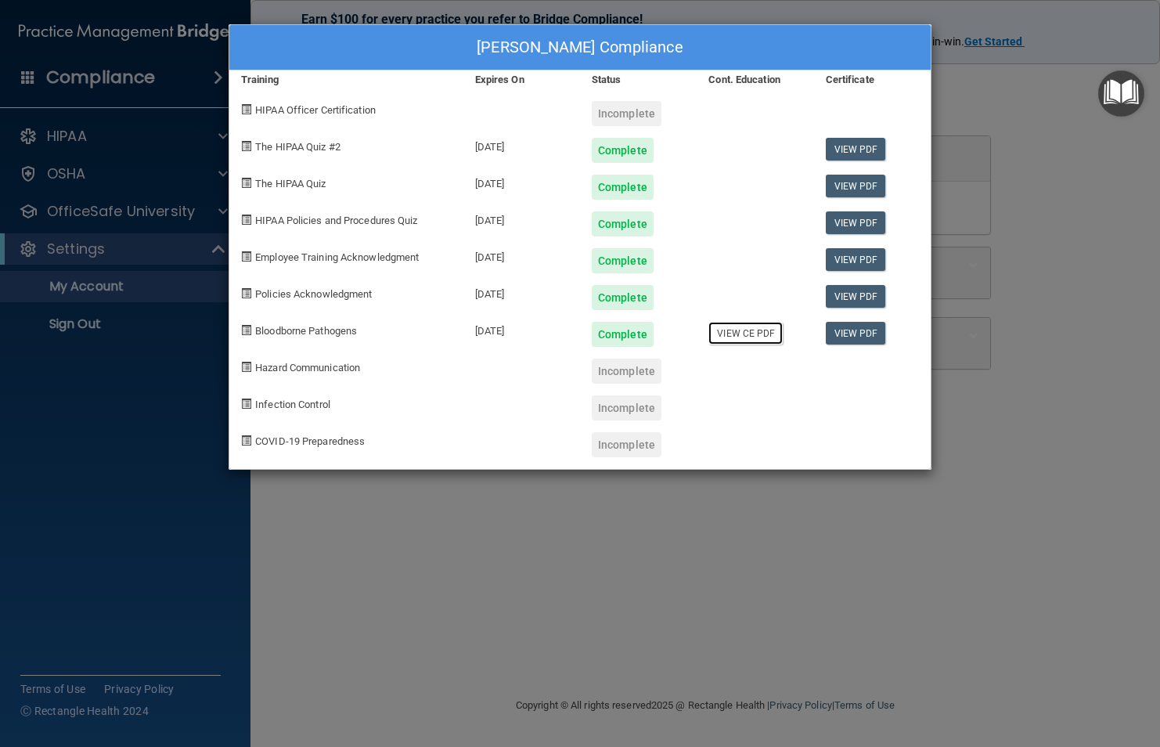
click at [767, 337] on link "View CE PDF" at bounding box center [745, 333] width 74 height 23
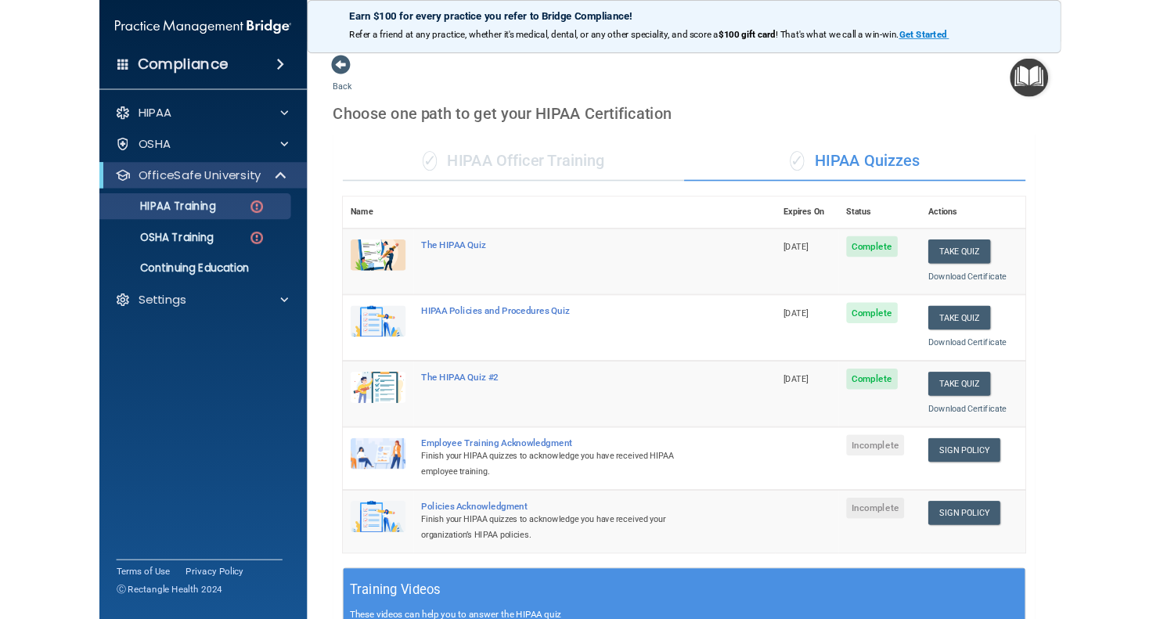
scroll to position [235, 0]
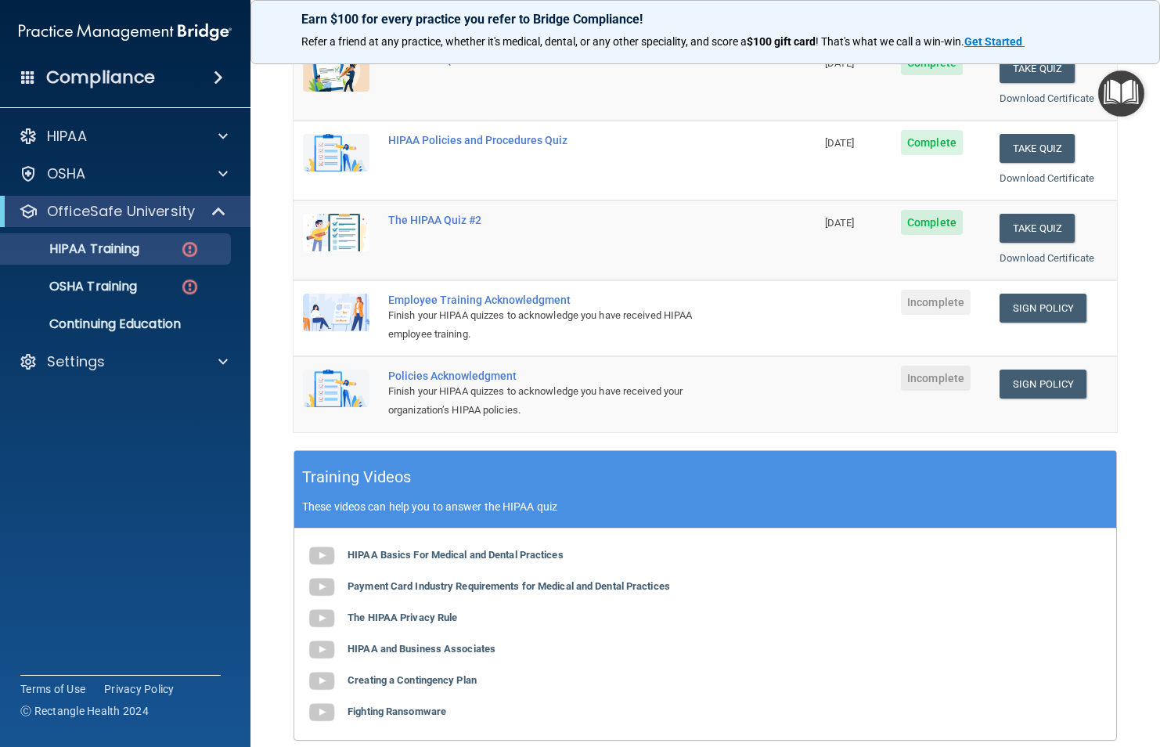
click at [502, 294] on div "Employee Training Acknowledgment" at bounding box center [562, 300] width 349 height 13
click at [499, 301] on div "Employee Training Acknowledgment" at bounding box center [562, 300] width 349 height 13
click at [1028, 313] on link "Sign Policy" at bounding box center [1043, 308] width 87 height 29
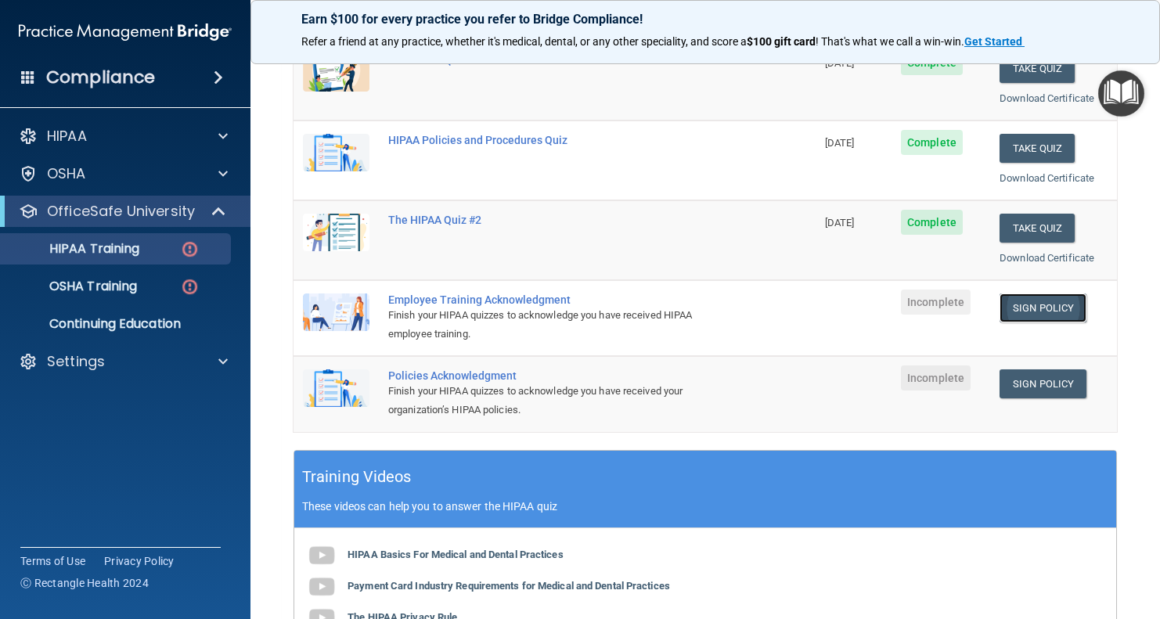
click at [1050, 315] on link "Sign Policy" at bounding box center [1043, 308] width 87 height 29
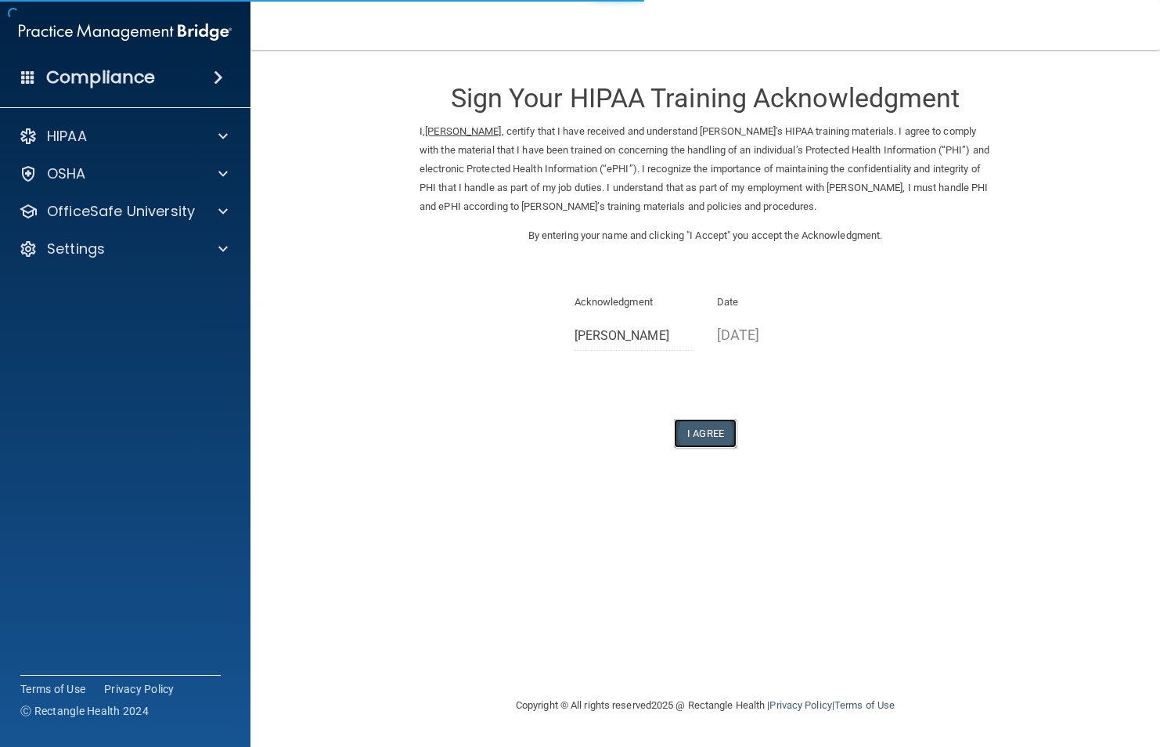
click at [703, 448] on button "I Agree" at bounding box center [705, 433] width 63 height 29
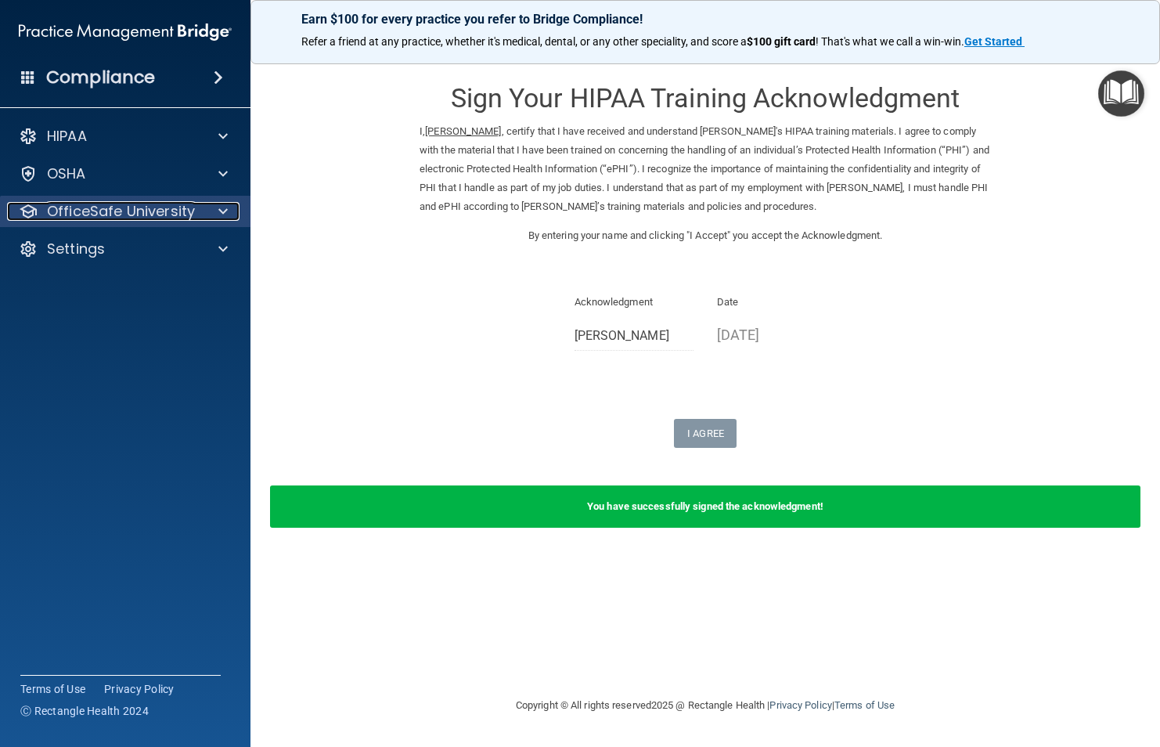
click at [132, 209] on p "OfficeSafe University" at bounding box center [121, 211] width 148 height 19
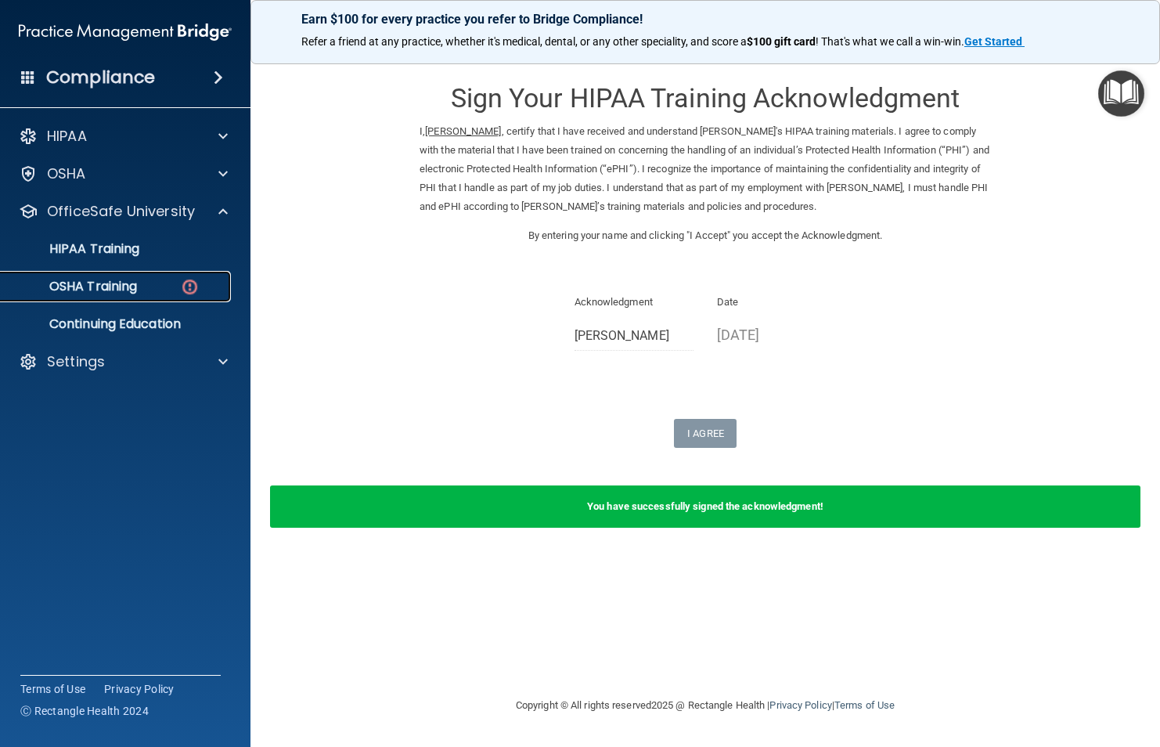
click at [132, 292] on p "OSHA Training" at bounding box center [73, 287] width 127 height 16
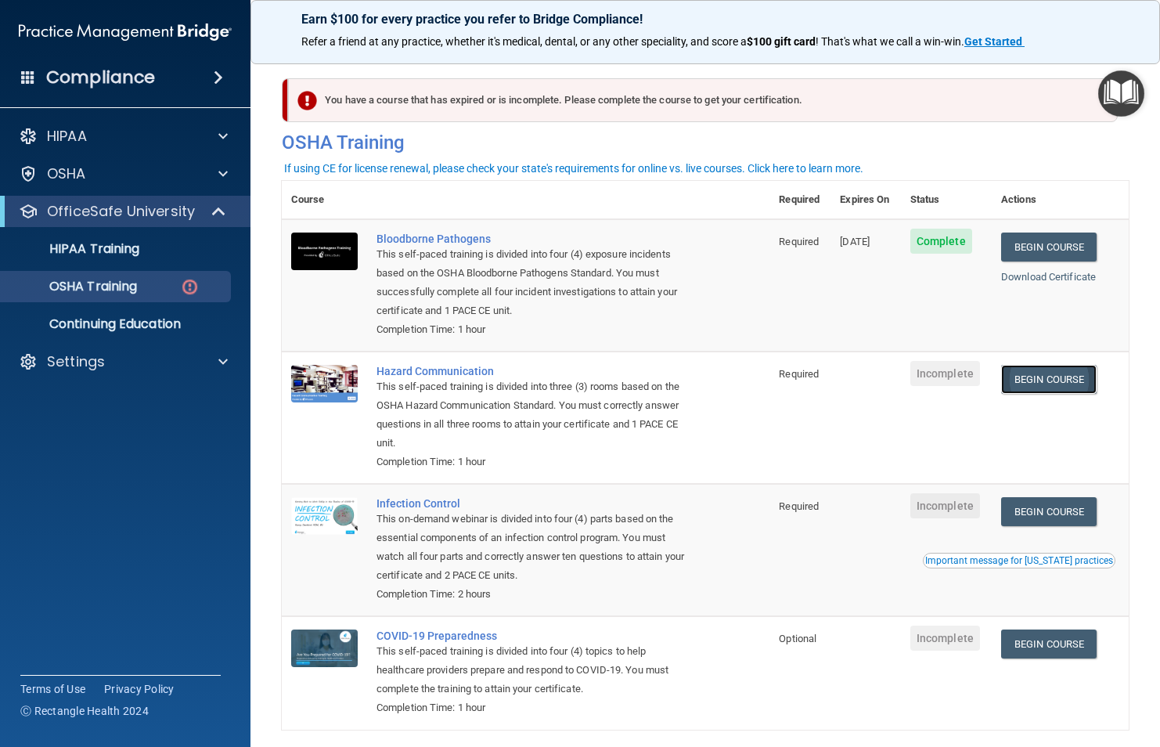
click at [1033, 391] on link "Begin Course" at bounding box center [1048, 379] width 95 height 29
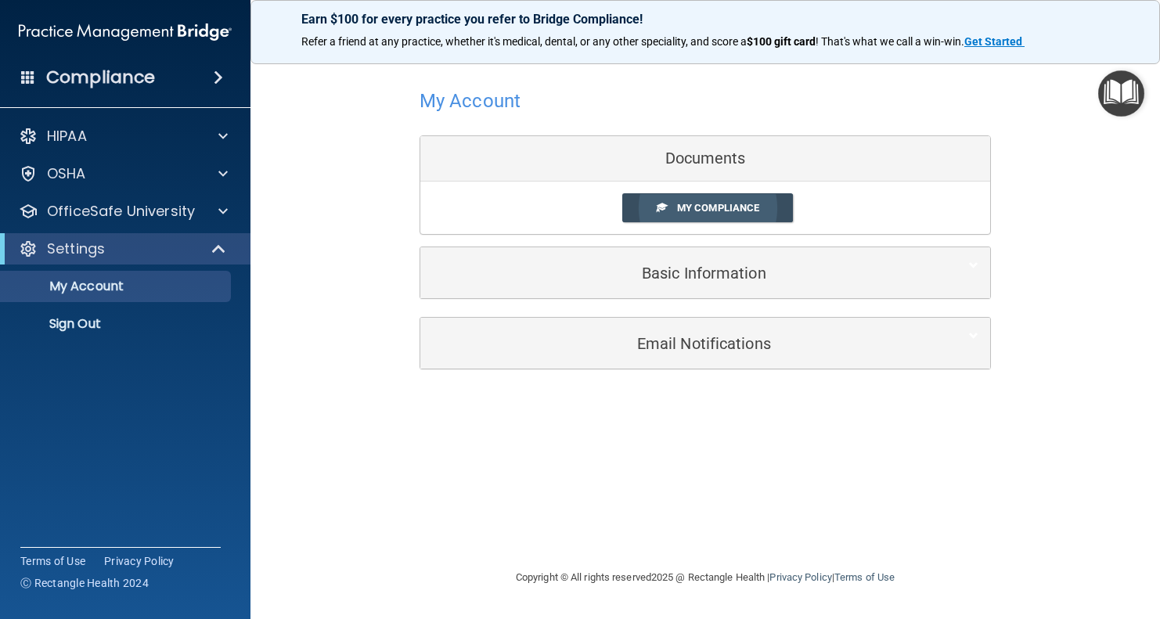
click at [719, 214] on span "My Compliance" at bounding box center [718, 208] width 82 height 12
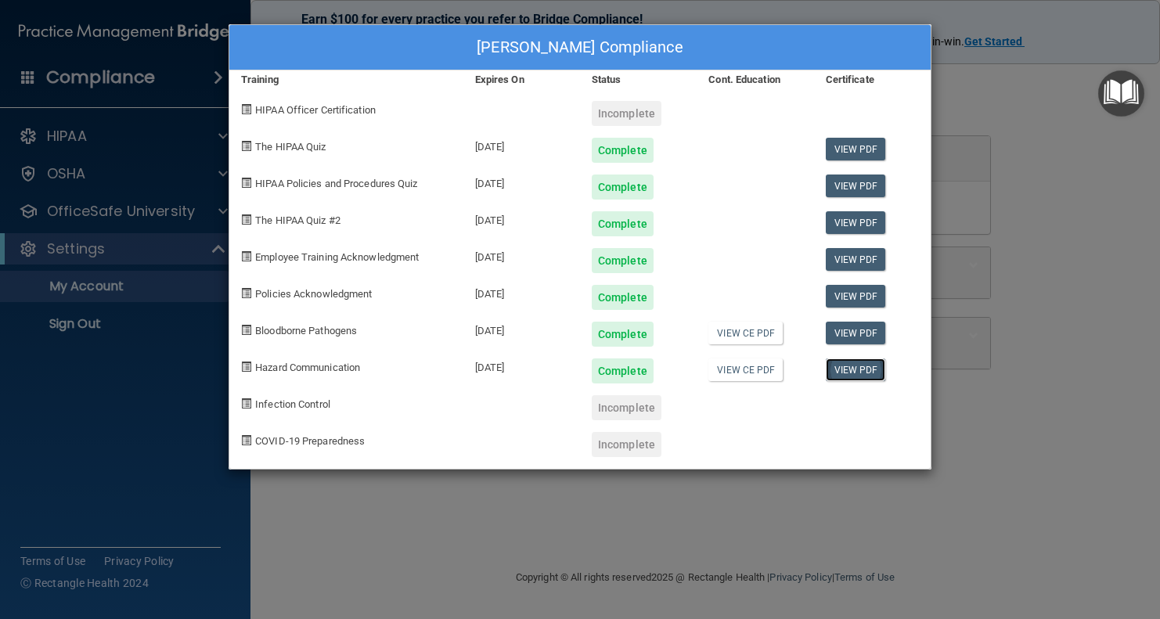
click at [859, 373] on link "View PDF" at bounding box center [856, 369] width 60 height 23
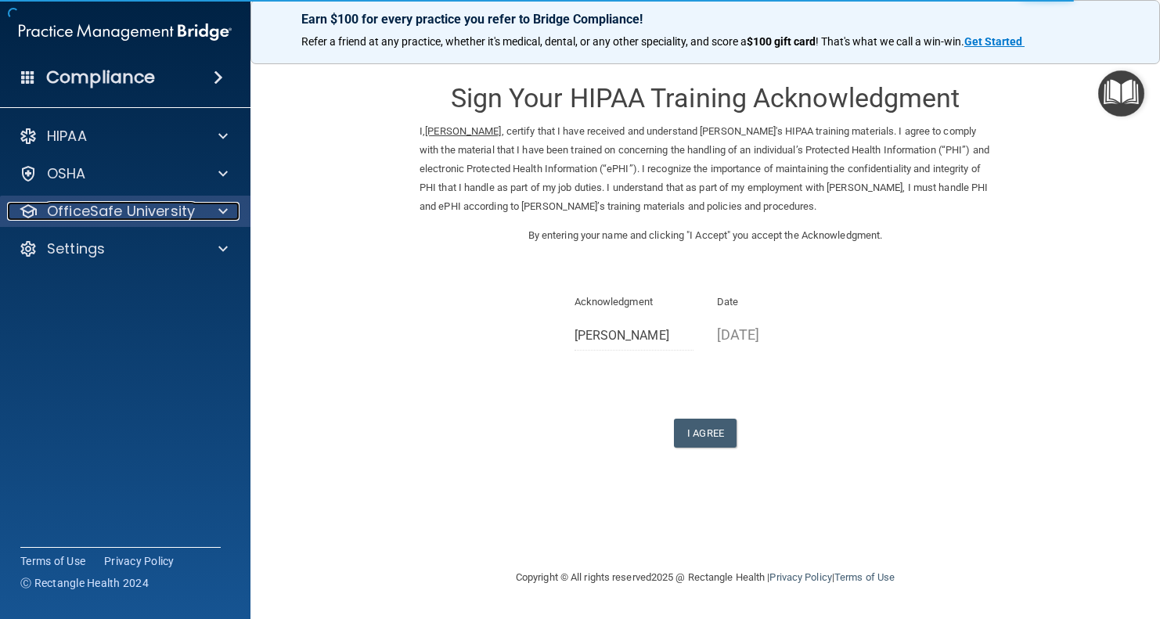
click at [50, 214] on p "OfficeSafe University" at bounding box center [121, 211] width 148 height 19
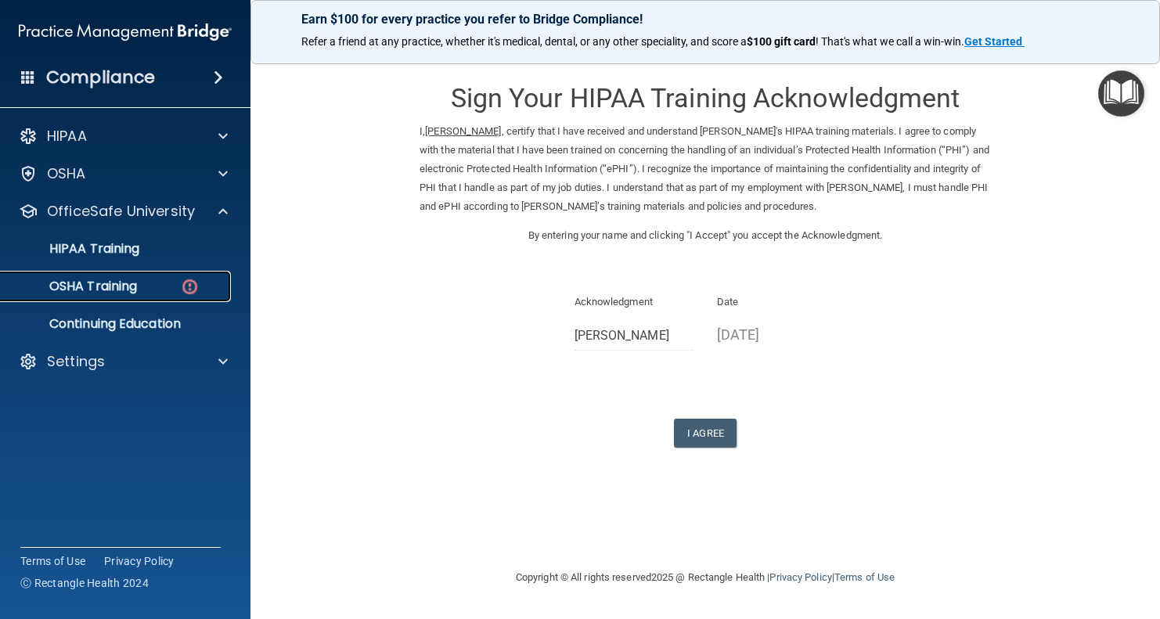
click at [100, 288] on p "OSHA Training" at bounding box center [73, 287] width 127 height 16
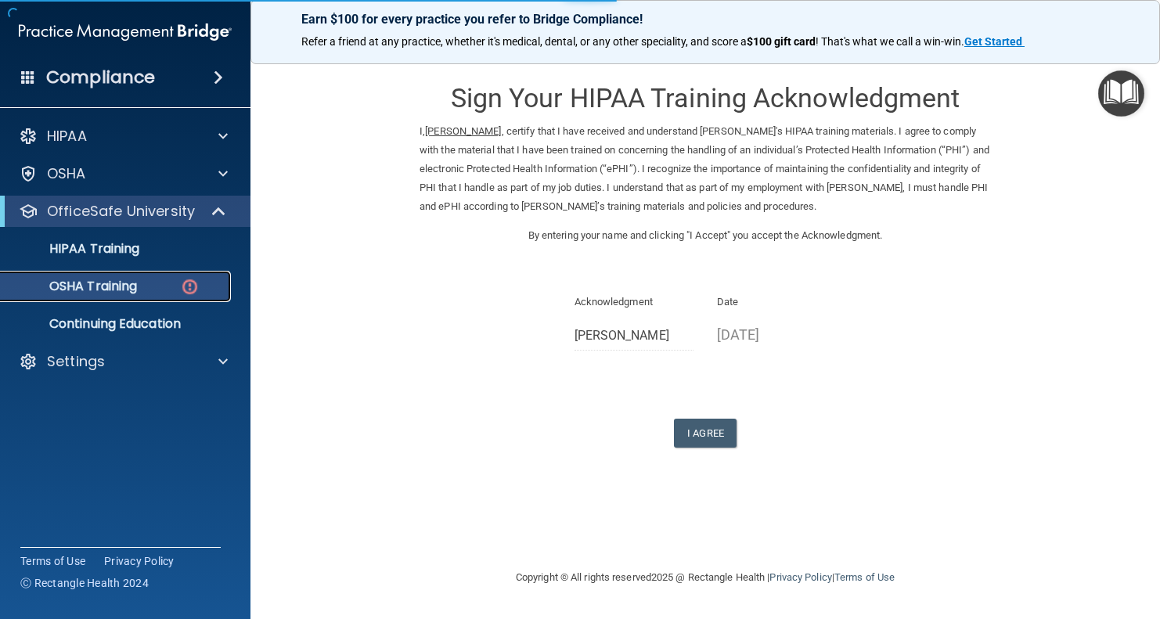
click at [177, 285] on div "OSHA Training" at bounding box center [117, 287] width 214 height 16
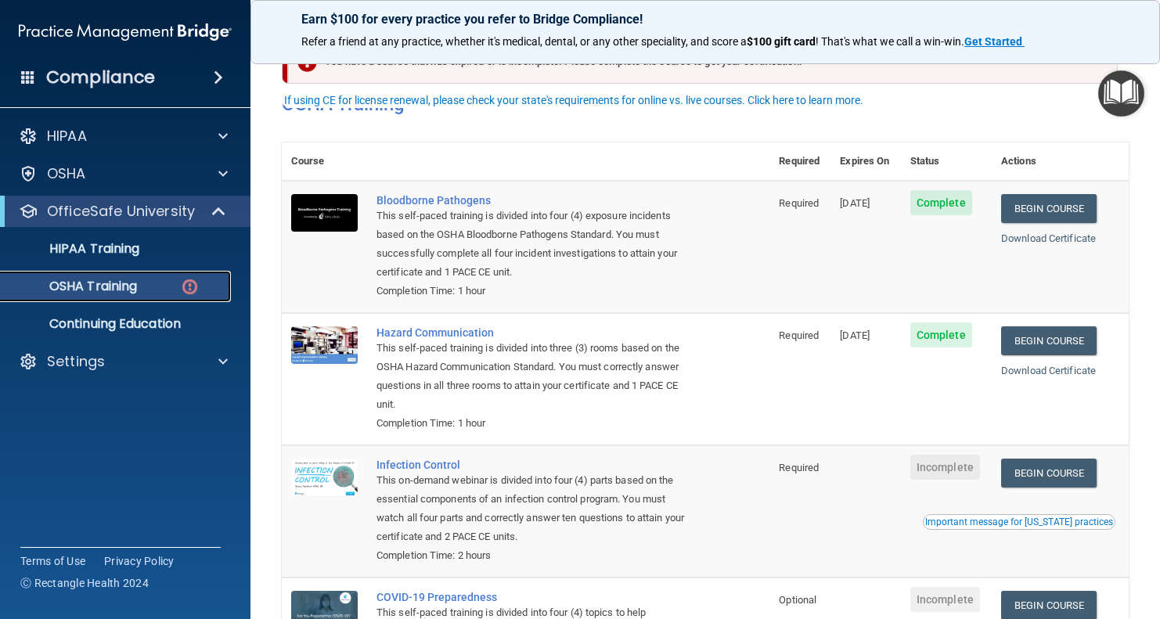
scroll to position [195, 0]
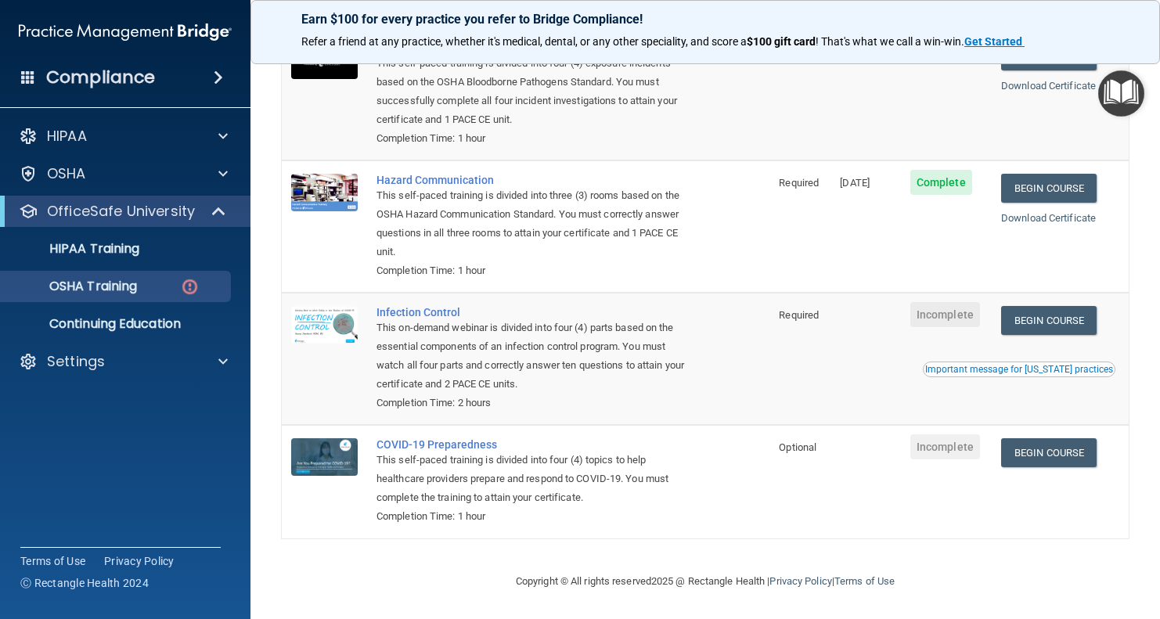
click at [1047, 301] on td "Begin Course Download Certificate Important message for California practices" at bounding box center [1060, 359] width 137 height 132
click at [1036, 316] on link "Begin Course" at bounding box center [1048, 320] width 95 height 29
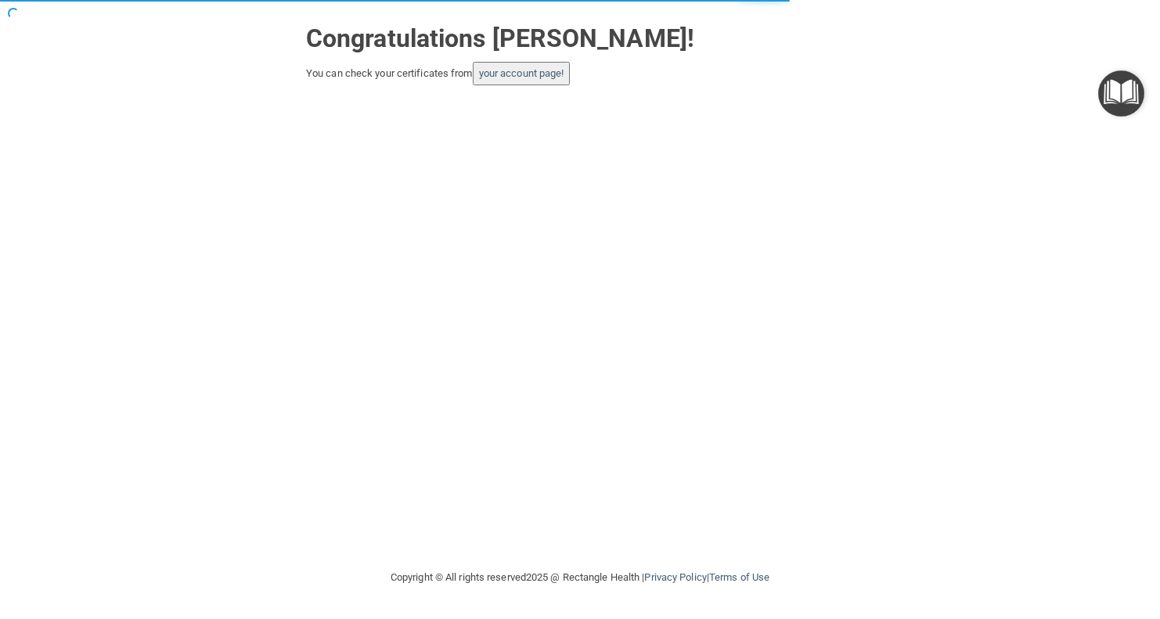
click at [547, 66] on button "your account page!" at bounding box center [522, 73] width 98 height 23
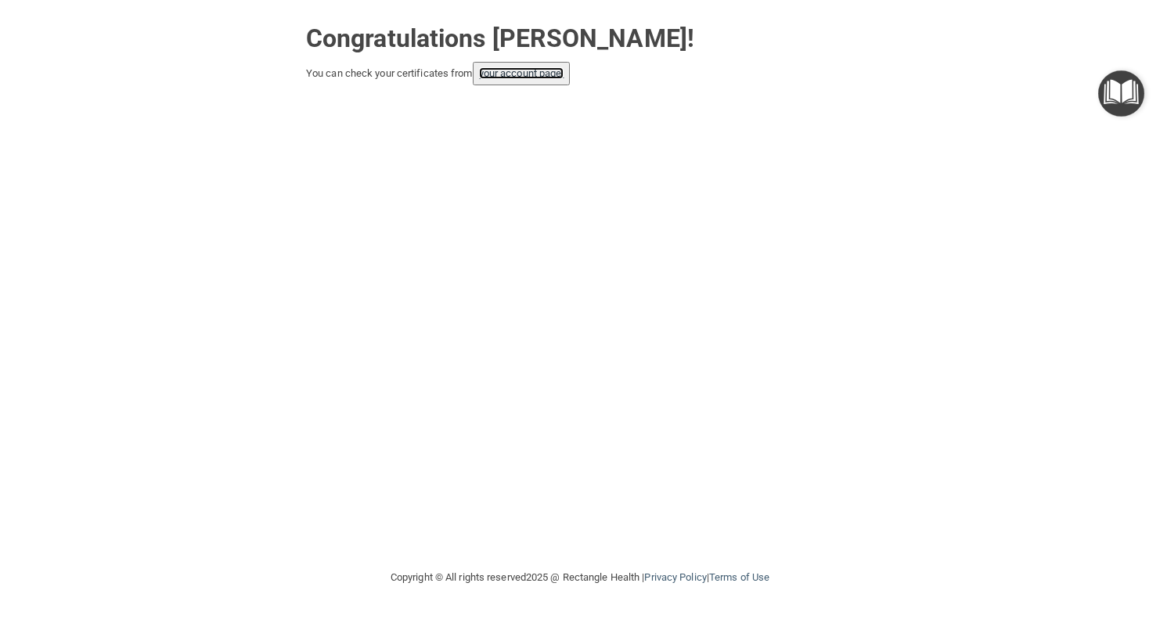
click at [540, 74] on link "your account page!" at bounding box center [521, 73] width 85 height 12
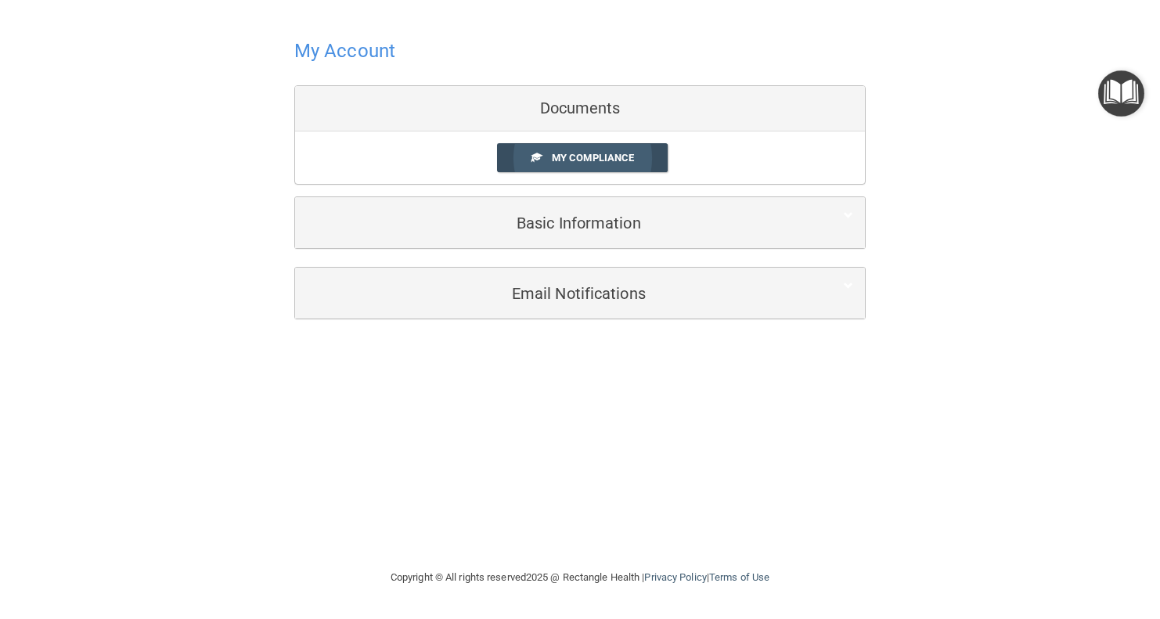
click at [583, 160] on span "My Compliance" at bounding box center [593, 158] width 82 height 12
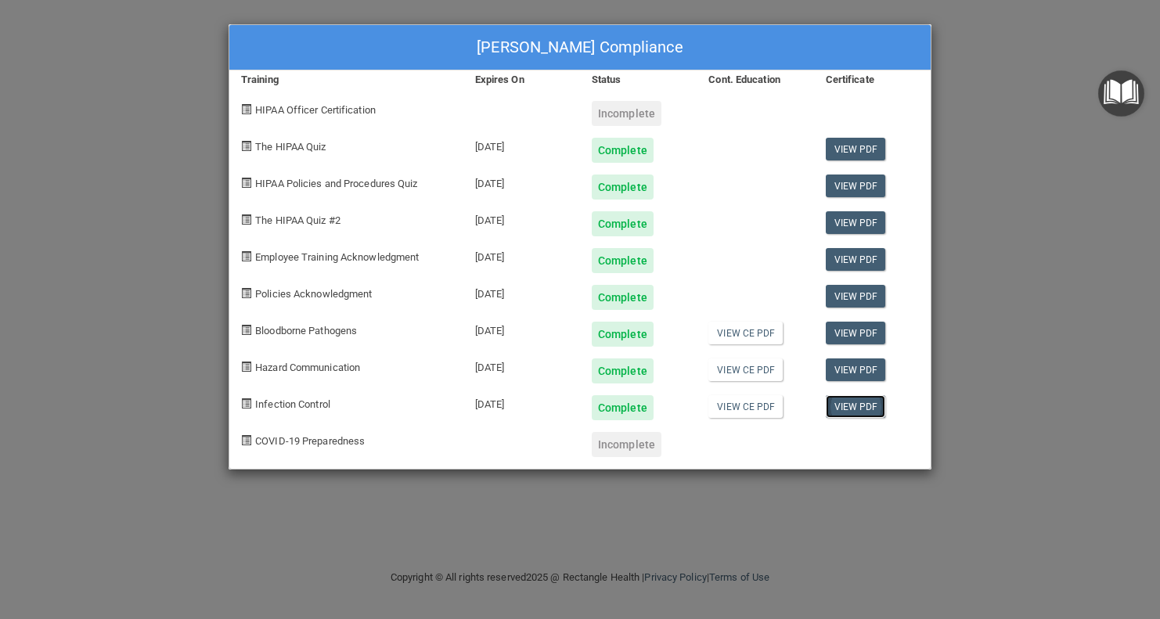
click at [842, 409] on link "View PDF" at bounding box center [856, 406] width 60 height 23
click at [626, 445] on div "Incomplete" at bounding box center [627, 444] width 70 height 25
click at [340, 441] on span "COVID-19 Preparedness" at bounding box center [310, 441] width 110 height 12
click at [301, 104] on span "HIPAA Officer Certification" at bounding box center [315, 110] width 121 height 12
click at [626, 110] on div "Incomplete" at bounding box center [627, 113] width 70 height 25
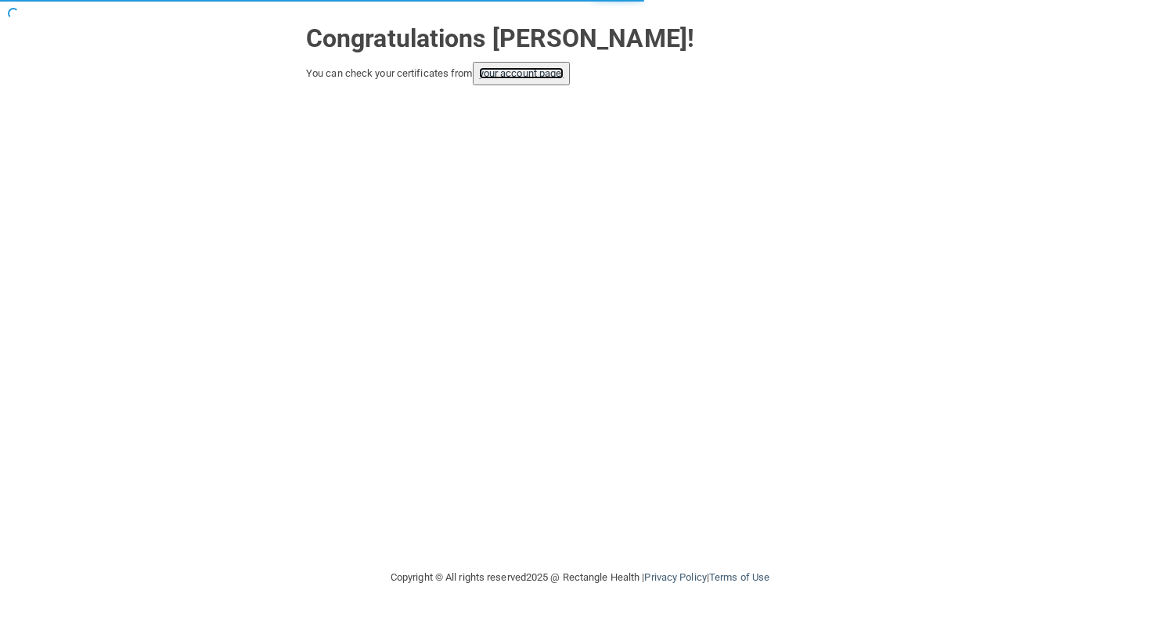
click at [495, 78] on link "your account page!" at bounding box center [521, 73] width 85 height 12
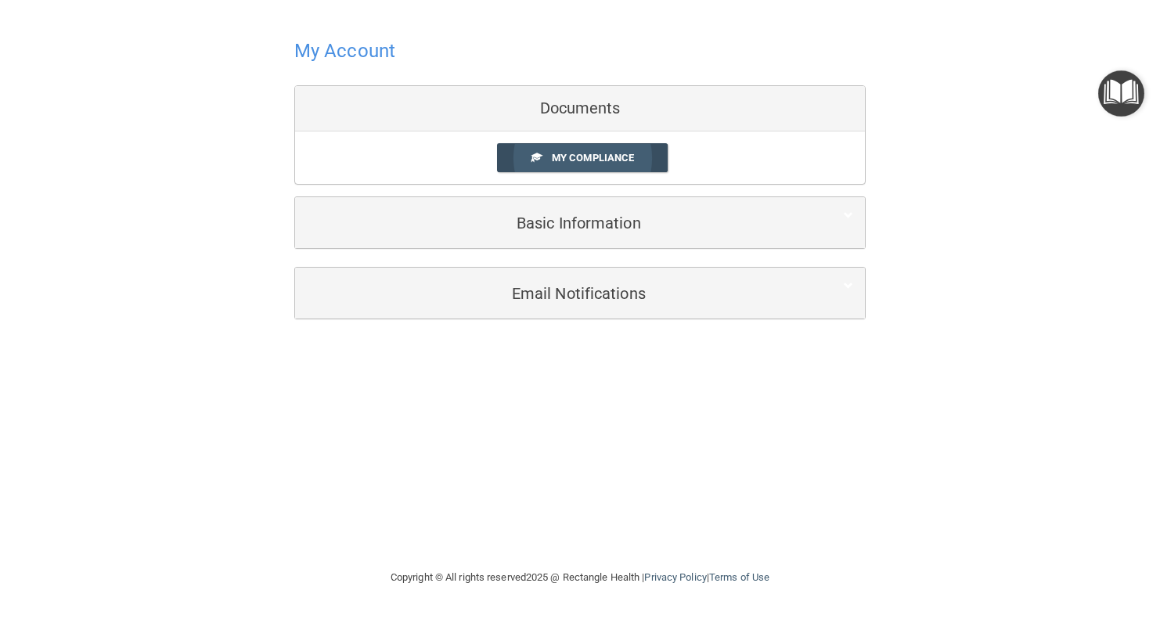
click at [618, 162] on span "My Compliance" at bounding box center [593, 158] width 82 height 12
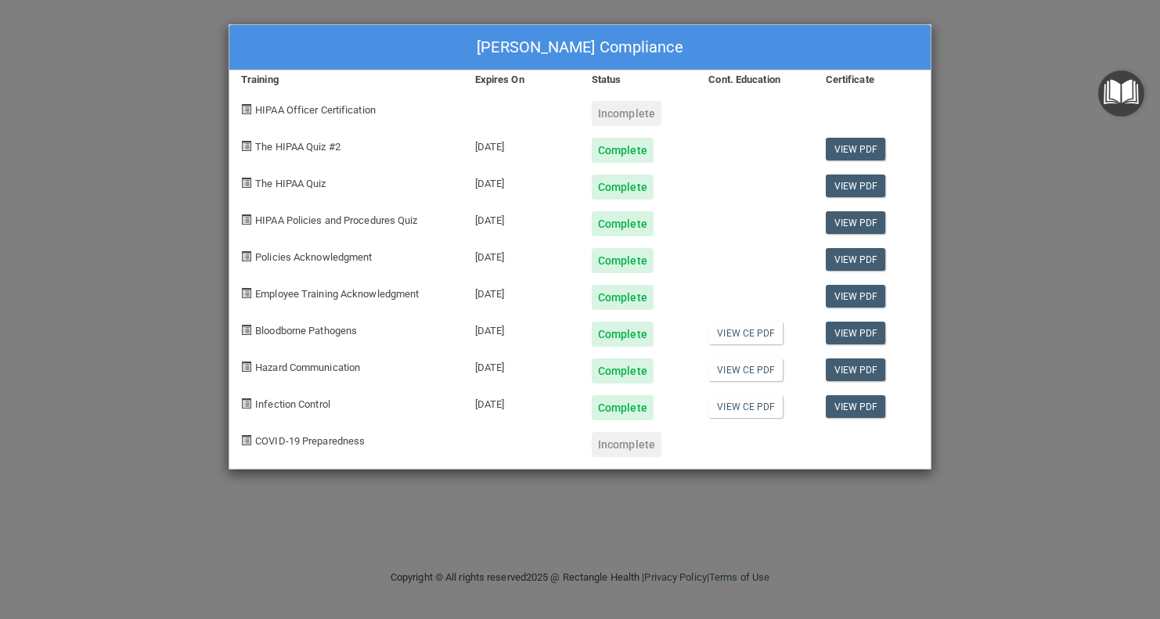
click at [638, 449] on div "Incomplete" at bounding box center [627, 444] width 70 height 25
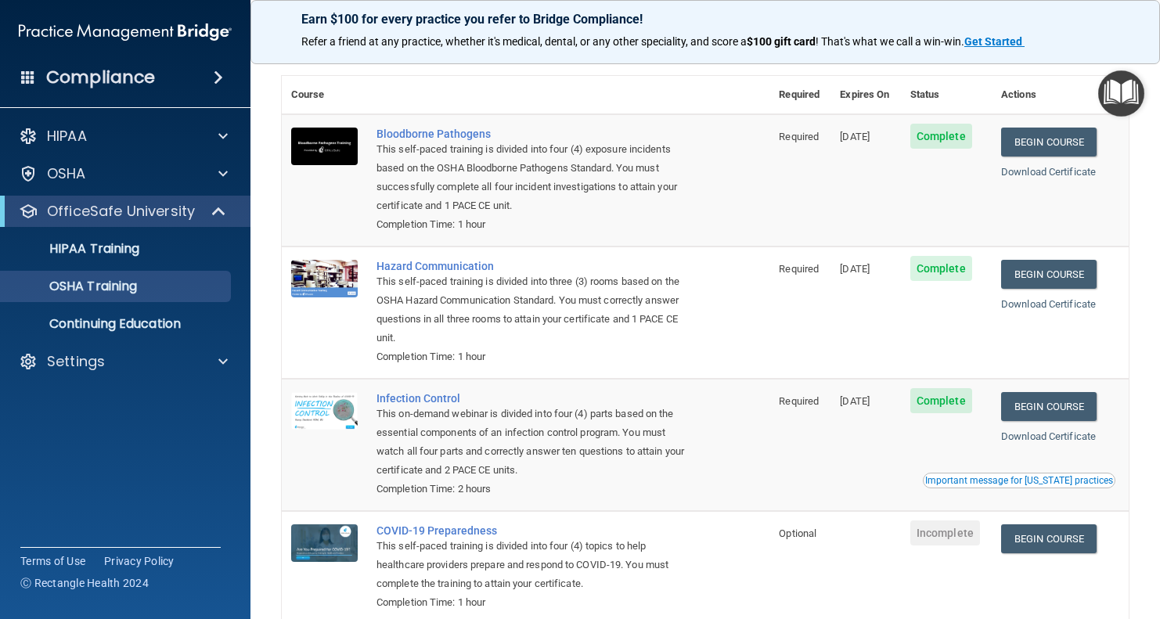
scroll to position [151, 0]
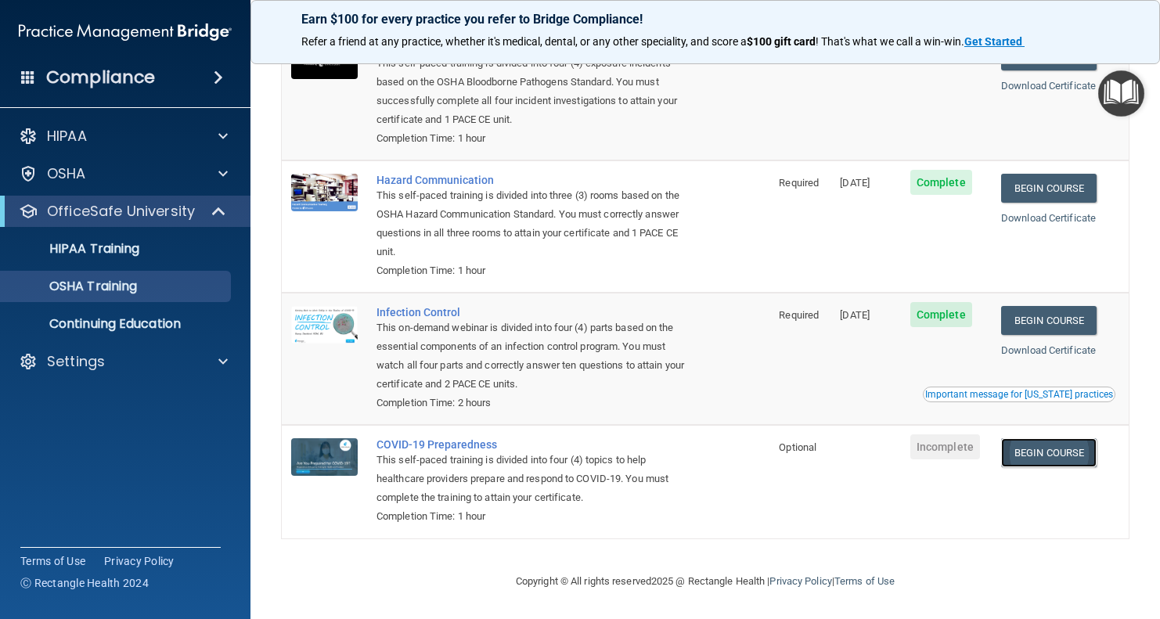
click at [1032, 464] on link "Begin Course" at bounding box center [1048, 452] width 95 height 29
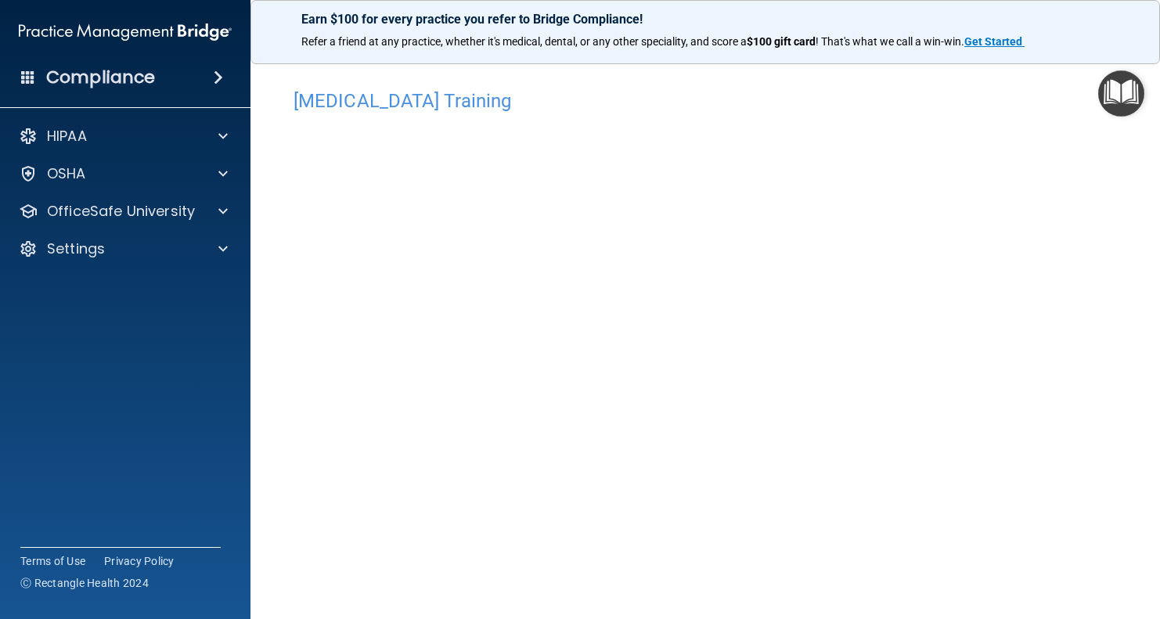
scroll to position [51, 0]
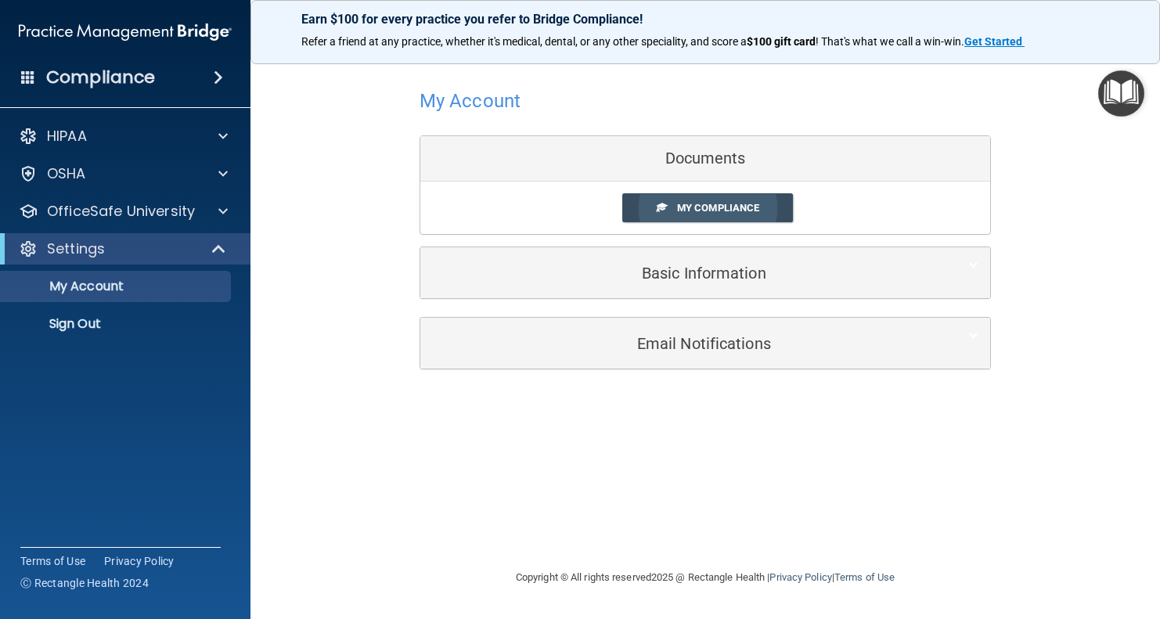
click at [719, 201] on link "My Compliance" at bounding box center [707, 207] width 171 height 29
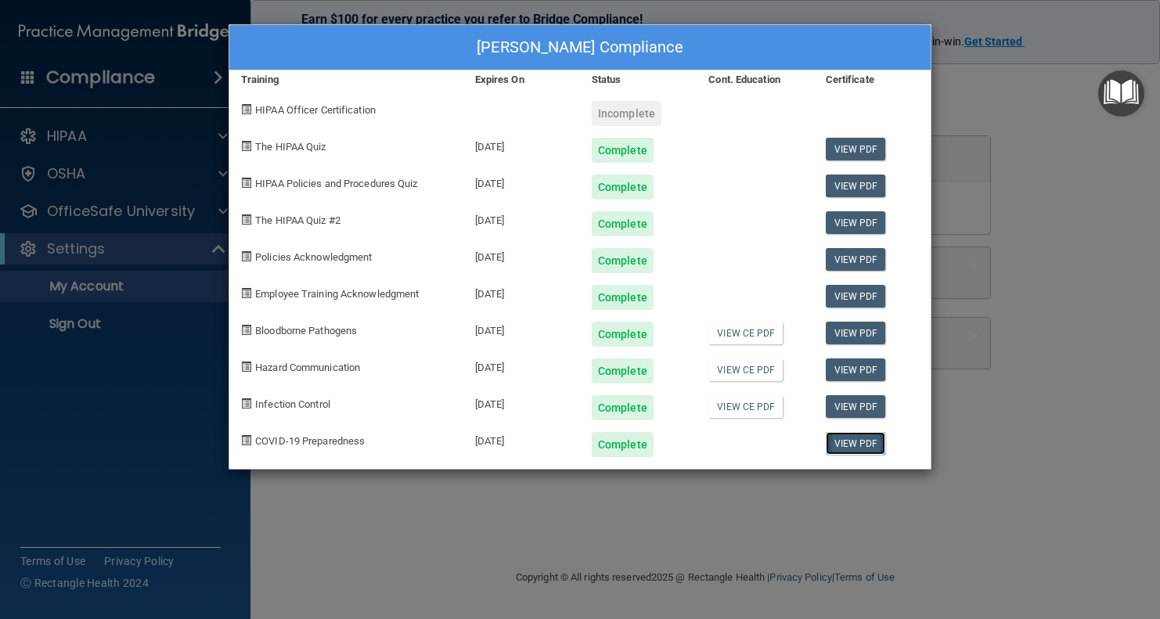
click at [853, 445] on link "View PDF" at bounding box center [856, 443] width 60 height 23
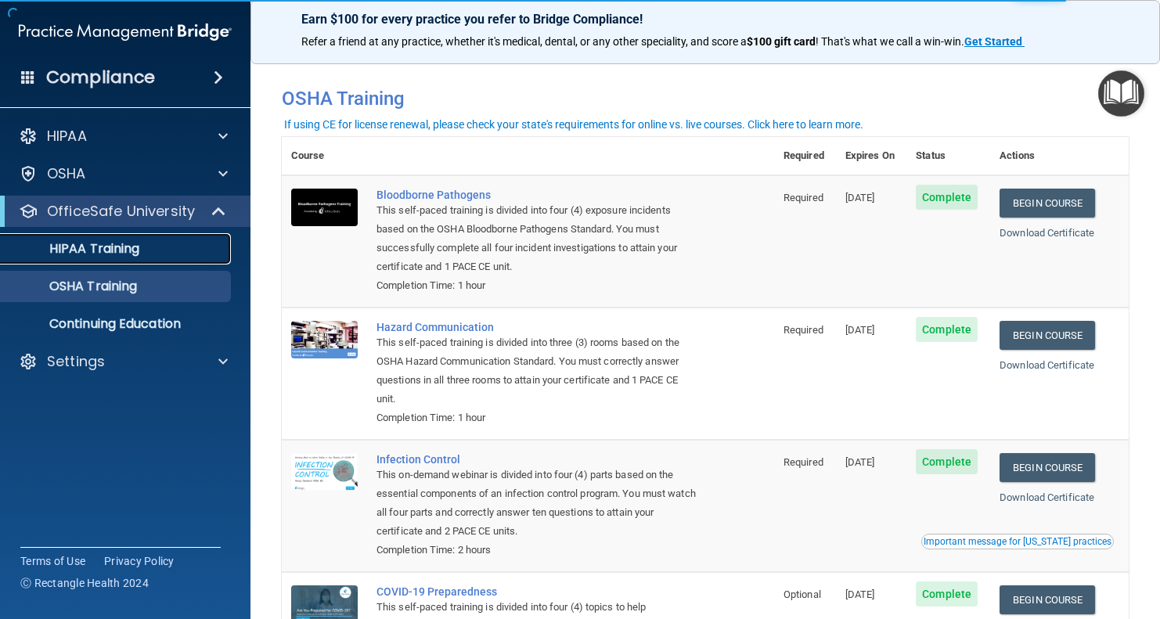
click at [103, 248] on p "HIPAA Training" at bounding box center [74, 249] width 129 height 16
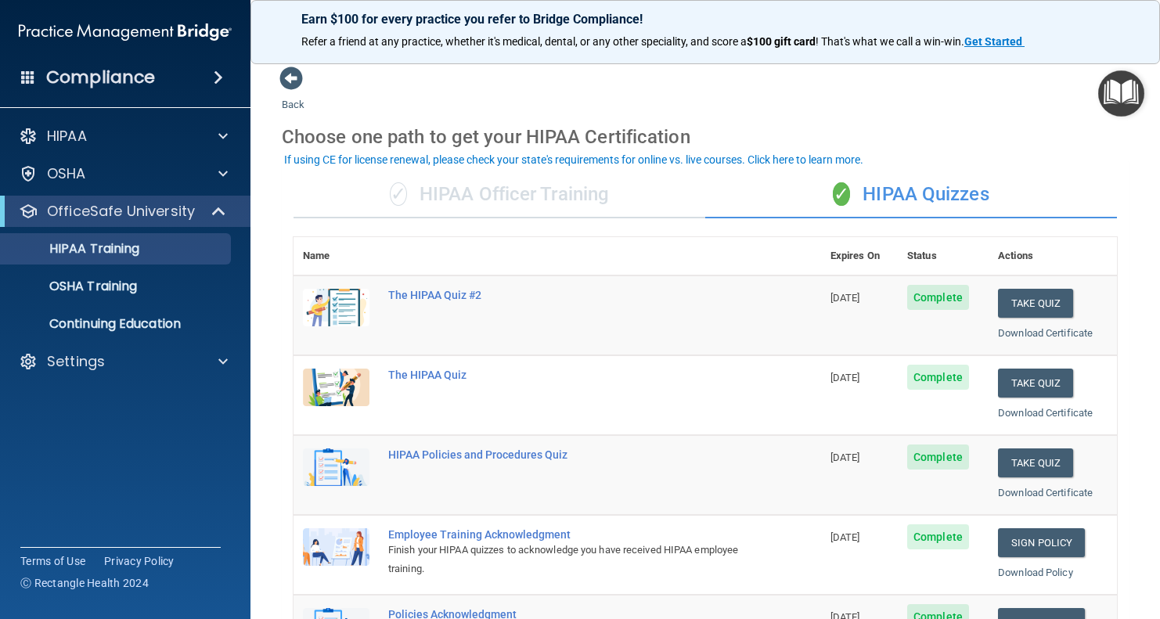
click at [521, 197] on div "✓ HIPAA Officer Training" at bounding box center [500, 194] width 412 height 47
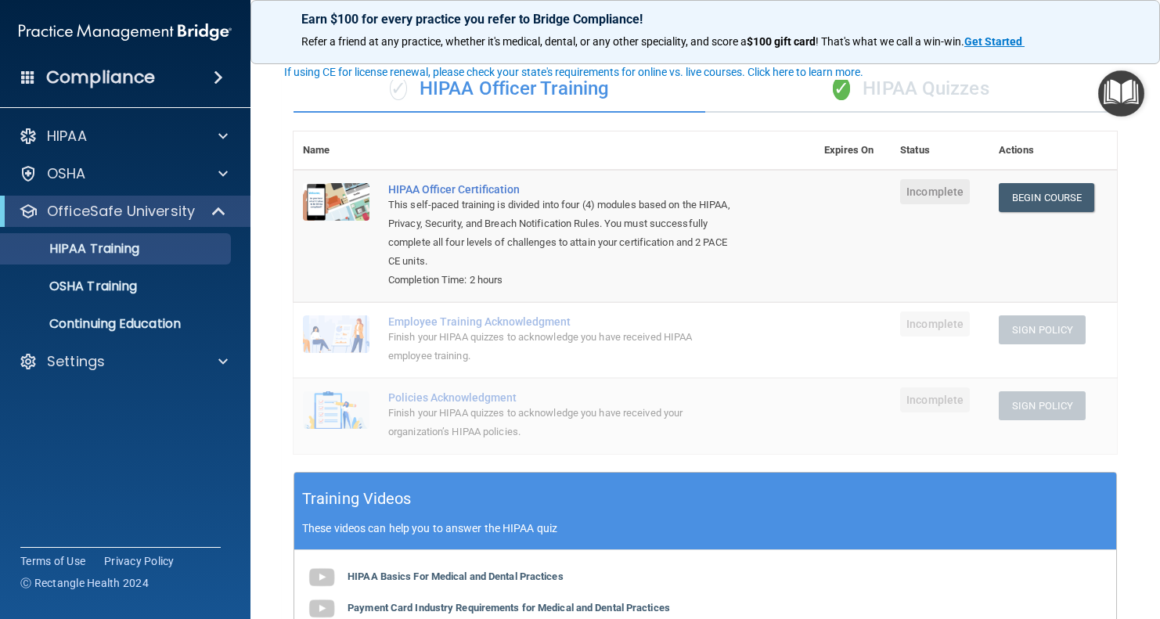
scroll to position [78, 0]
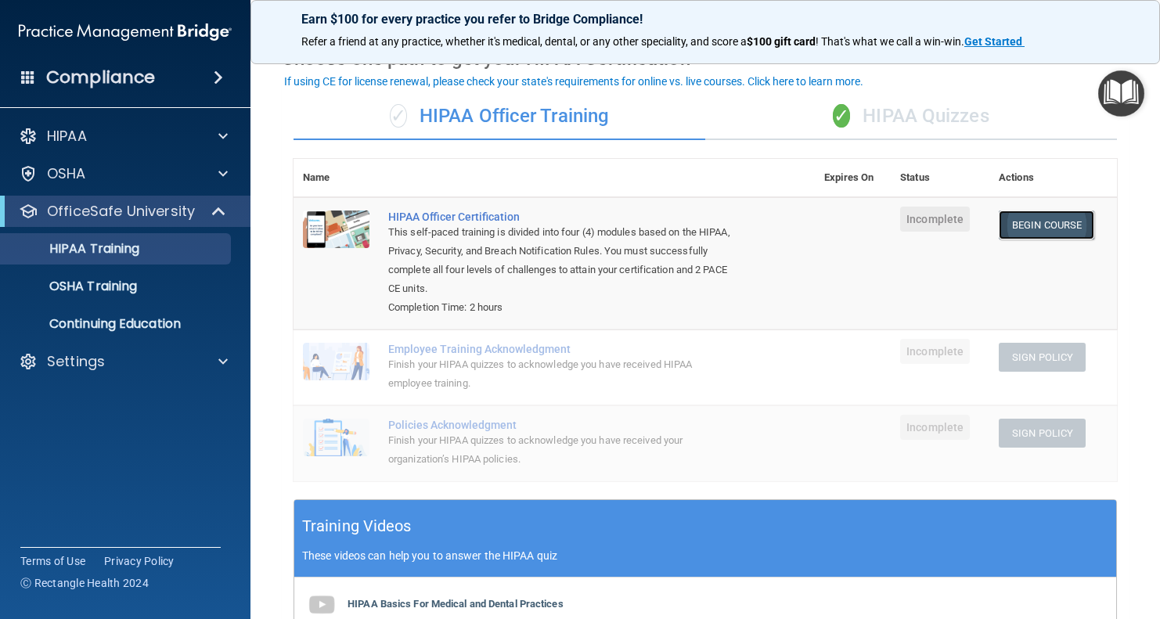
click at [1032, 229] on link "Begin Course" at bounding box center [1046, 225] width 95 height 29
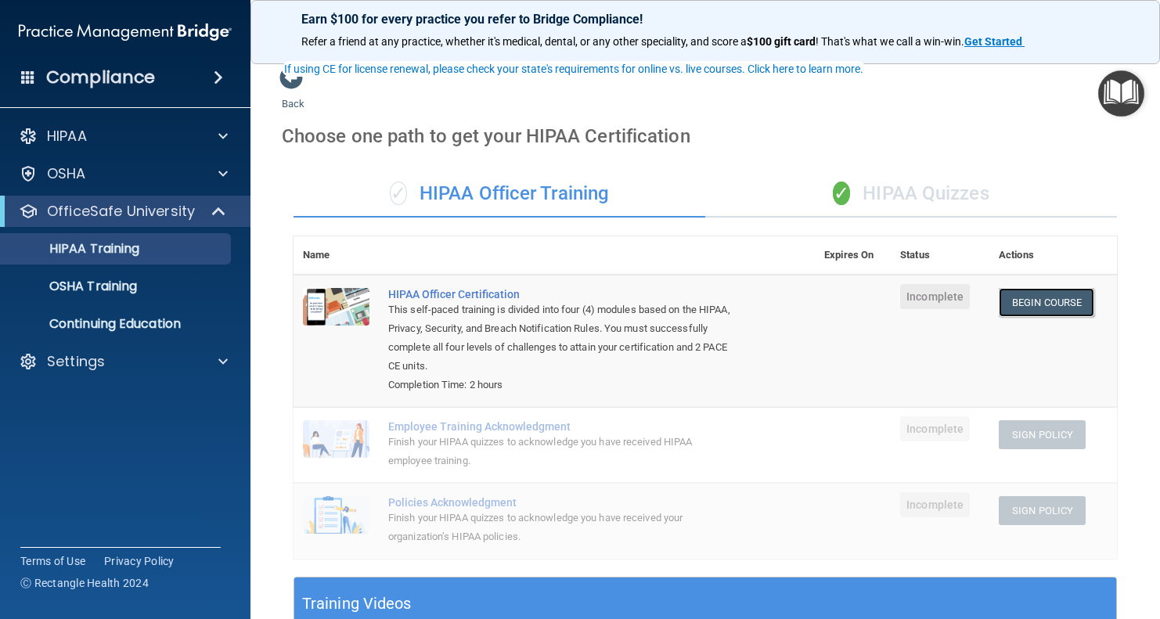
scroll to position [0, 0]
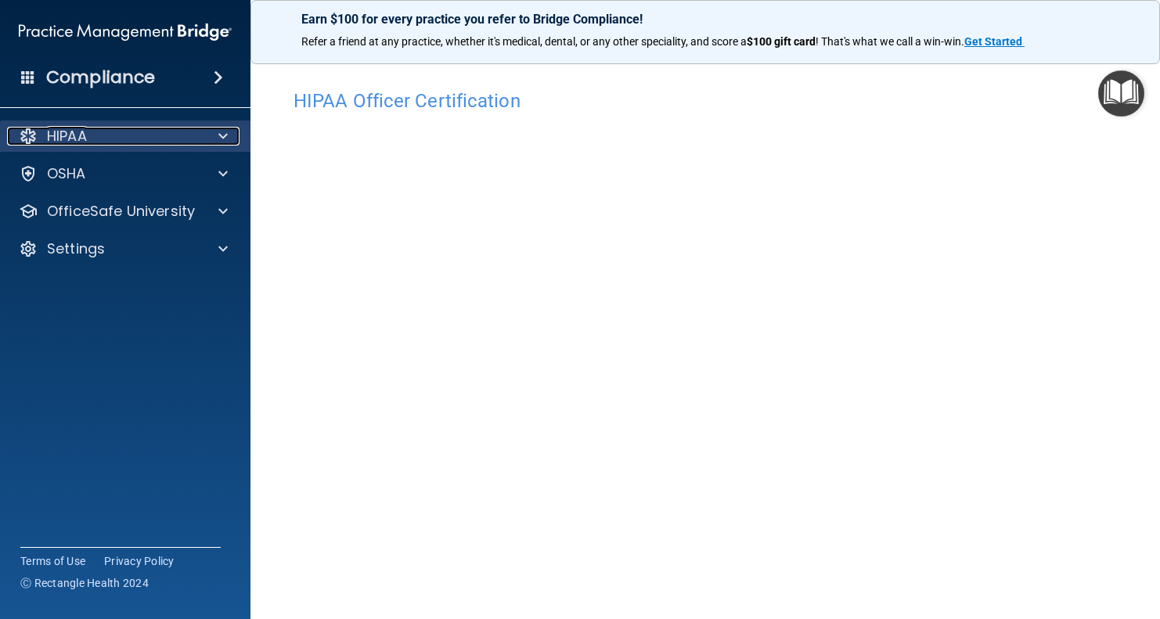
click at [167, 142] on div "HIPAA" at bounding box center [104, 136] width 194 height 19
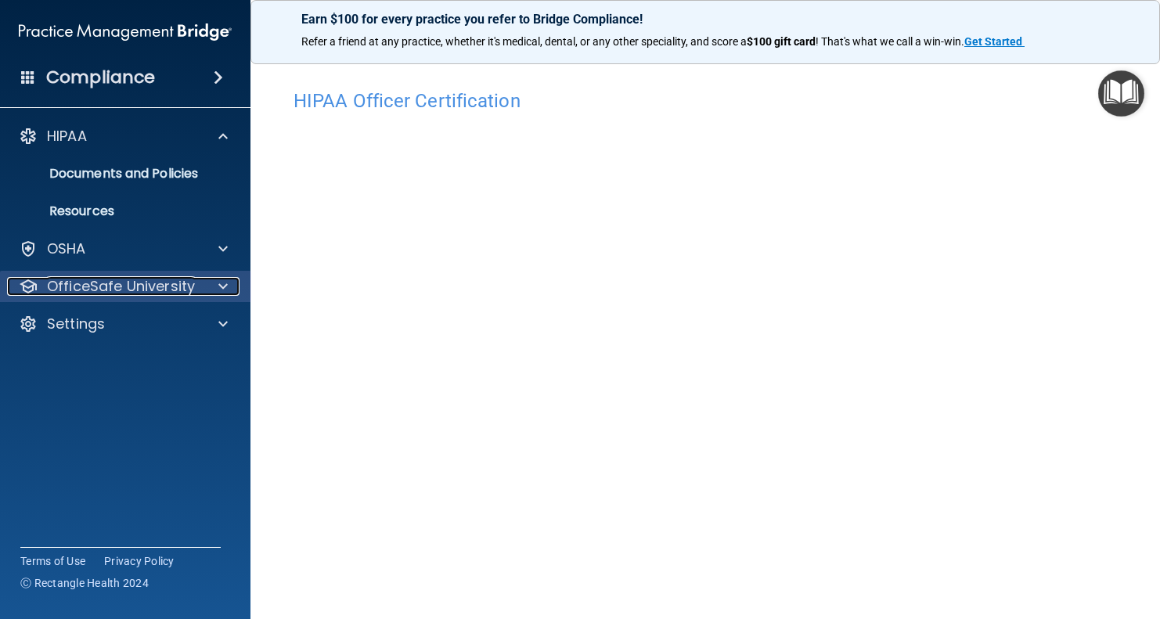
click at [131, 293] on p "OfficeSafe University" at bounding box center [121, 286] width 148 height 19
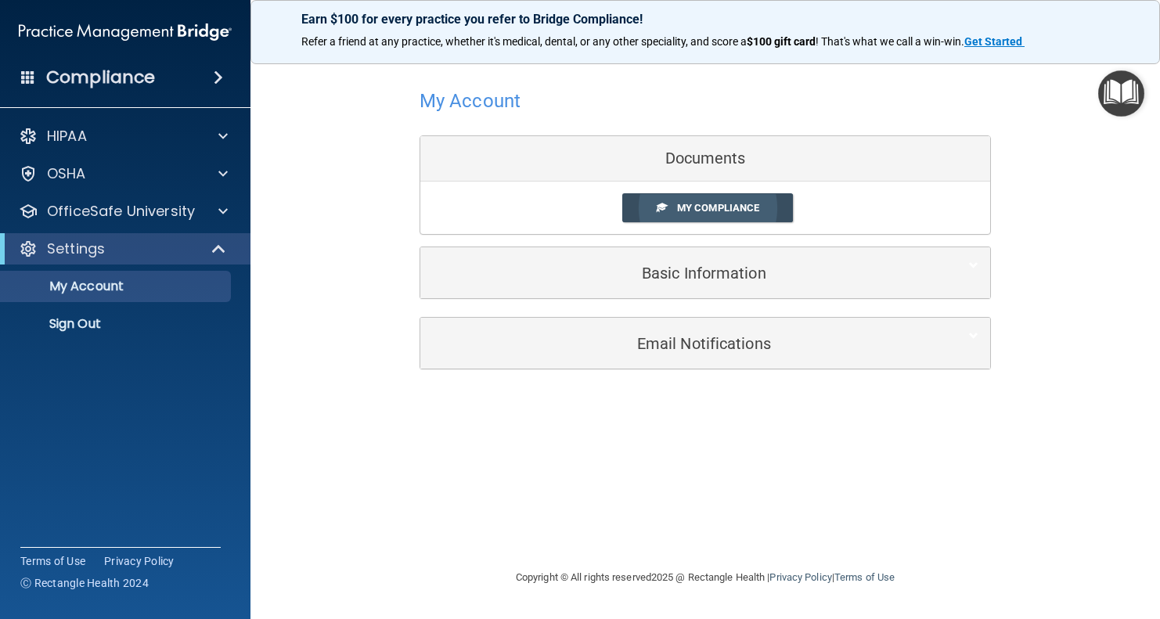
click at [699, 214] on span "My Compliance" at bounding box center [718, 208] width 82 height 12
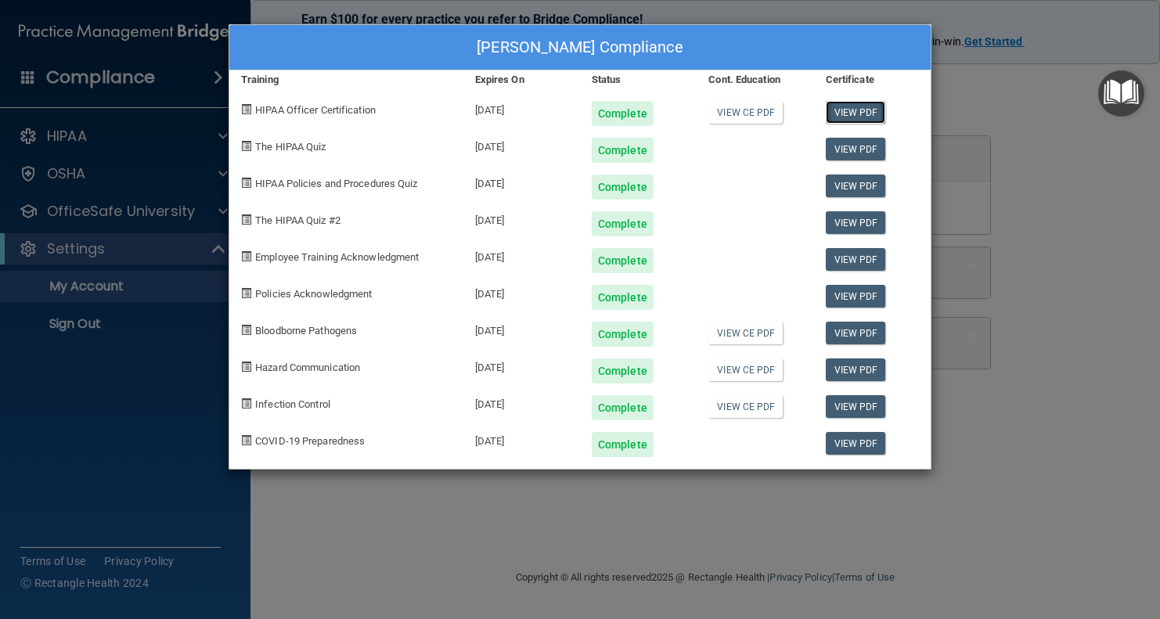
click at [844, 110] on link "View PDF" at bounding box center [856, 112] width 60 height 23
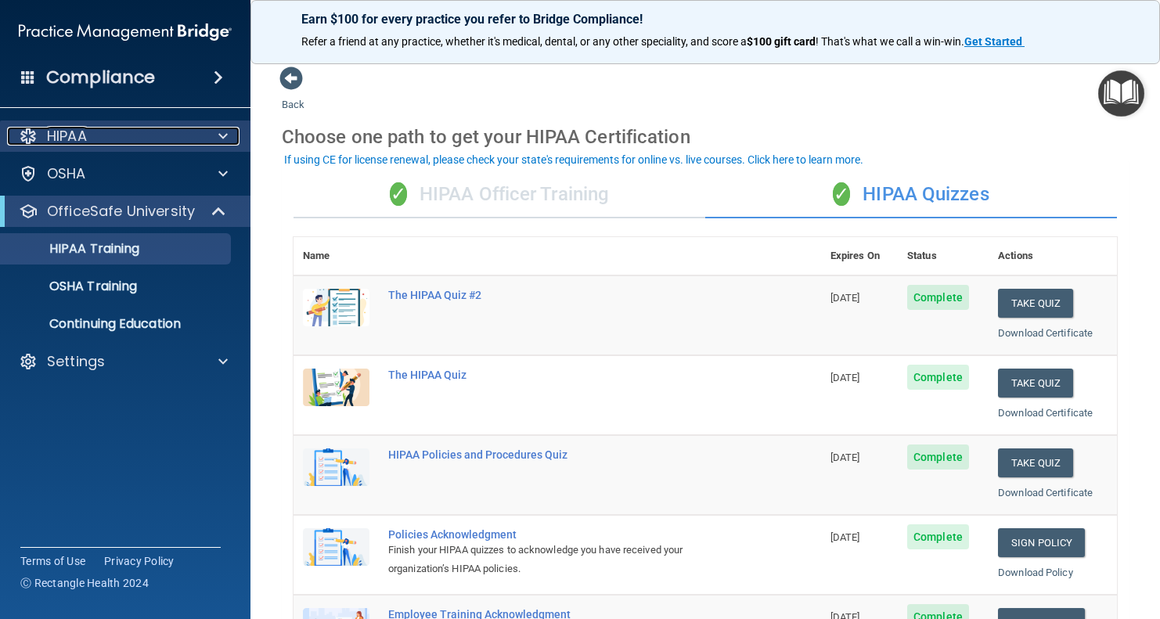
click at [222, 139] on span at bounding box center [222, 136] width 9 height 19
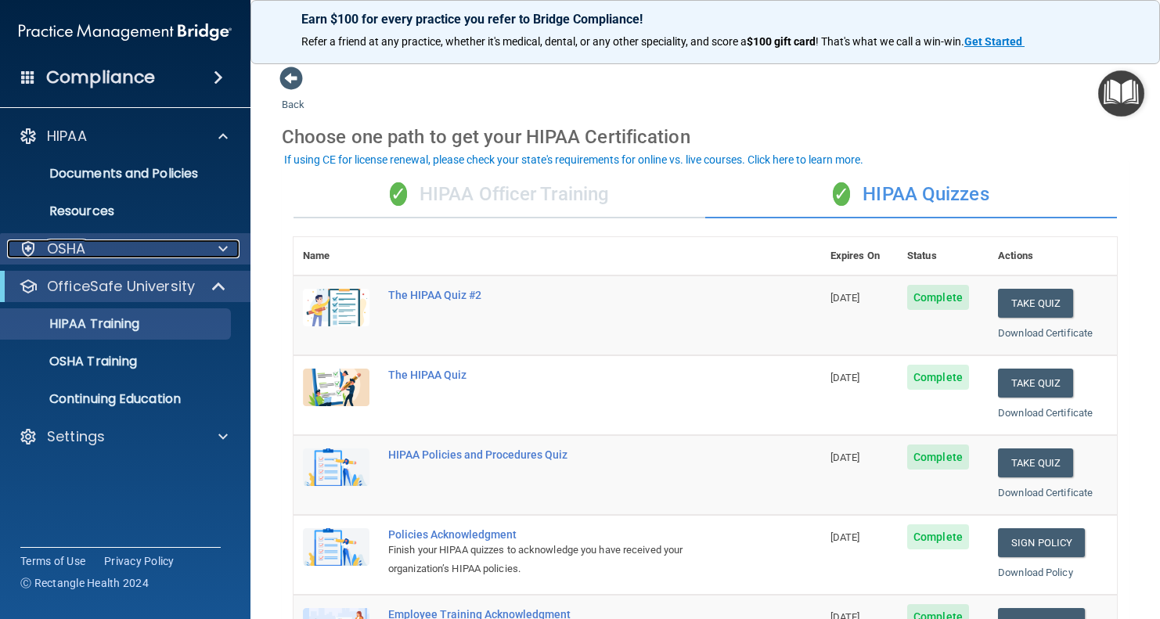
click at [238, 247] on div at bounding box center [220, 249] width 39 height 19
